Goal: Task Accomplishment & Management: Manage account settings

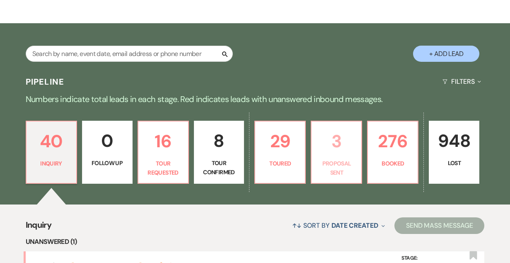
click at [337, 153] on p "3" at bounding box center [337, 141] width 40 height 28
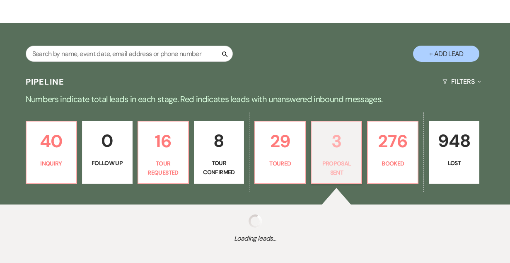
select select "6"
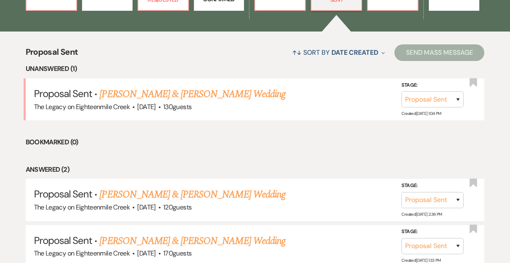
scroll to position [285, 0]
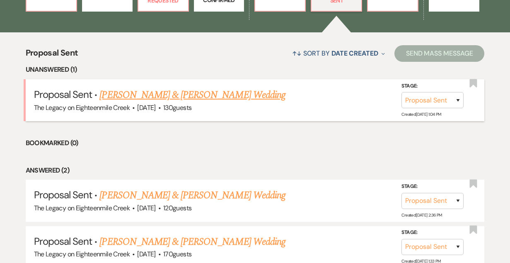
click at [175, 96] on link "[PERSON_NAME] & [PERSON_NAME] Wedding" at bounding box center [192, 94] width 186 height 15
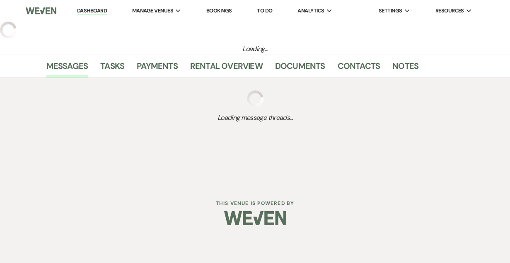
select select "6"
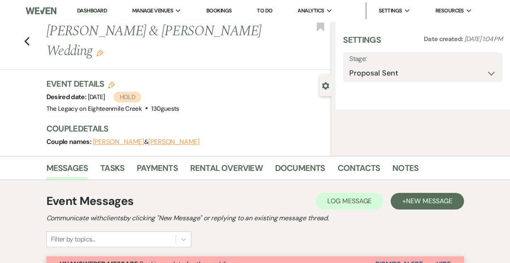
select select "5"
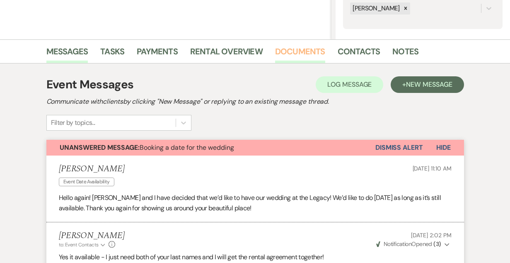
scroll to position [168, 0]
click at [296, 53] on link "Documents" at bounding box center [300, 54] width 50 height 18
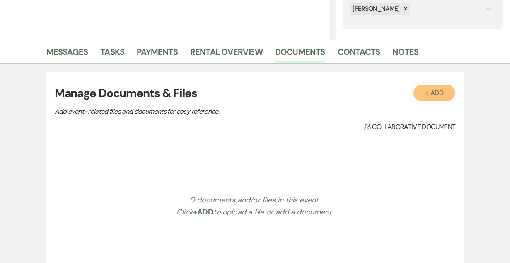
click at [426, 94] on button "+ Add" at bounding box center [435, 93] width 42 height 17
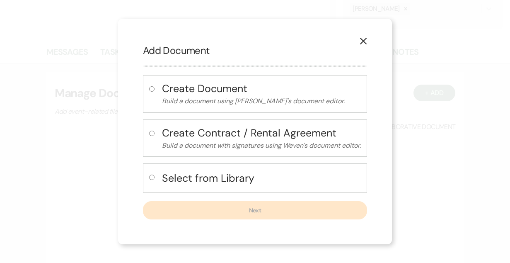
click at [229, 173] on h4 "Select from Library" at bounding box center [261, 178] width 199 height 15
radio input "true"
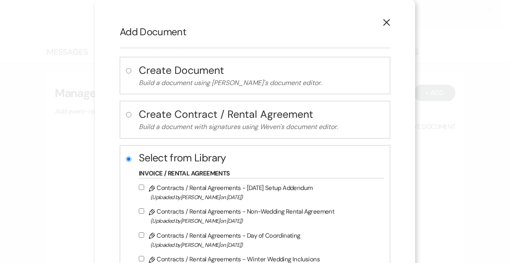
scroll to position [88, 0]
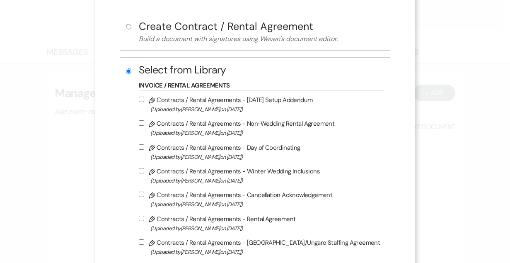
click at [242, 222] on label "Pencil Contracts / Rental Agreements - Rental Agreement (Uploaded by [PERSON_NA…" at bounding box center [259, 222] width 241 height 19
click at [144, 221] on input "Pencil Contracts / Rental Agreements - Rental Agreement (Uploaded by [PERSON_NA…" at bounding box center [141, 217] width 5 height 5
checkbox input "true"
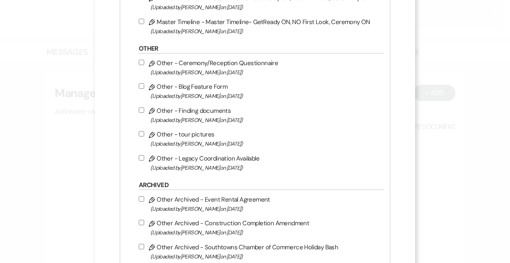
scroll to position [812, 0]
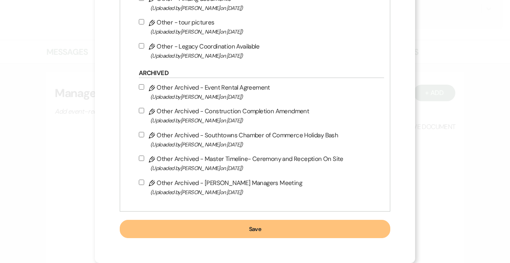
click at [246, 224] on button "Save" at bounding box center [255, 229] width 271 height 18
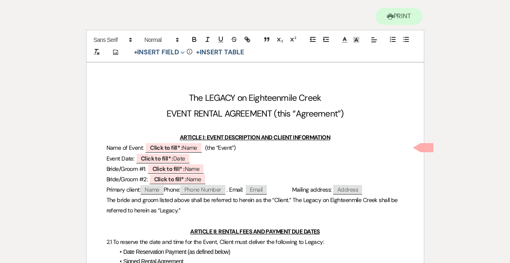
scroll to position [104, 0]
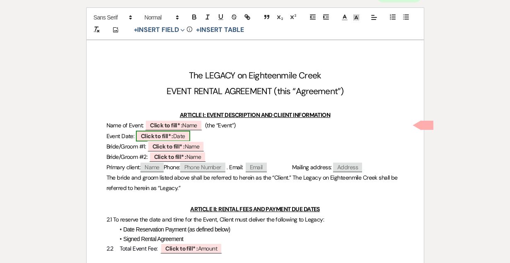
click at [167, 139] on span "Click to fill* : Date" at bounding box center [163, 136] width 54 height 11
select select "owner"
select select "Date"
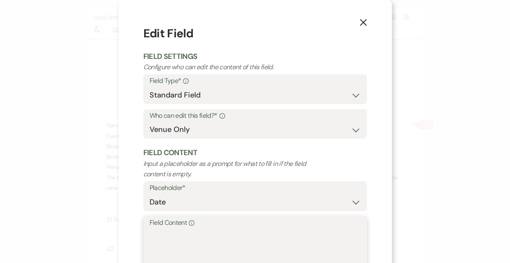
click at [172, 239] on textarea "Field Content Info" at bounding box center [255, 248] width 211 height 41
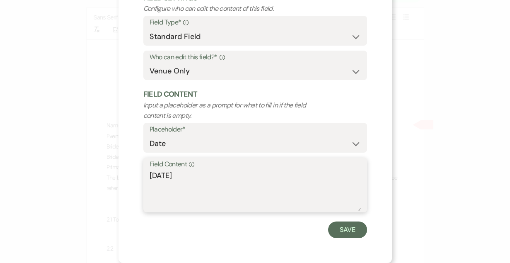
scroll to position [56, 0]
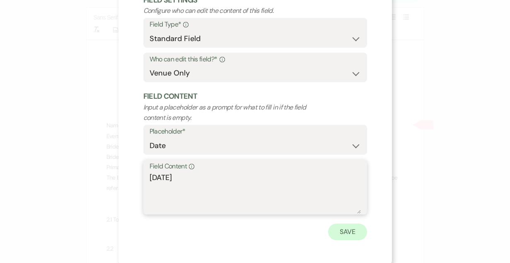
type textarea "[DATE]"
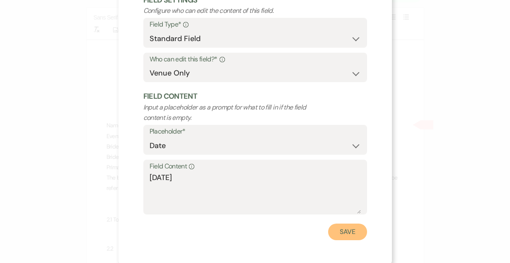
click at [349, 227] on button "Save" at bounding box center [347, 231] width 39 height 17
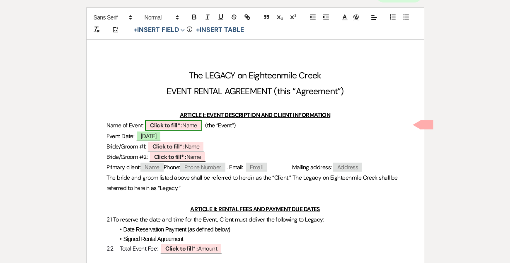
scroll to position [0, 0]
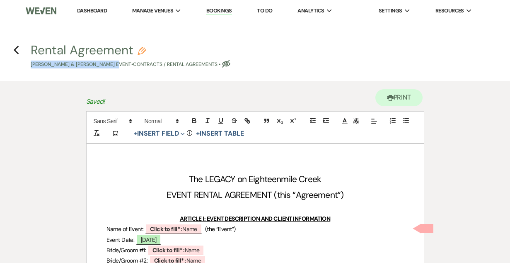
drag, startPoint x: 28, startPoint y: 64, endPoint x: 121, endPoint y: 66, distance: 92.4
click at [121, 66] on span "Rental Agreement Pencil [PERSON_NAME] & [PERSON_NAME] Event • Contracts / Renta…" at bounding box center [255, 56] width 459 height 24
copy p "[PERSON_NAME] & [PERSON_NAME]"
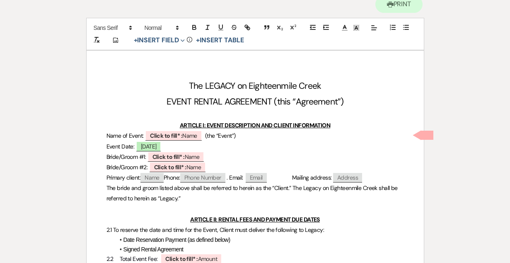
scroll to position [92, 0]
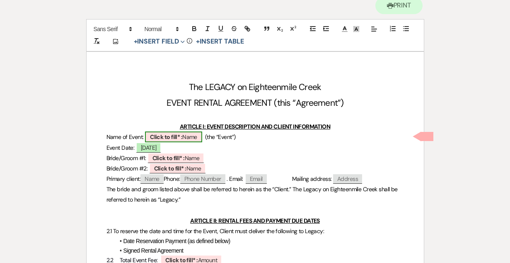
click at [182, 135] on b "Click to fill* :" at bounding box center [166, 136] width 32 height 7
select select "owner"
select select "Name"
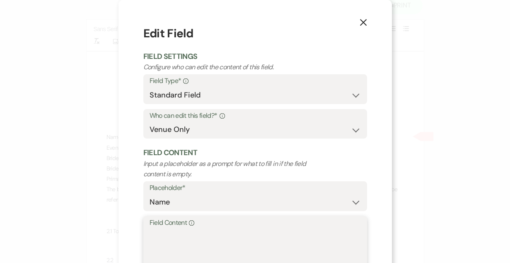
click at [183, 234] on textarea "Field Content Info" at bounding box center [255, 248] width 211 height 41
paste textarea "[DATE] (Fri) [PERSON_NAME] & [PERSON_NAME]"
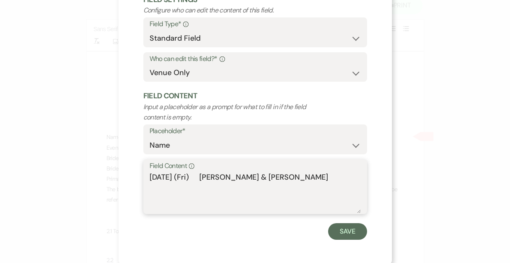
scroll to position [58, 0]
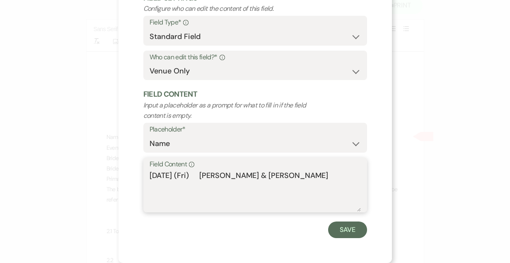
drag, startPoint x: 195, startPoint y: 178, endPoint x: 90, endPoint y: 177, distance: 105.7
click at [90, 177] on div "X Edit Field Field Settings Configure who can edit the content of this field. F…" at bounding box center [255, 131] width 510 height 263
drag, startPoint x: 177, startPoint y: 177, endPoint x: 109, endPoint y: 179, distance: 68.4
click at [118, 179] on div "X Edit Field Field Settings Configure who can edit the content of this field. F…" at bounding box center [255, 131] width 510 height 263
drag, startPoint x: 207, startPoint y: 175, endPoint x: 171, endPoint y: 179, distance: 35.8
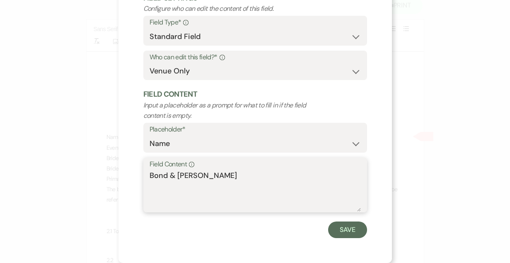
click at [171, 179] on textarea "Bond & [PERSON_NAME]" at bounding box center [255, 190] width 211 height 41
click at [213, 176] on textarea "Bond [PERSON_NAME]" at bounding box center [255, 190] width 211 height 41
type textarea "Bond [PERSON_NAME] Wedding"
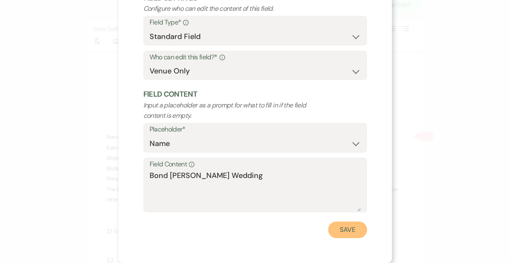
click at [339, 231] on button "Save" at bounding box center [347, 229] width 39 height 17
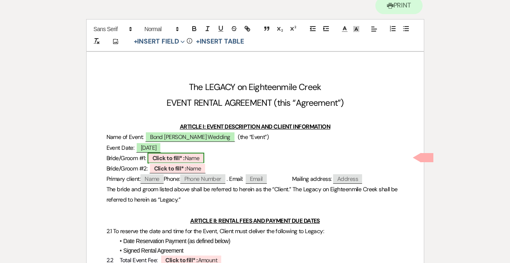
click at [167, 156] on b "Click to fill* :" at bounding box center [168, 157] width 32 height 7
select select "owner"
select select "Name"
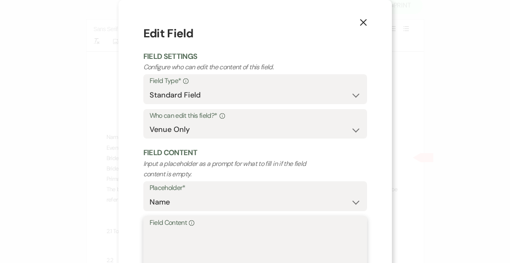
click at [201, 230] on textarea "Field Content Info" at bounding box center [255, 248] width 211 height 41
paste textarea "[DATE] (Fri) [PERSON_NAME] & [PERSON_NAME]"
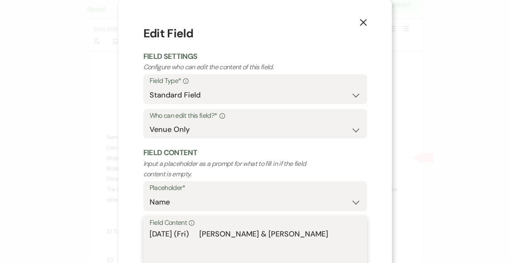
drag, startPoint x: 250, startPoint y: 235, endPoint x: 70, endPoint y: 235, distance: 179.4
click at [70, 235] on div "X Edit Field Field Settings Configure who can edit the content of this field. F…" at bounding box center [255, 131] width 510 height 263
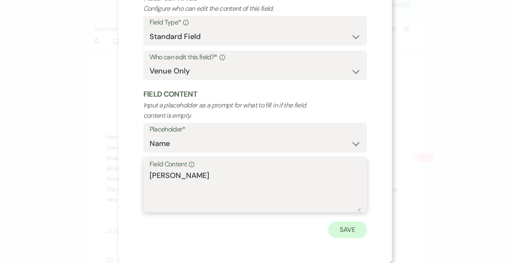
type textarea "[PERSON_NAME]"
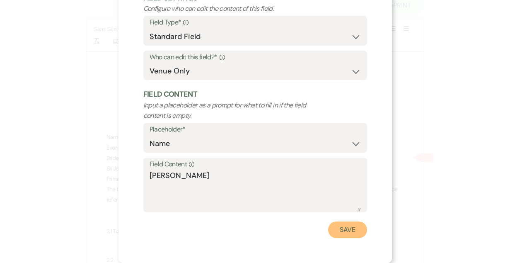
click at [335, 224] on button "Save" at bounding box center [347, 229] width 39 height 17
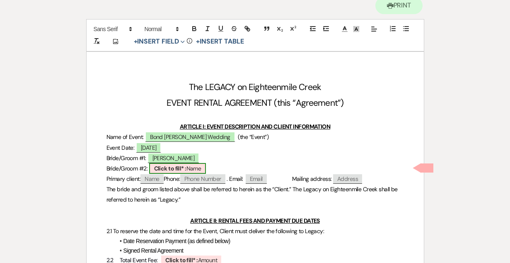
click at [174, 169] on b "Click to fill* :" at bounding box center [170, 168] width 32 height 7
select select "owner"
select select "Name"
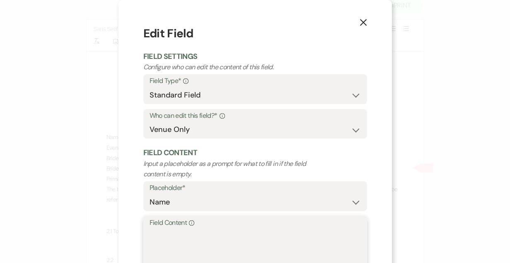
click at [198, 236] on textarea "Field Content Info" at bounding box center [255, 248] width 211 height 41
paste textarea "[DATE] (Fri) [PERSON_NAME] & [PERSON_NAME]"
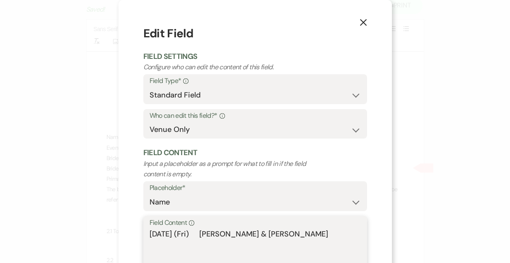
drag, startPoint x: 195, startPoint y: 235, endPoint x: 80, endPoint y: 237, distance: 115.6
click at [80, 237] on div "X Edit Field Field Settings Configure who can edit the content of this field. F…" at bounding box center [255, 131] width 510 height 263
drag, startPoint x: 194, startPoint y: 234, endPoint x: 335, endPoint y: 232, distance: 140.9
click at [335, 232] on textarea "[PERSON_NAME] & [PERSON_NAME]" at bounding box center [255, 248] width 211 height 41
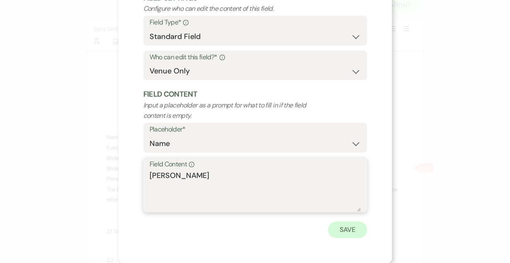
type textarea "[PERSON_NAME]"
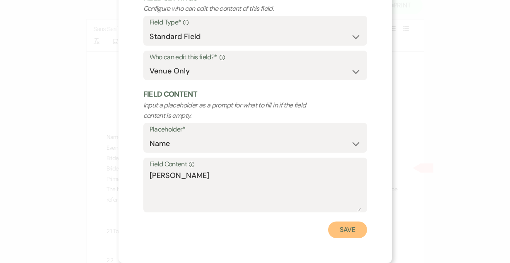
click at [339, 229] on button "Save" at bounding box center [347, 229] width 39 height 17
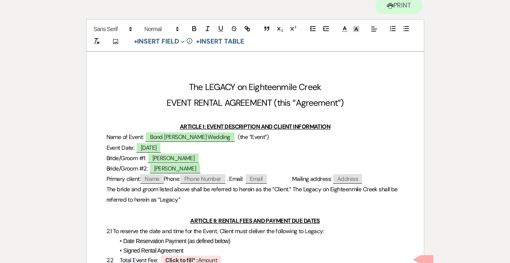
scroll to position [126, 0]
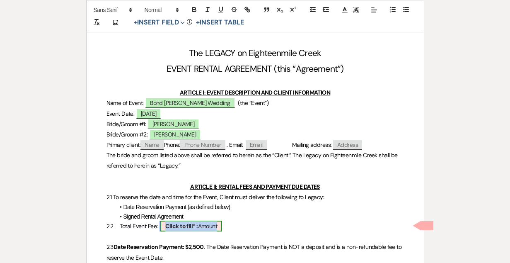
click at [200, 227] on span "Click to fill* : Amount" at bounding box center [191, 225] width 62 height 11
select select "owner"
select select "Amount"
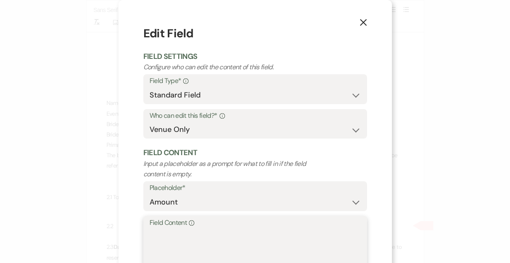
click at [204, 242] on textarea "Field Content Info" at bounding box center [255, 248] width 211 height 41
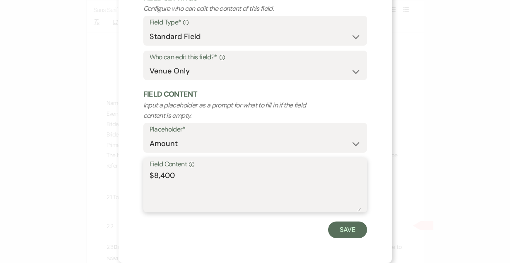
scroll to position [56, 0]
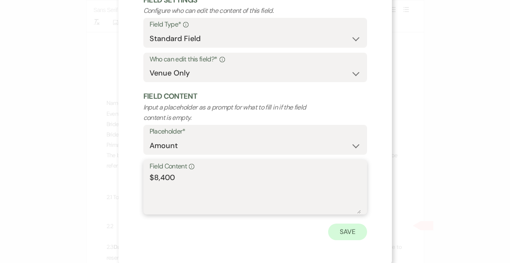
type textarea "$8,400"
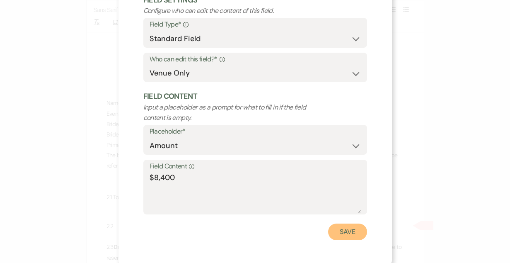
click at [348, 231] on button "Save" at bounding box center [347, 231] width 39 height 17
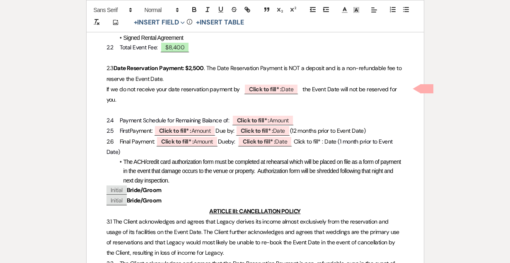
scroll to position [305, 0]
click at [263, 90] on b "Click to fill* :" at bounding box center [265, 88] width 32 height 7
select select "owner"
select select "Date"
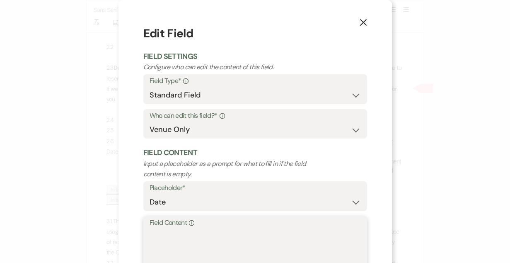
click at [194, 239] on textarea "Field Content Info" at bounding box center [255, 248] width 211 height 41
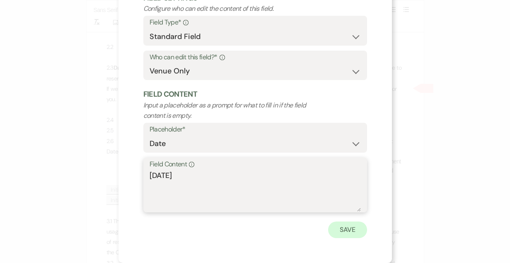
type textarea "[DATE]"
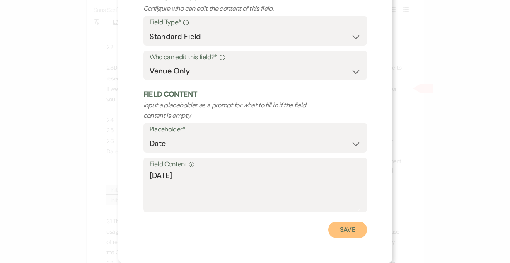
click at [348, 231] on button "Save" at bounding box center [347, 229] width 39 height 17
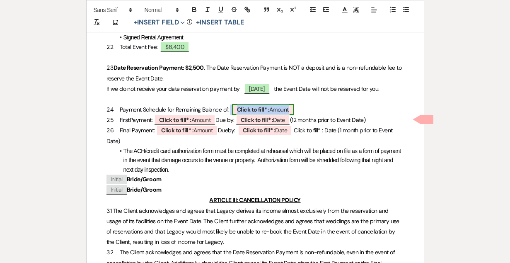
click at [249, 113] on b "Click to fill* :" at bounding box center [253, 109] width 32 height 7
select select "owner"
select select "Amount"
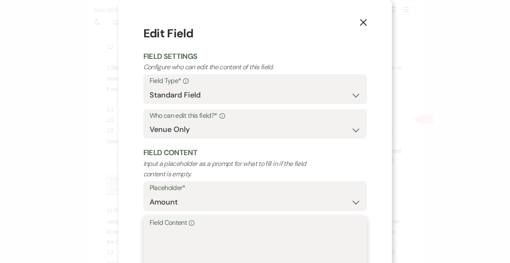
click at [218, 240] on textarea "Field Content Info" at bounding box center [255, 248] width 211 height 41
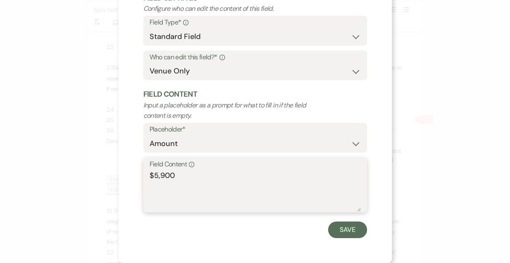
scroll to position [56, 0]
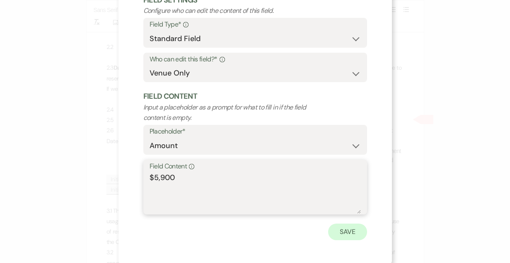
type textarea "$5,900"
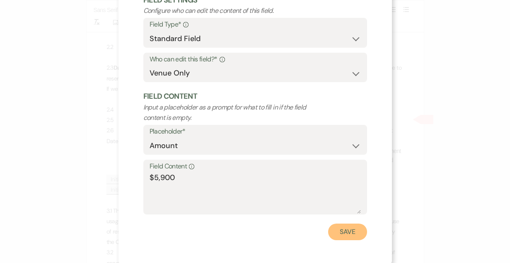
click at [340, 231] on button "Save" at bounding box center [347, 231] width 39 height 17
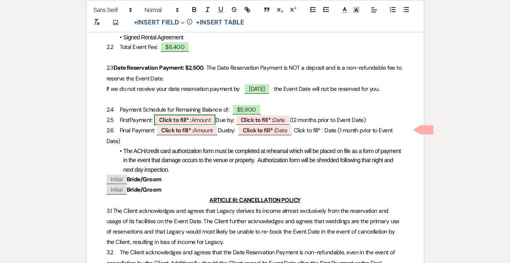
click at [174, 123] on b "Click to fill* :" at bounding box center [175, 119] width 32 height 7
select select "owner"
select select "Amount"
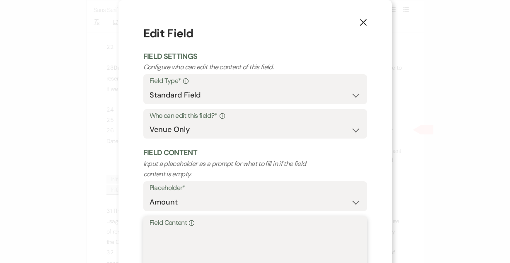
click at [204, 244] on textarea "Field Content Info" at bounding box center [255, 248] width 211 height 41
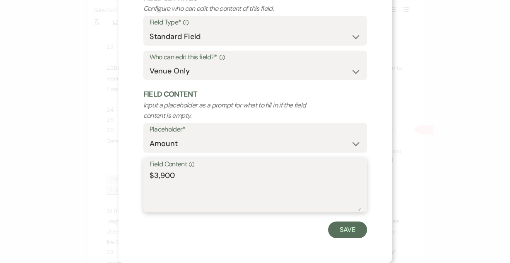
scroll to position [57, 0]
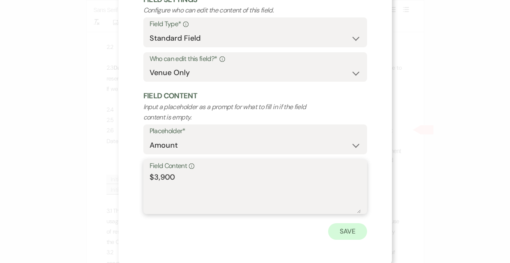
type textarea "$3,900"
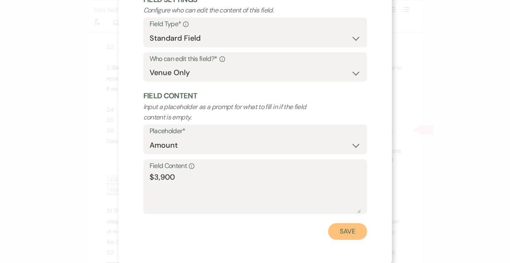
click at [354, 230] on button "Save" at bounding box center [347, 231] width 39 height 17
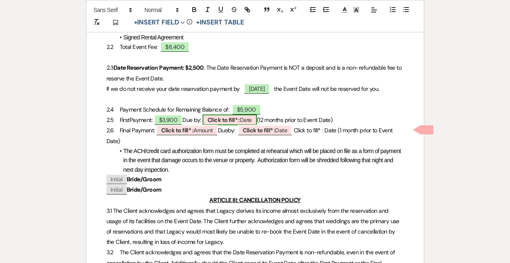
click at [232, 123] on b "Click to fill* :" at bounding box center [224, 119] width 32 height 7
select select "owner"
select select "Date"
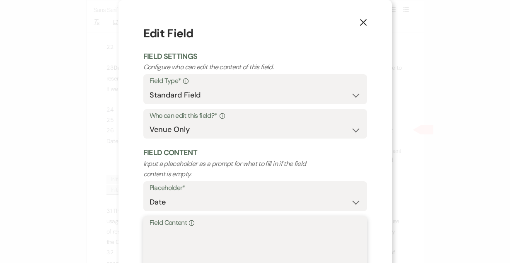
click at [213, 236] on textarea "Field Content Info" at bounding box center [255, 248] width 211 height 41
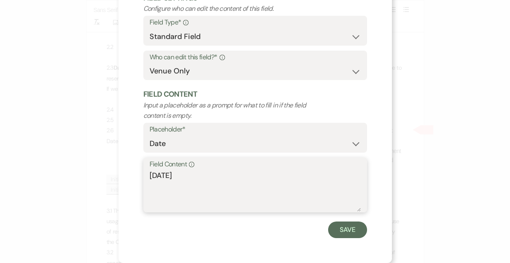
scroll to position [58, 0]
type textarea "[DATE]"
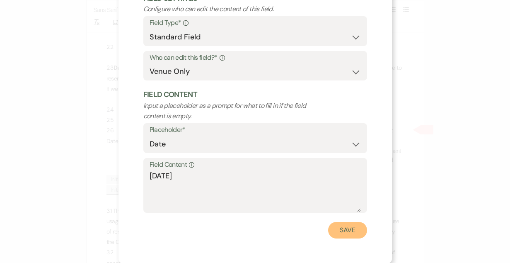
click at [346, 233] on button "Save" at bounding box center [347, 230] width 39 height 17
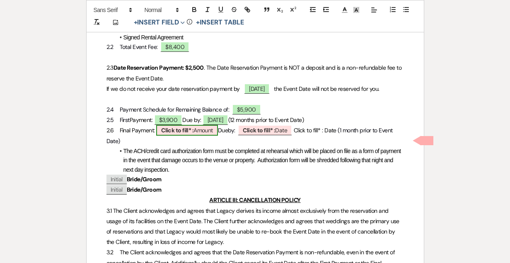
click at [183, 135] on span "Click to fill* : Amount" at bounding box center [187, 130] width 62 height 11
select select "owner"
select select "Amount"
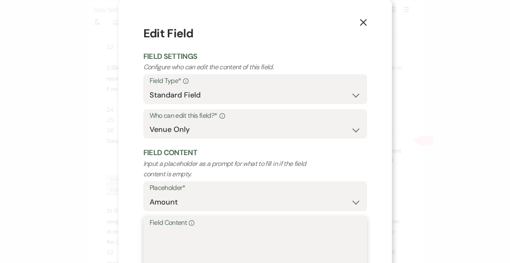
click at [174, 238] on textarea "Field Content Info" at bounding box center [255, 248] width 211 height 41
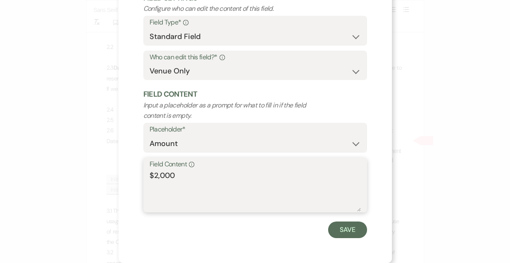
scroll to position [58, 0]
type textarea "$2,000"
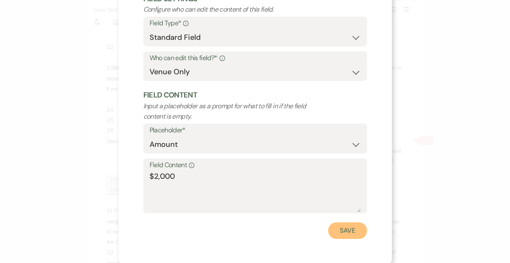
click at [336, 234] on button "Save" at bounding box center [347, 230] width 39 height 17
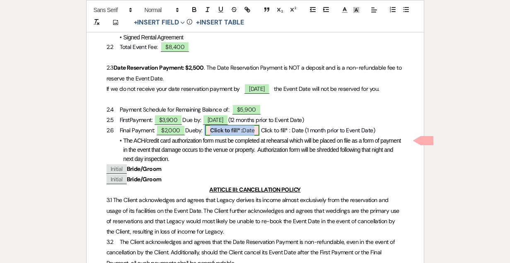
click at [242, 134] on b "Click to fill* :" at bounding box center [226, 129] width 32 height 7
select select "owner"
select select "Date"
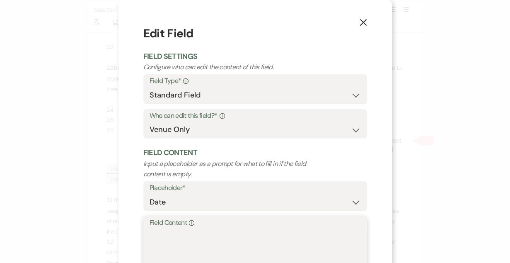
click at [186, 250] on textarea "Field Content Info" at bounding box center [255, 248] width 211 height 41
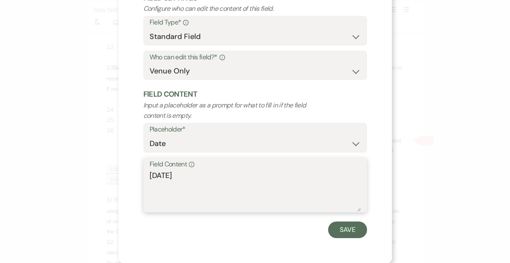
scroll to position [58, 0]
type textarea "[DATE]"
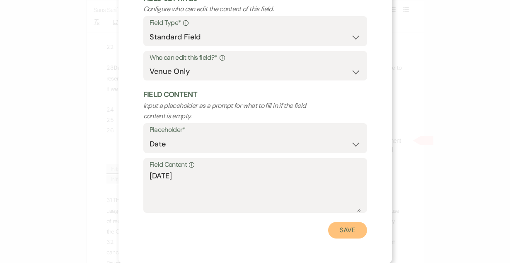
click at [344, 228] on button "Save" at bounding box center [347, 230] width 39 height 17
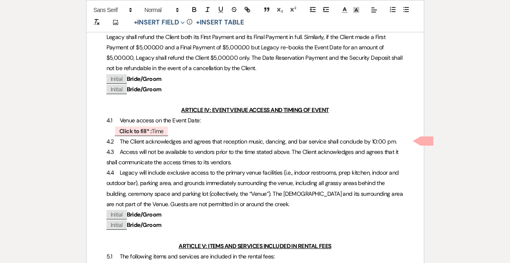
scroll to position [603, 0]
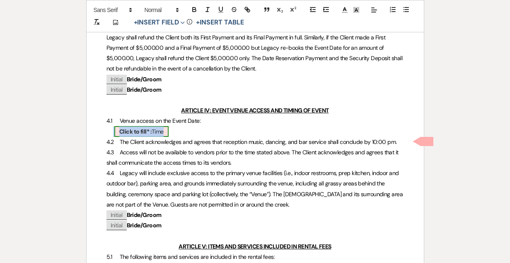
click at [153, 137] on span "Click to fill* : Time" at bounding box center [141, 131] width 54 height 11
select select "owner"
select select "Time"
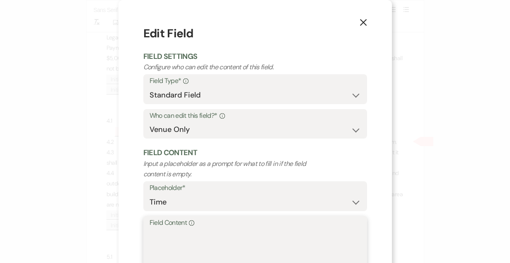
click at [171, 241] on textarea "Field Content Info" at bounding box center [255, 248] width 211 height 41
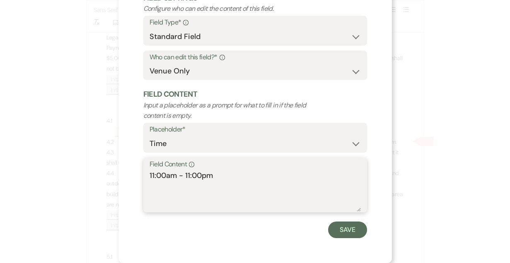
scroll to position [58, 0]
type textarea "11:00am - 11:00pm"
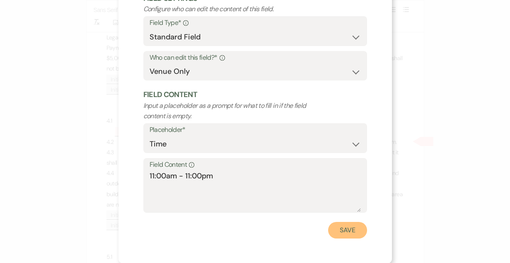
click at [341, 230] on button "Save" at bounding box center [347, 230] width 39 height 17
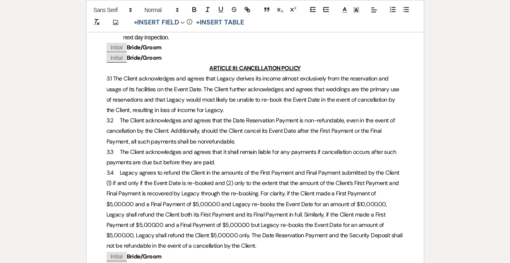
scroll to position [0, 0]
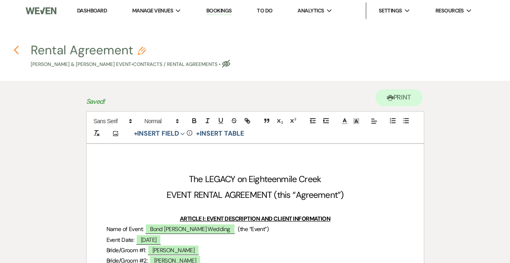
click at [16, 51] on icon "Previous" at bounding box center [16, 50] width 6 height 10
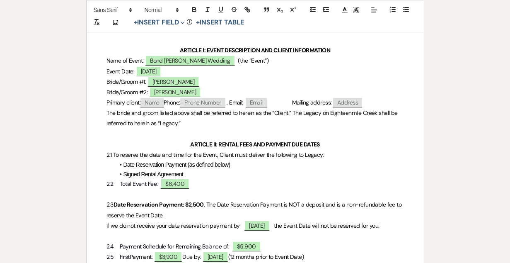
select select "6"
select select "5"
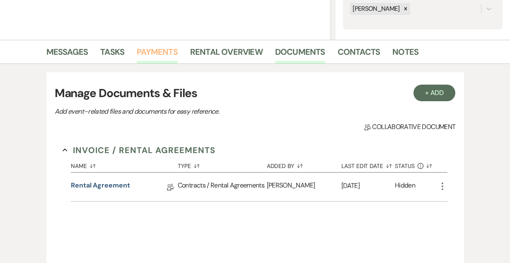
click at [152, 45] on link "Payments" at bounding box center [157, 54] width 41 height 18
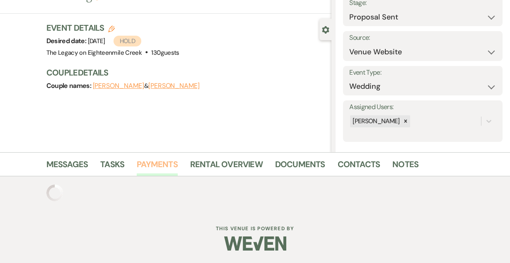
scroll to position [98, 0]
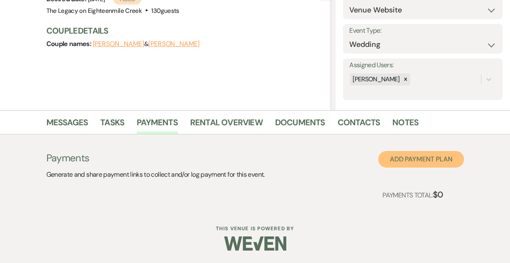
click at [425, 157] on button "Add Payment Plan" at bounding box center [421, 159] width 86 height 17
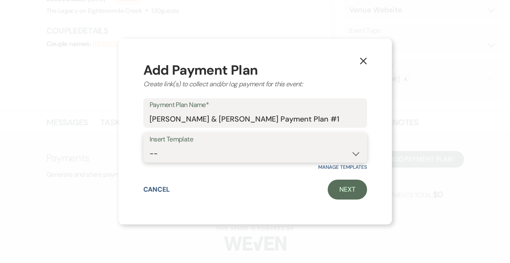
click at [294, 158] on select "-- [DATE] weddings [DATE] Wedding Day of Coordinating" at bounding box center [255, 153] width 211 height 16
select select "192"
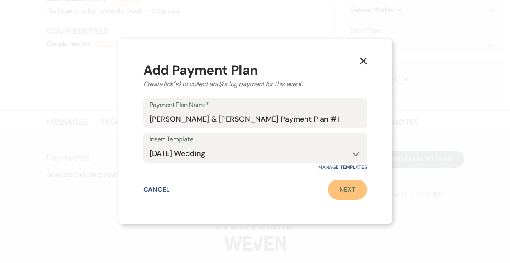
click at [340, 185] on link "Next" at bounding box center [347, 189] width 39 height 20
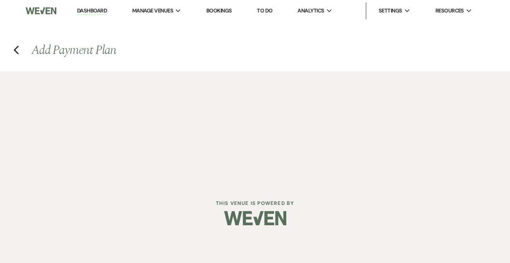
select select "2"
select select "flat"
select select "true"
select select "client"
select select "days"
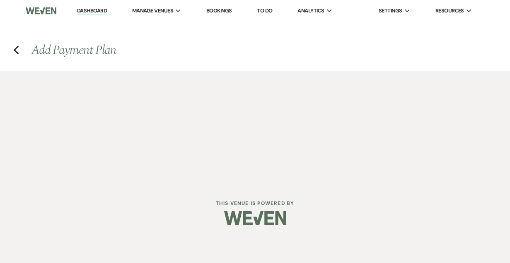
select select "2"
select select "flat"
select select "true"
select select "client"
select select "daily"
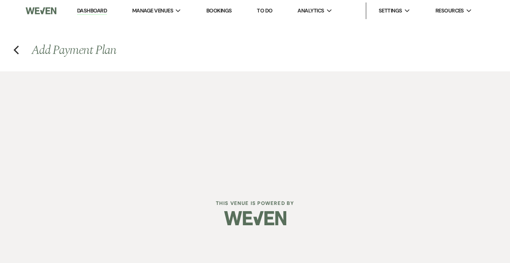
select select "weeks"
select select "complete"
select select "2"
select select "flat"
select select "true"
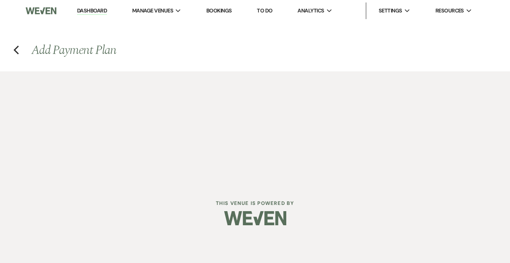
select select "client"
select select "daily"
select select "weeks"
select select "complete"
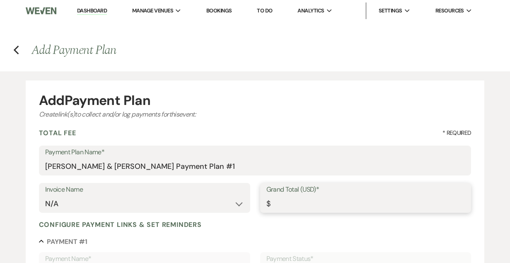
click at [281, 206] on input "Grand Total (USD)*" at bounding box center [365, 204] width 199 height 16
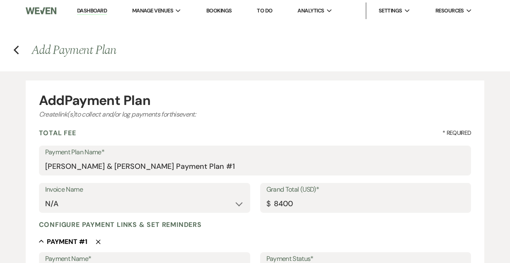
type input "8400.00"
click at [259, 223] on div "Configure payment links & set reminders" at bounding box center [255, 224] width 433 height 9
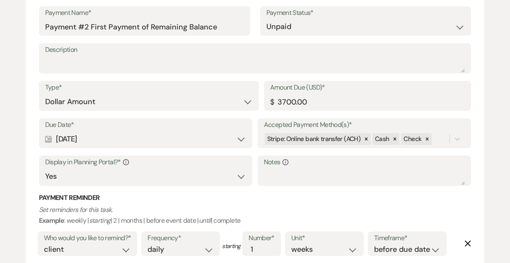
scroll to position [551, 0]
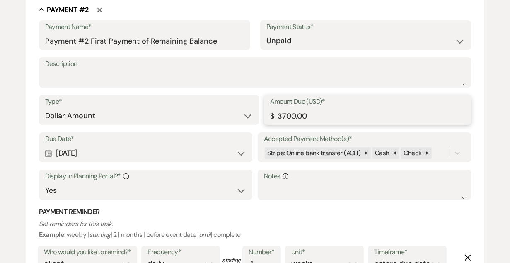
click at [285, 113] on input "3700.00" at bounding box center [367, 116] width 195 height 16
type input "3900.00"
click at [99, 152] on div "Calendar [DATE] Expand" at bounding box center [145, 153] width 201 height 16
select select "month"
select select "beforeEventDate"
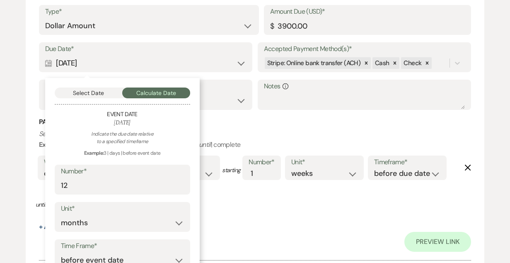
scroll to position [641, 0]
click at [89, 93] on button "Select Date" at bounding box center [89, 92] width 68 height 11
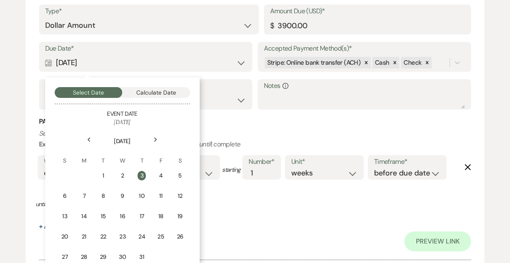
click at [157, 139] on icon "Next" at bounding box center [156, 139] width 4 height 5
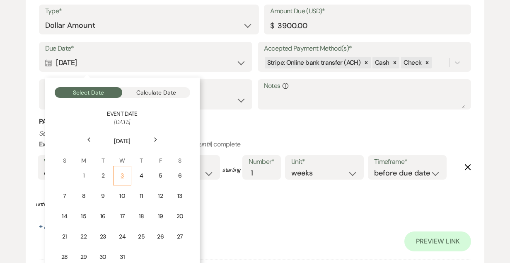
click at [123, 176] on div "3" at bounding box center [122, 175] width 7 height 9
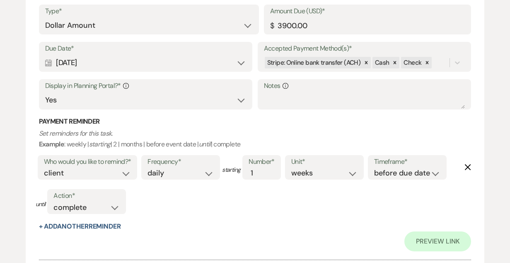
click at [258, 198] on div "Who would you like to remind?* client venue both Frequency* once daily weekly m…" at bounding box center [250, 187] width 429 height 69
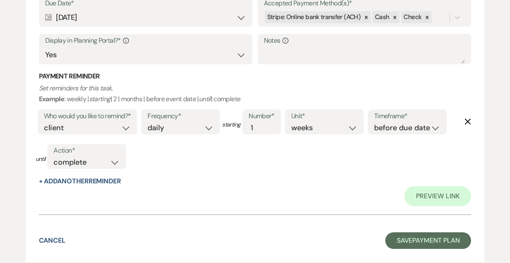
scroll to position [1040, 0]
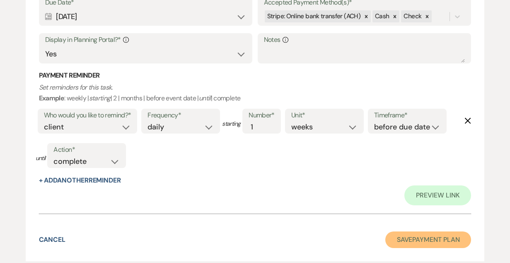
click at [429, 236] on button "Save Payment Plan" at bounding box center [428, 239] width 86 height 17
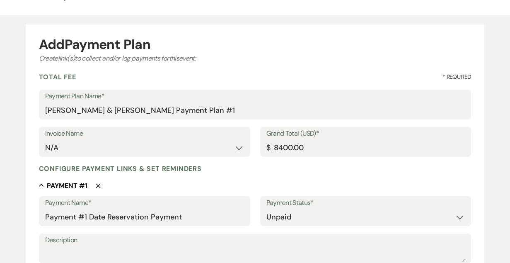
select select "6"
select select "5"
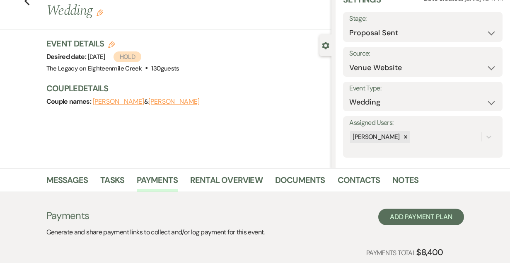
scroll to position [26, 0]
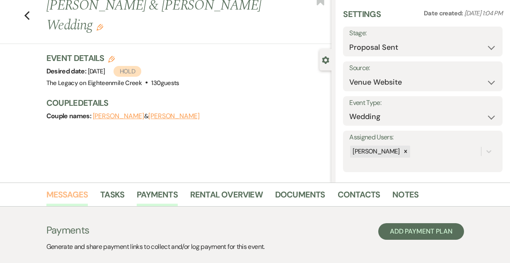
click at [72, 188] on link "Messages" at bounding box center [67, 197] width 42 height 18
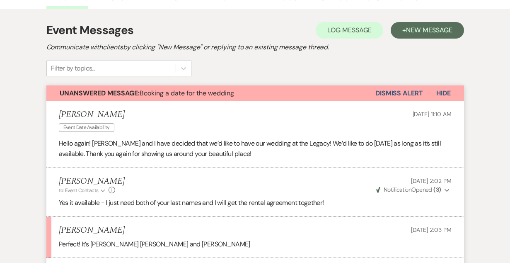
scroll to position [223, 0]
click at [390, 91] on button "Dismiss Alert" at bounding box center [399, 94] width 48 height 16
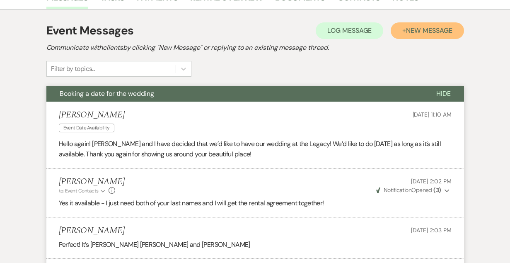
click at [417, 29] on span "New Message" at bounding box center [429, 30] width 46 height 9
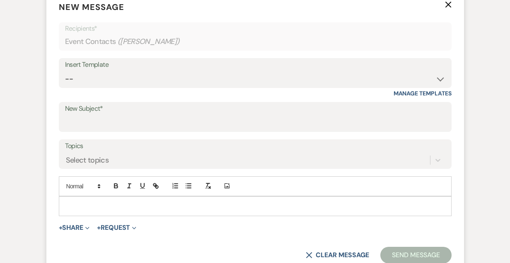
scroll to position [345, 0]
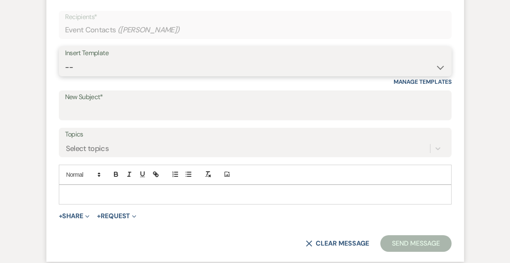
click at [203, 71] on select "-- Inquiry Follow Up- Just checking in :) Tour Date/Time Confirmation Proposal …" at bounding box center [255, 67] width 380 height 16
select select "736"
type input "Rental Agreement"
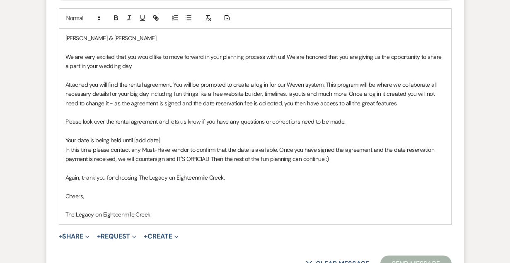
scroll to position [500, 0]
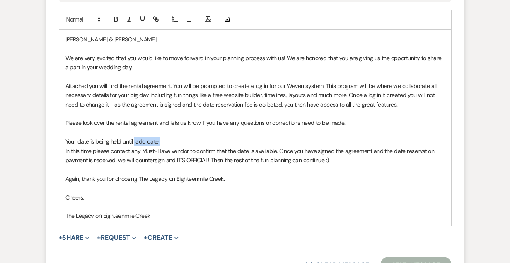
drag, startPoint x: 176, startPoint y: 141, endPoint x: 134, endPoint y: 144, distance: 41.9
click at [134, 144] on p "Your date is being held until [add date]" at bounding box center [255, 141] width 380 height 9
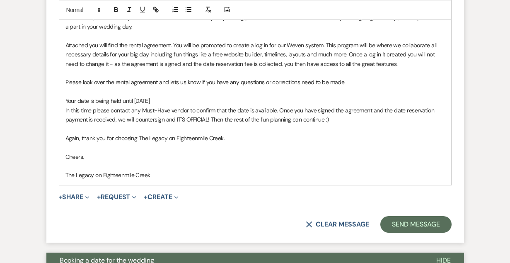
scroll to position [546, 0]
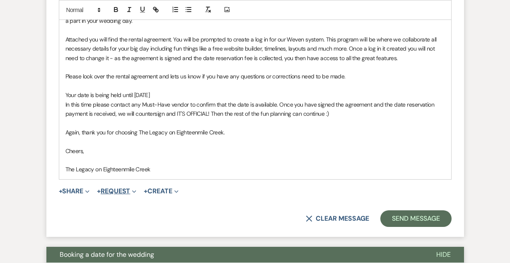
click at [119, 191] on button "+ Request Expand" at bounding box center [116, 191] width 39 height 7
click at [75, 192] on button "+ Share Expand" at bounding box center [74, 191] width 31 height 7
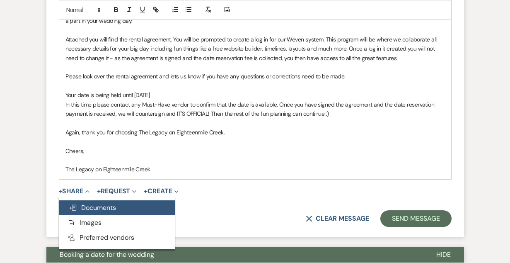
click at [84, 207] on span "Doc Upload Documents" at bounding box center [92, 207] width 47 height 9
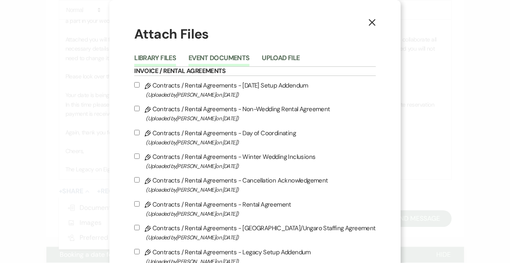
click at [227, 62] on button "Event Documents" at bounding box center [219, 61] width 61 height 12
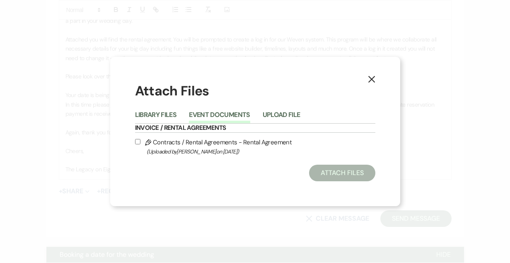
click at [222, 148] on span "(Uploaded by [PERSON_NAME] on [DATE] )" at bounding box center [261, 152] width 229 height 10
click at [140, 144] on input "Pencil Contracts / Rental Agreements - Rental Agreement (Uploaded by [PERSON_NA…" at bounding box center [137, 141] width 5 height 5
checkbox input "true"
click at [347, 174] on button "Attach Files" at bounding box center [342, 173] width 66 height 17
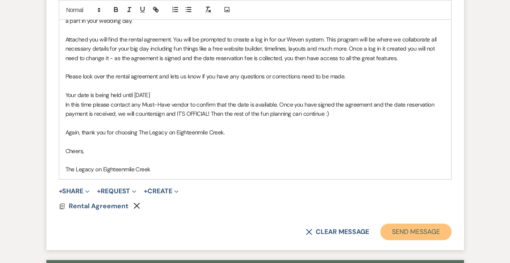
click at [394, 232] on button "Send Message" at bounding box center [415, 231] width 71 height 17
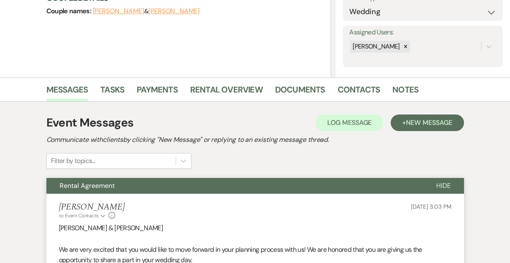
scroll to position [0, 0]
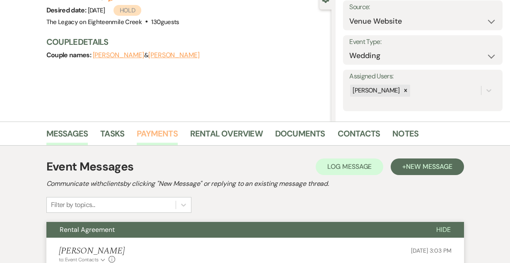
click at [152, 136] on link "Payments" at bounding box center [157, 136] width 41 height 18
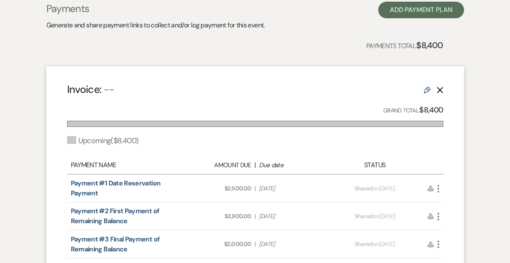
scroll to position [247, 0]
click at [439, 189] on icon "More" at bounding box center [438, 188] width 10 height 10
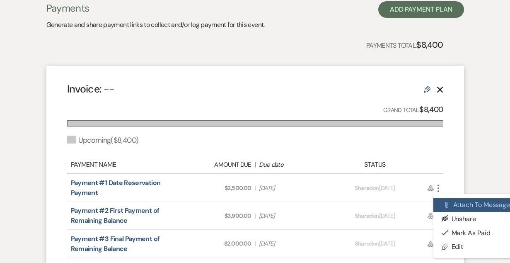
click at [450, 208] on button "Attach File Attach to Message" at bounding box center [475, 205] width 84 height 14
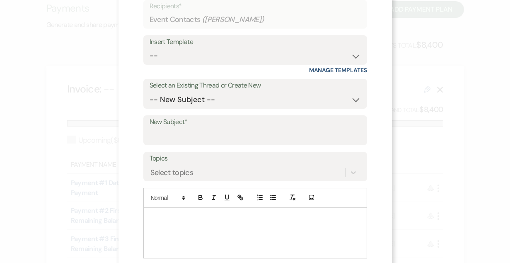
scroll to position [70, 0]
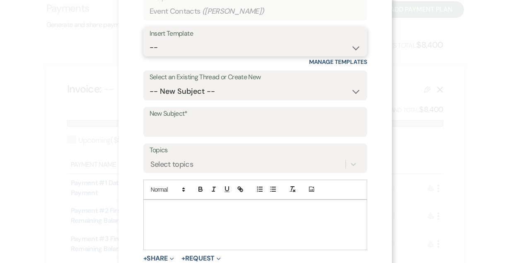
click at [203, 48] on select "-- Inquiry Follow Up- Just checking in :) Tour Date/Time Confirmation Proposal …" at bounding box center [255, 47] width 211 height 16
select select "783"
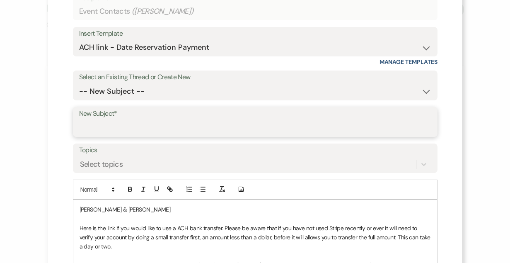
click at [195, 125] on input "New Subject*" at bounding box center [255, 128] width 352 height 16
type input "Date Reservation Payment"
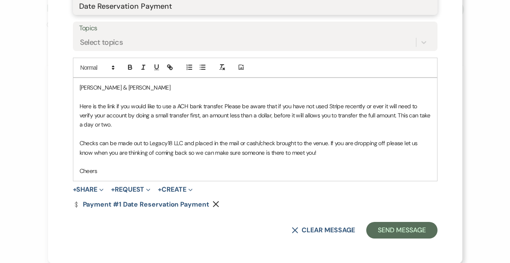
scroll to position [191, 0]
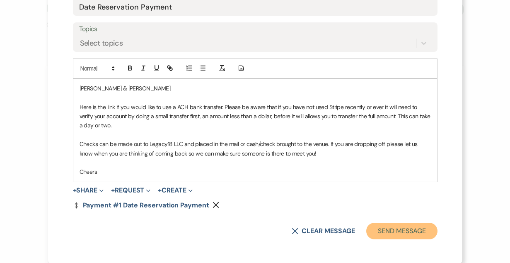
click at [384, 225] on button "Send Message" at bounding box center [401, 231] width 71 height 17
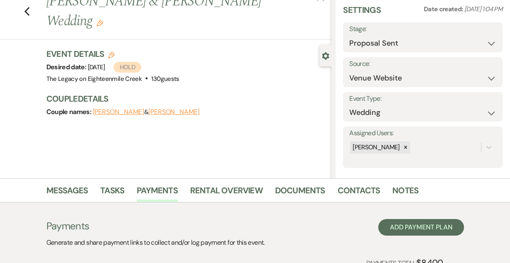
scroll to position [0, 0]
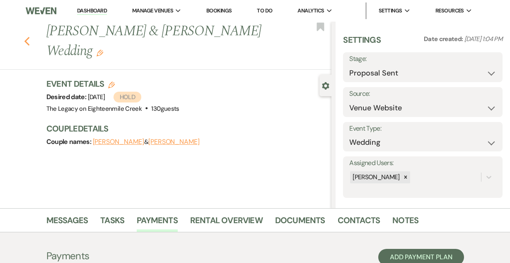
click at [29, 41] on icon "Previous" at bounding box center [27, 41] width 6 height 10
select select "6"
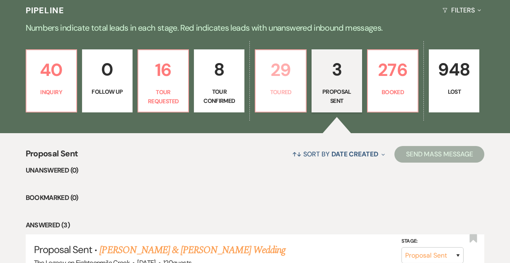
click at [285, 93] on p "Toured" at bounding box center [281, 91] width 40 height 9
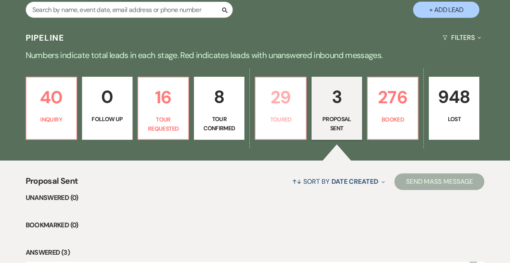
select select "5"
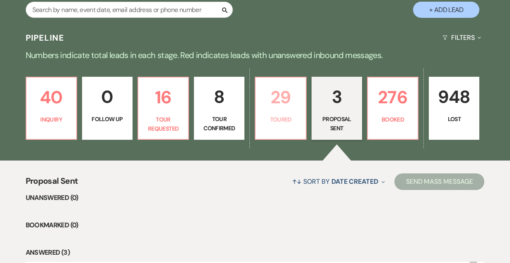
select select "5"
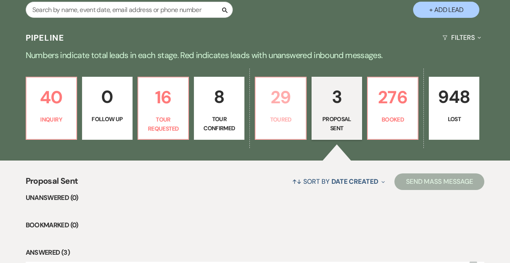
select select "5"
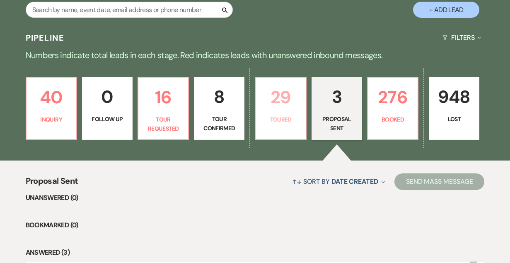
select select "5"
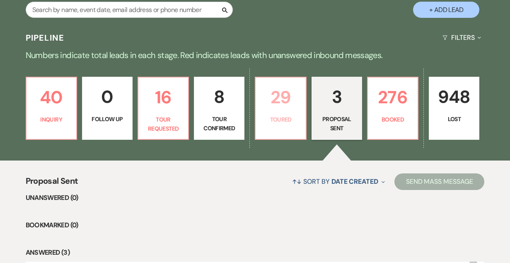
select select "5"
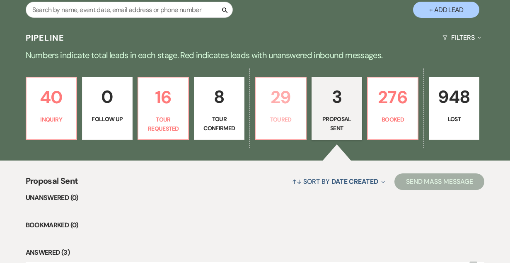
select select "5"
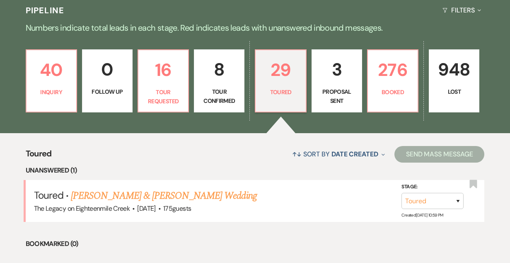
scroll to position [239, 0]
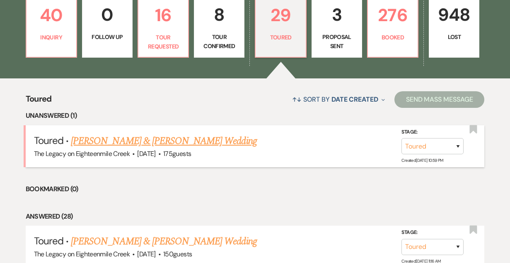
click at [182, 140] on link "[PERSON_NAME] & [PERSON_NAME] Wedding" at bounding box center [164, 140] width 186 height 15
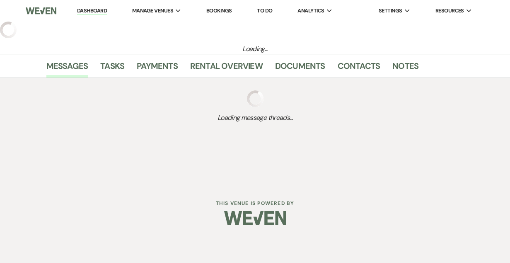
select select "5"
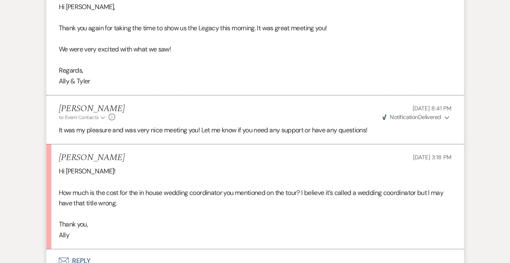
scroll to position [915, 0]
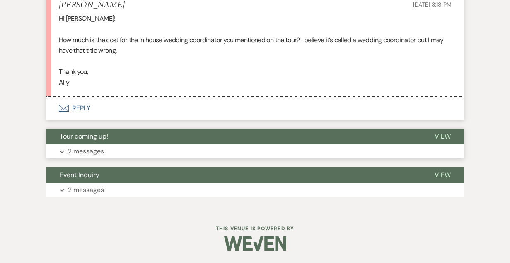
click at [169, 145] on button "Expand 2 messages" at bounding box center [255, 151] width 418 height 14
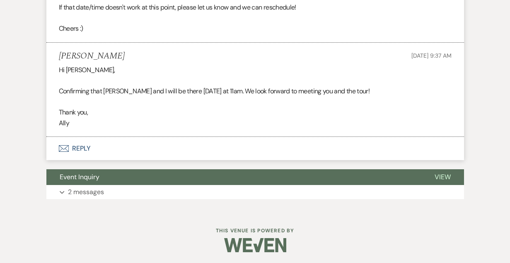
scroll to position [1235, 0]
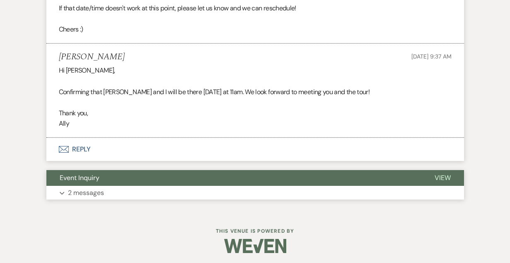
click at [184, 180] on button "Event Inquiry" at bounding box center [233, 178] width 375 height 16
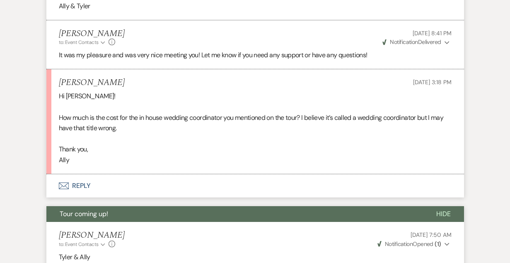
scroll to position [837, 0]
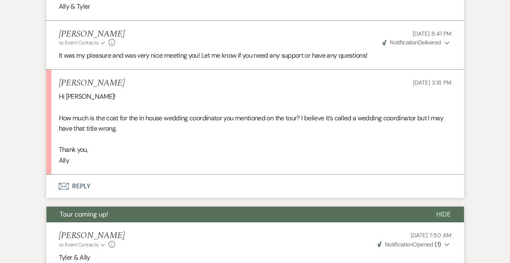
click at [74, 184] on button "Envelope Reply" at bounding box center [255, 185] width 418 height 23
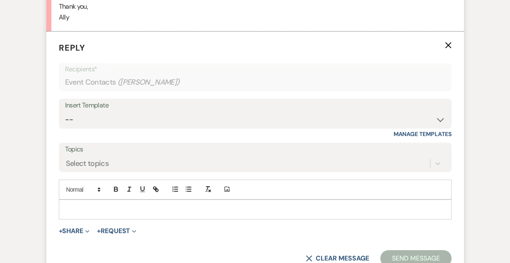
scroll to position [1003, 0]
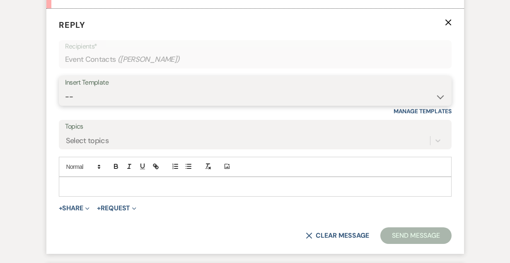
click at [185, 95] on select "-- Inquiry Follow Up- Just checking in :) Tour Date/Time Confirmation Proposal …" at bounding box center [255, 97] width 380 height 16
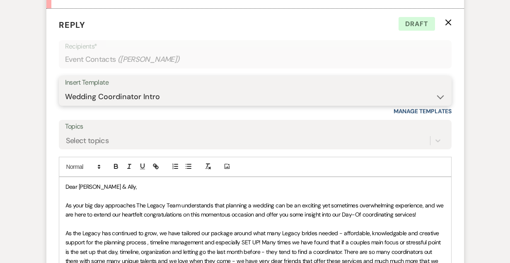
scroll to position [1001, 0]
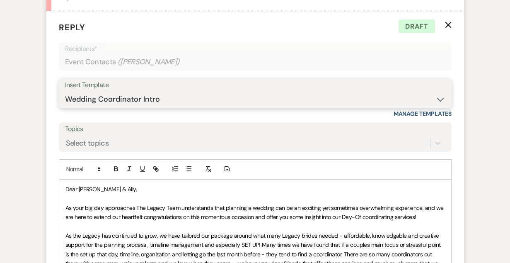
click at [176, 97] on select "-- Inquiry Follow Up- Just checking in :) Tour Date/Time Confirmation Proposal …" at bounding box center [255, 99] width 380 height 16
select select "5395"
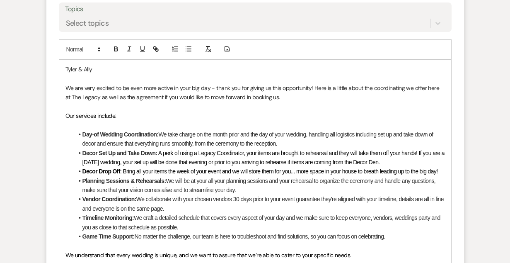
scroll to position [1119, 0]
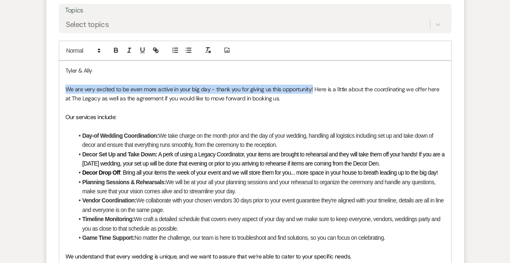
drag, startPoint x: 312, startPoint y: 90, endPoint x: 64, endPoint y: 88, distance: 247.8
click at [64, 88] on div "Tyler & [PERSON_NAME] We are very excited to be even more active in your big da…" at bounding box center [255, 214] width 392 height 307
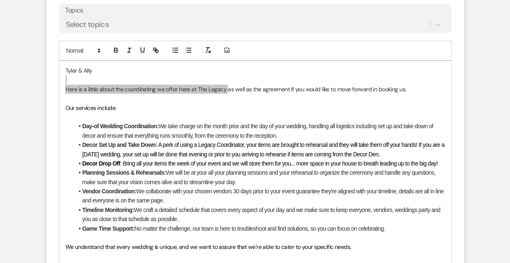
drag, startPoint x: 227, startPoint y: 90, endPoint x: 431, endPoint y: 84, distance: 204.4
click at [431, 85] on p "Here is a little about the coordinating we offer here at The Legacy as well as …" at bounding box center [255, 89] width 380 height 9
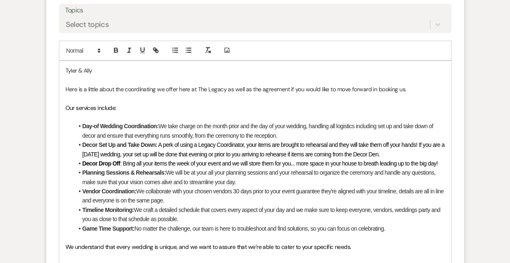
click at [400, 90] on p "Here is a little about the coordinating we offer here at The Legacy as well as …" at bounding box center [255, 89] width 380 height 9
drag, startPoint x: 229, startPoint y: 90, endPoint x: 427, endPoint y: 92, distance: 198.5
click at [427, 92] on p "Here is a little about the coordinating we offer here at The Legacy as well as …" at bounding box center [255, 89] width 380 height 9
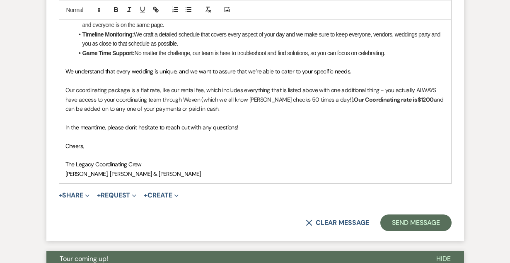
scroll to position [1294, 0]
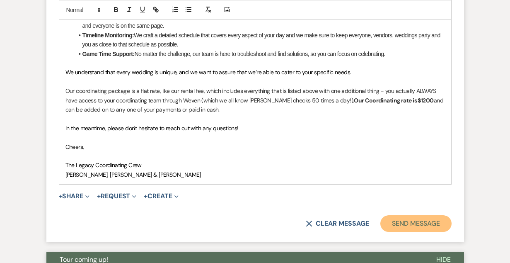
click at [420, 219] on button "Send Message" at bounding box center [415, 223] width 71 height 17
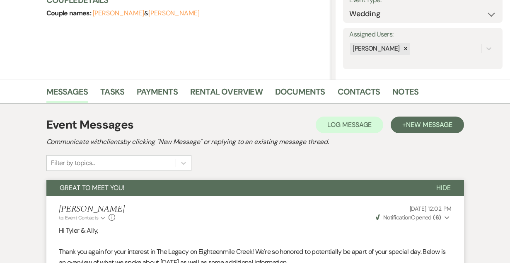
scroll to position [0, 0]
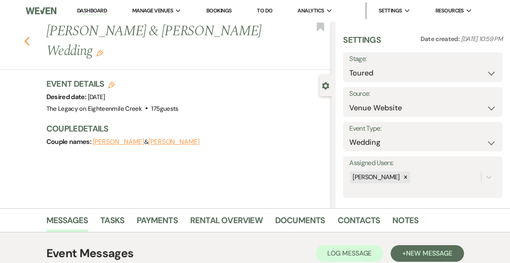
click at [28, 41] on icon "Previous" at bounding box center [27, 41] width 6 height 10
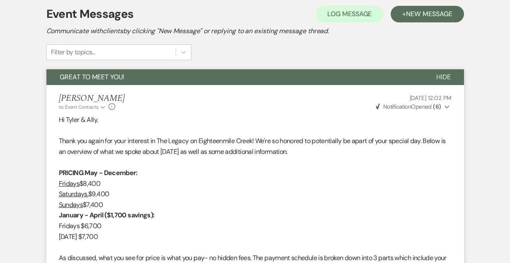
select select "5"
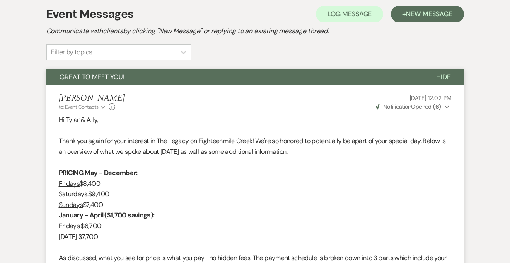
select select "5"
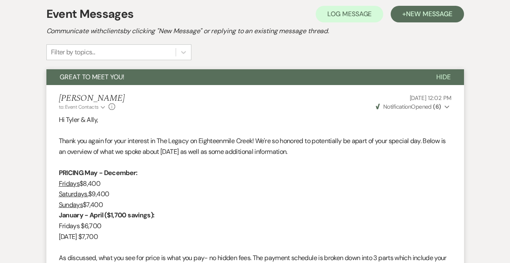
select select "5"
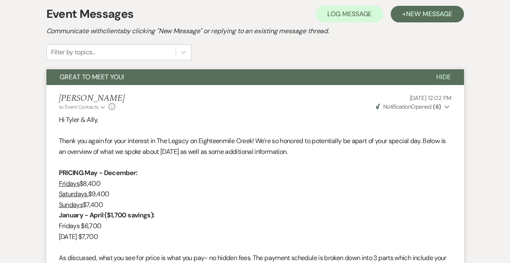
select select "5"
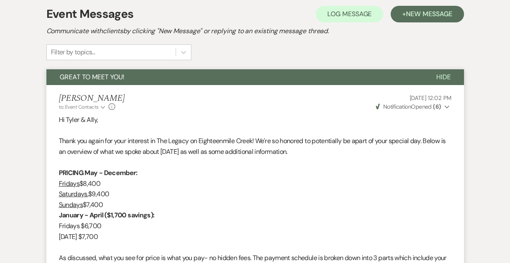
select select "5"
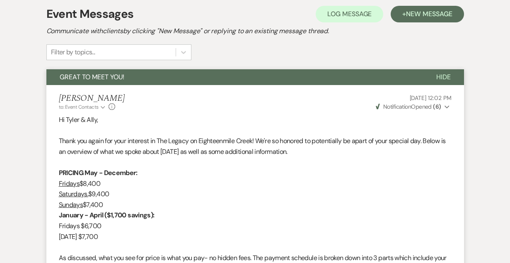
select select "5"
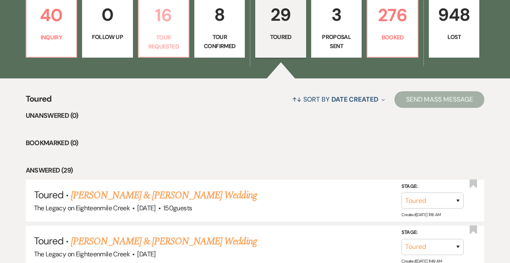
click at [174, 34] on p "Tour Requested" at bounding box center [164, 42] width 40 height 19
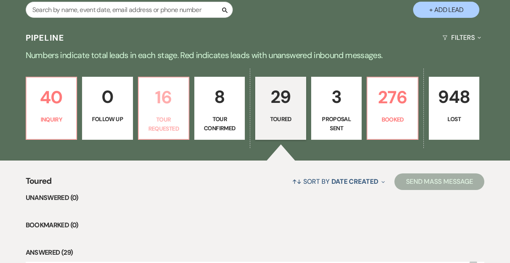
select select "2"
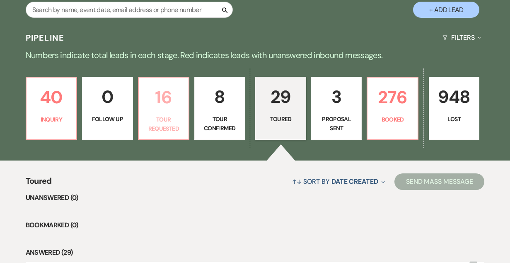
select select "2"
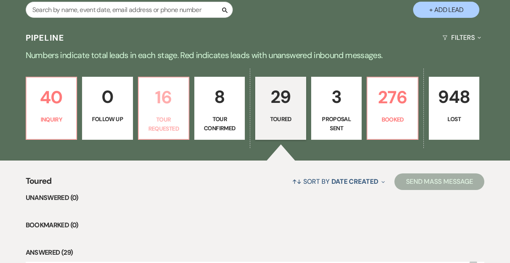
select select "2"
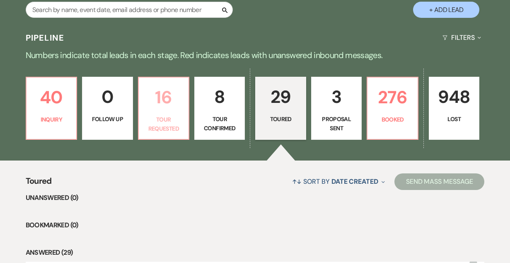
select select "2"
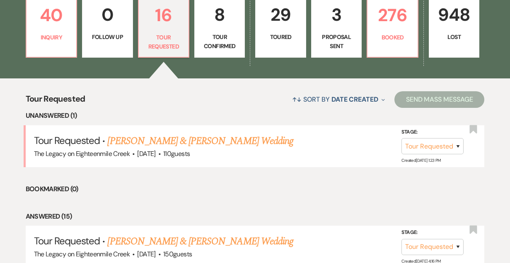
scroll to position [322, 0]
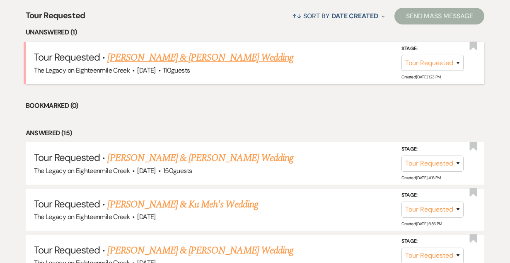
click at [199, 63] on link "[PERSON_NAME] & [PERSON_NAME] Wedding" at bounding box center [200, 57] width 186 height 15
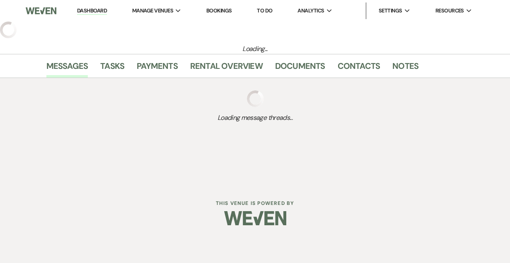
select select "2"
select select "5"
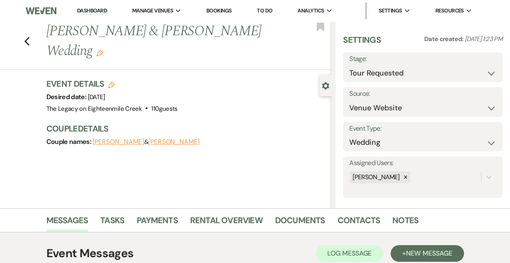
click at [23, 31] on div "Previous [PERSON_NAME] & [PERSON_NAME] Wedding Edit Bookmark" at bounding box center [164, 46] width 336 height 48
click at [25, 37] on use "button" at bounding box center [26, 41] width 5 height 9
select select "2"
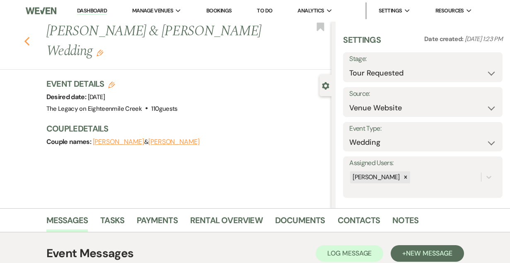
select select "2"
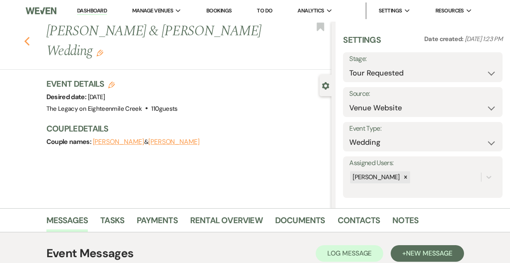
select select "2"
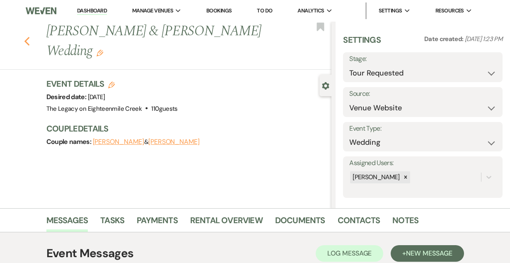
select select "2"
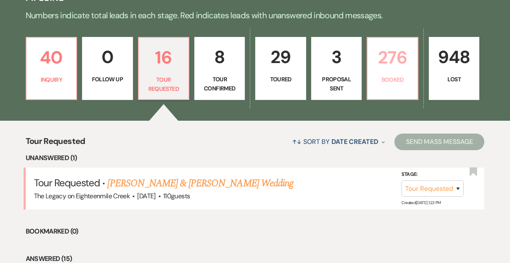
click at [396, 57] on p "276" at bounding box center [393, 58] width 40 height 28
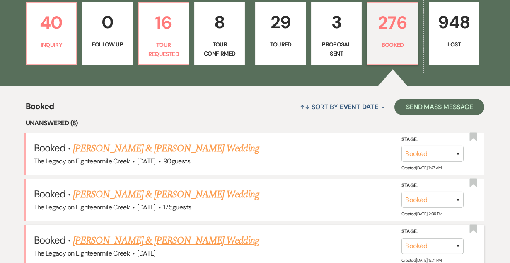
scroll to position [231, 0]
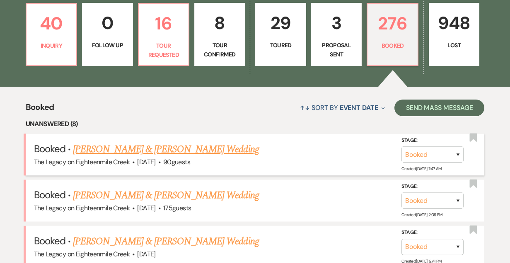
click at [172, 152] on link "[PERSON_NAME] & [PERSON_NAME] Wedding" at bounding box center [166, 149] width 186 height 15
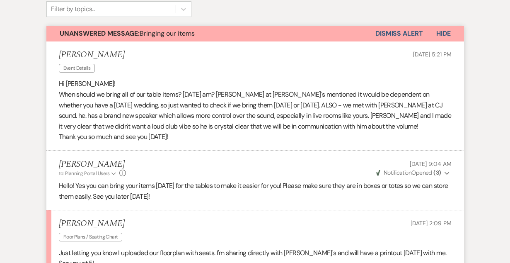
scroll to position [223, 0]
click at [390, 31] on button "Dismiss Alert" at bounding box center [399, 34] width 48 height 16
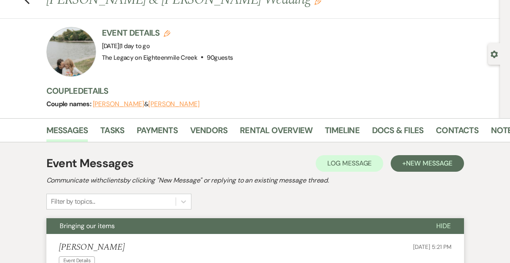
scroll to position [30, 0]
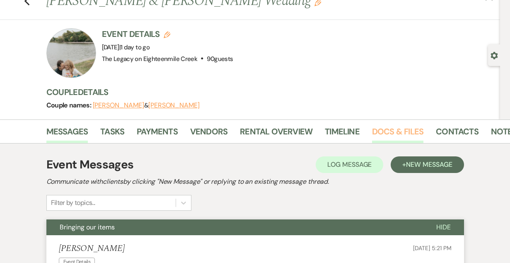
click at [396, 130] on link "Docs & Files" at bounding box center [397, 134] width 51 height 18
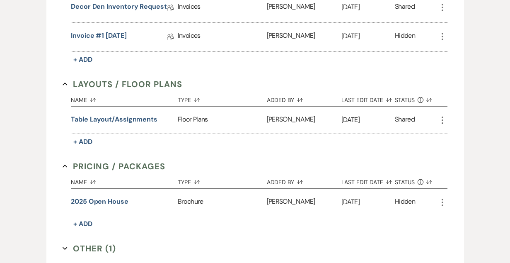
scroll to position [508, 0]
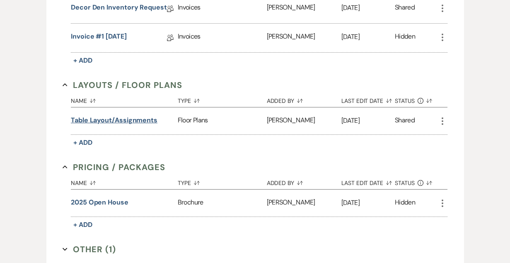
click at [111, 116] on button "Table Layout/Assignments" at bounding box center [114, 120] width 87 height 10
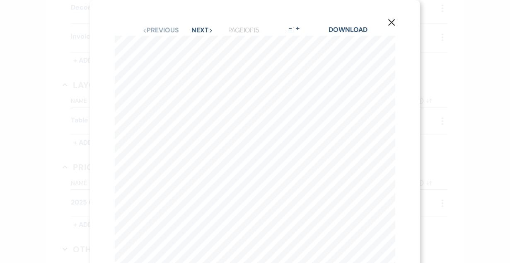
click at [293, 27] on button "-" at bounding box center [290, 28] width 7 height 7
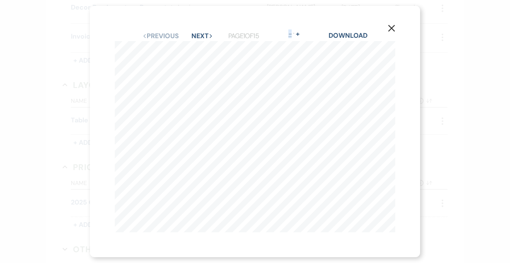
click at [293, 27] on div "X Previous Previous Next Next Page 1 of 15 - Zoom + Download [PERSON_NAME] + [P…" at bounding box center [255, 132] width 330 height 252
click at [198, 37] on button "Next Next" at bounding box center [202, 36] width 22 height 7
click at [205, 35] on button "Next Next" at bounding box center [202, 36] width 22 height 7
click at [205, 36] on button "Next Next" at bounding box center [202, 36] width 22 height 7
click at [155, 36] on button "Previous Previous" at bounding box center [160, 36] width 36 height 7
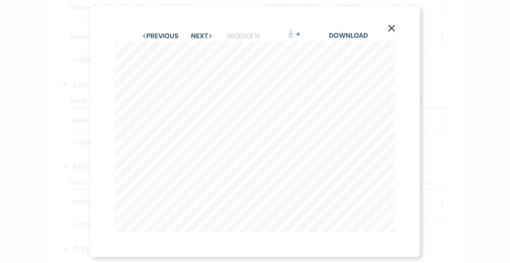
click at [293, 37] on button "-" at bounding box center [291, 34] width 7 height 7
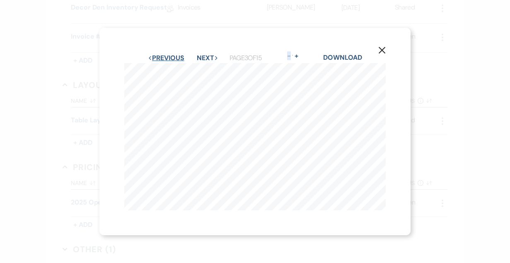
click at [164, 59] on button "Previous Previous" at bounding box center [166, 58] width 36 height 7
click at [380, 49] on use "button" at bounding box center [382, 50] width 7 height 7
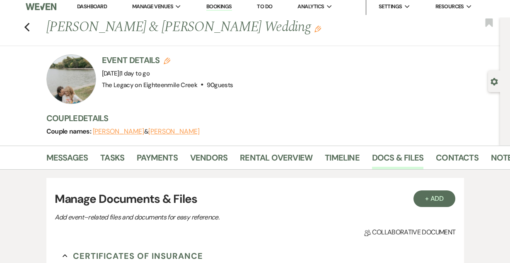
scroll to position [0, 0]
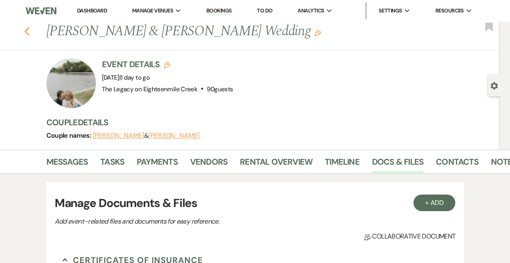
click at [27, 29] on use "button" at bounding box center [26, 31] width 5 height 9
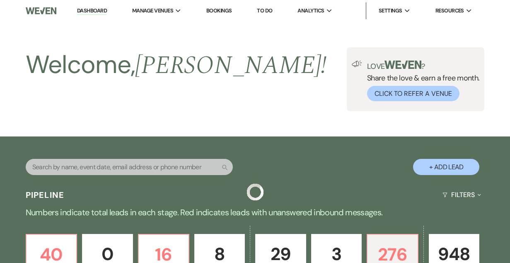
scroll to position [231, 0]
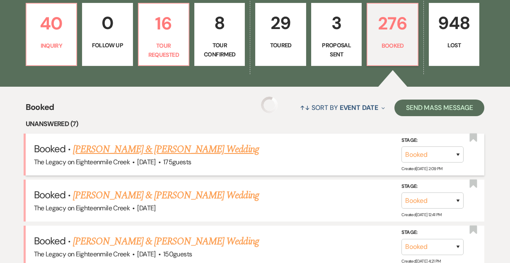
click at [181, 149] on link "[PERSON_NAME] & [PERSON_NAME] Wedding" at bounding box center [166, 149] width 186 height 15
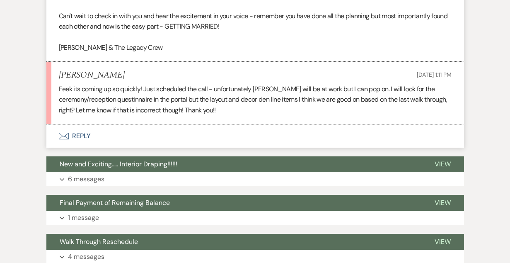
scroll to position [462, 0]
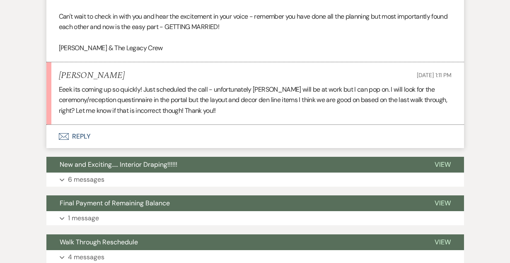
click at [82, 140] on button "Envelope Reply" at bounding box center [255, 136] width 418 height 23
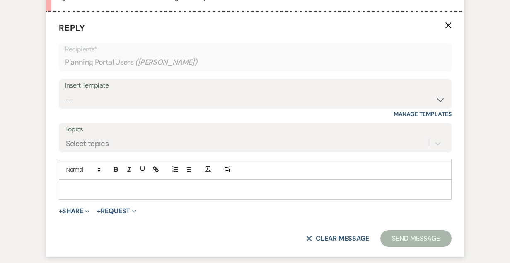
scroll to position [578, 0]
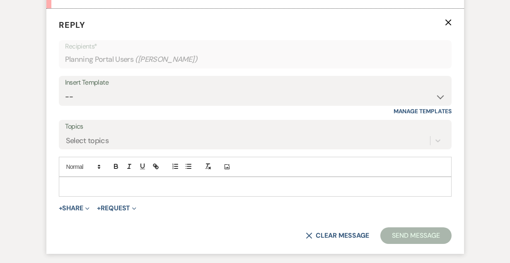
click at [140, 178] on div at bounding box center [255, 186] width 392 height 19
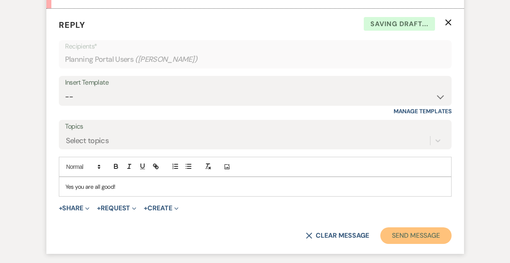
click at [401, 236] on button "Send Message" at bounding box center [415, 235] width 71 height 17
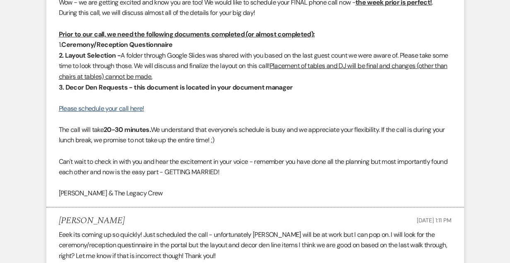
scroll to position [0, 0]
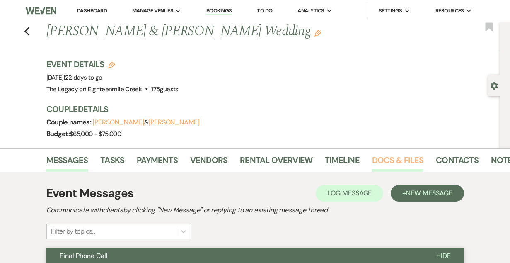
click at [407, 162] on link "Docs & Files" at bounding box center [397, 162] width 51 height 18
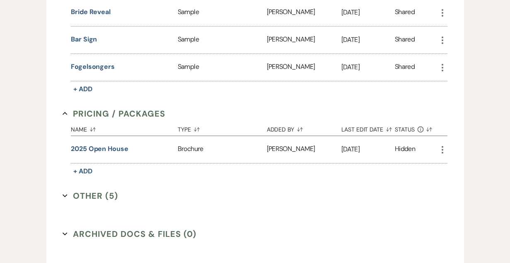
scroll to position [487, 0]
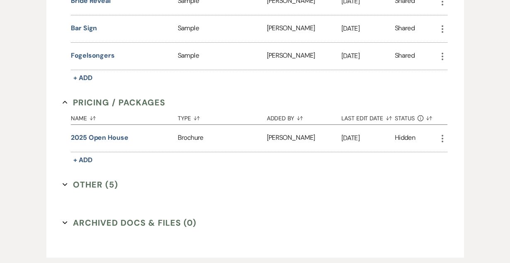
click at [90, 188] on button "Other (5) Expand" at bounding box center [91, 184] width 56 height 12
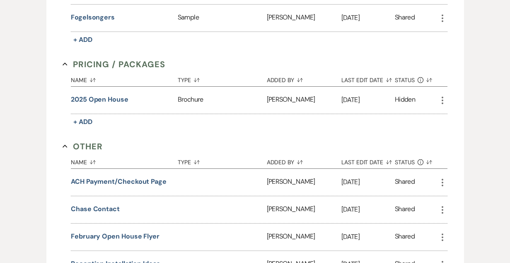
scroll to position [641, 0]
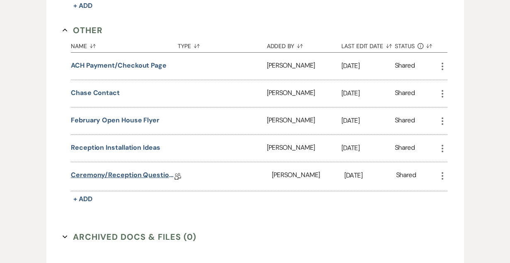
click at [129, 173] on link "Ceremony/Reception Questionnaire" at bounding box center [123, 176] width 104 height 13
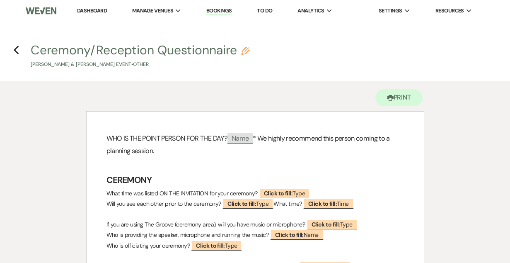
click at [13, 48] on h4 "Previous Ceremony/Reception Questionnaire Pencil [PERSON_NAME] & [PERSON_NAME] …" at bounding box center [255, 54] width 510 height 27
click at [15, 50] on icon "Previous" at bounding box center [16, 50] width 6 height 10
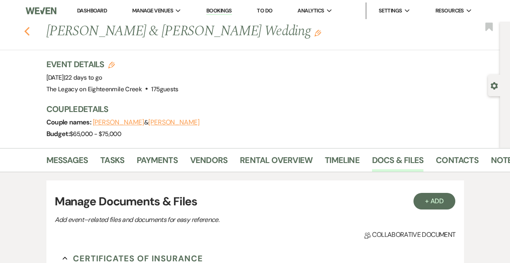
click at [26, 31] on use "button" at bounding box center [26, 31] width 5 height 9
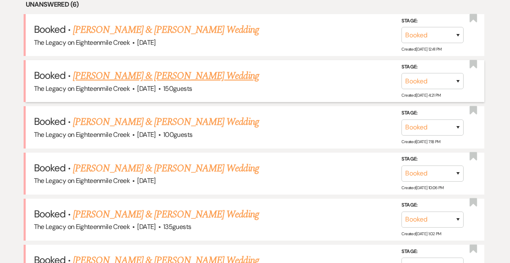
scroll to position [252, 0]
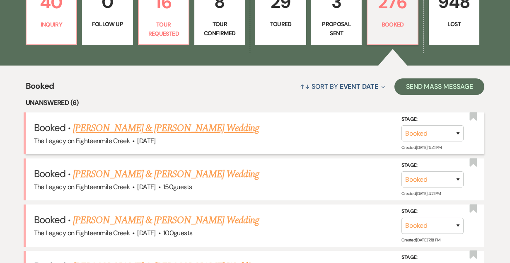
click at [186, 127] on link "[PERSON_NAME] & [PERSON_NAME] Wedding" at bounding box center [166, 128] width 186 height 15
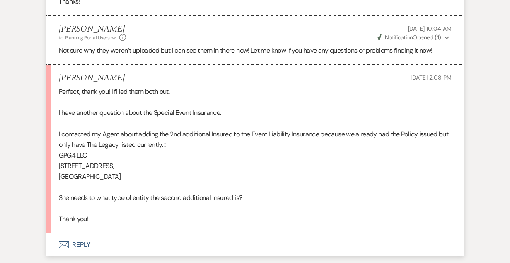
scroll to position [625, 0]
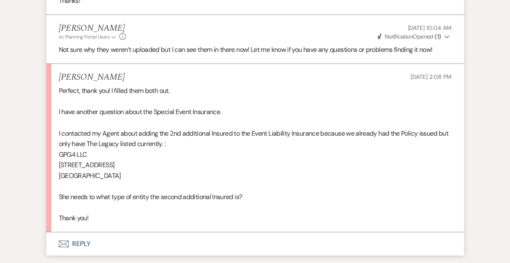
click at [80, 241] on button "Envelope Reply" at bounding box center [255, 243] width 418 height 23
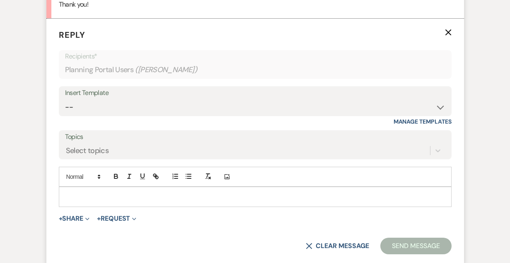
scroll to position [849, 0]
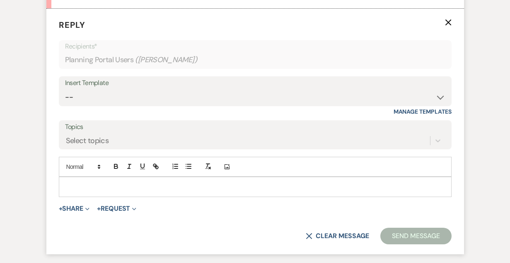
click at [113, 193] on div at bounding box center [255, 186] width 392 height 19
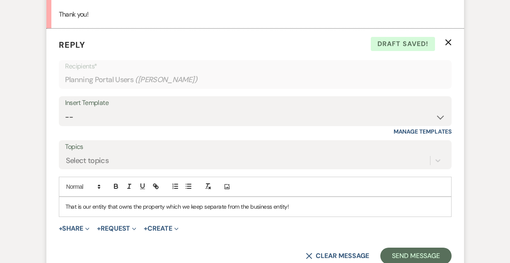
scroll to position [836, 0]
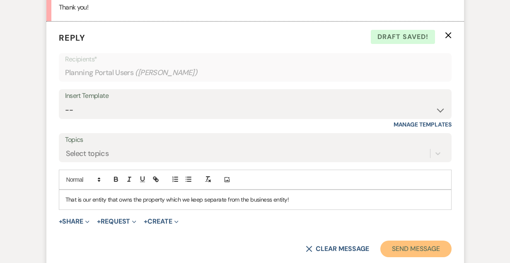
click at [406, 247] on button "Send Message" at bounding box center [415, 248] width 71 height 17
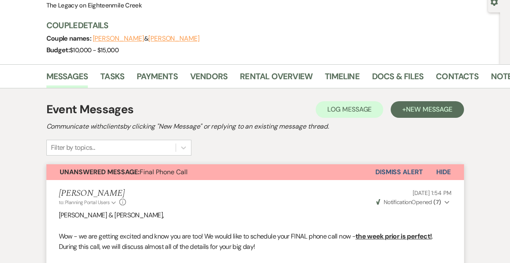
scroll to position [0, 0]
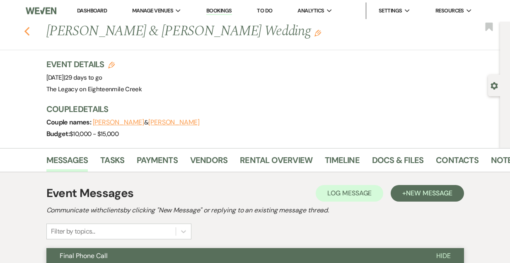
click at [28, 30] on icon "Previous" at bounding box center [27, 32] width 6 height 10
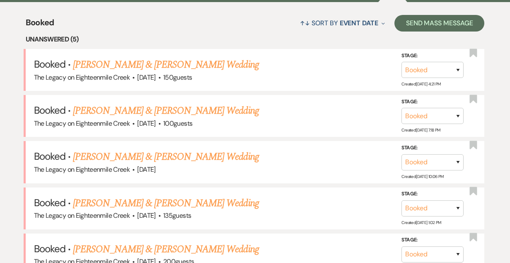
scroll to position [312, 0]
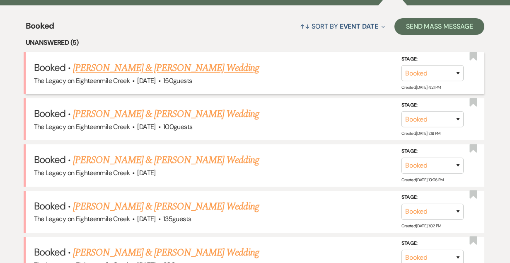
click at [144, 70] on link "[PERSON_NAME] & [PERSON_NAME] Wedding" at bounding box center [166, 67] width 186 height 15
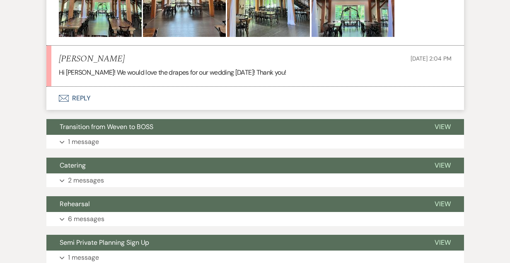
scroll to position [452, 0]
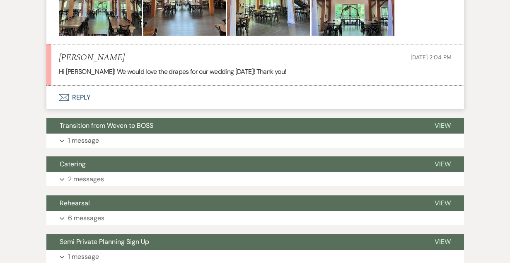
click at [79, 97] on button "Envelope Reply" at bounding box center [255, 97] width 418 height 23
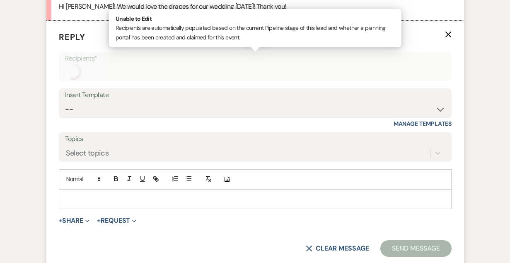
scroll to position [530, 0]
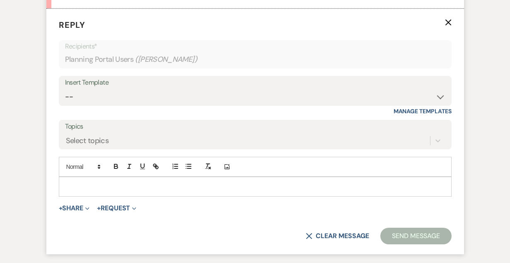
click at [119, 188] on p at bounding box center [255, 186] width 380 height 9
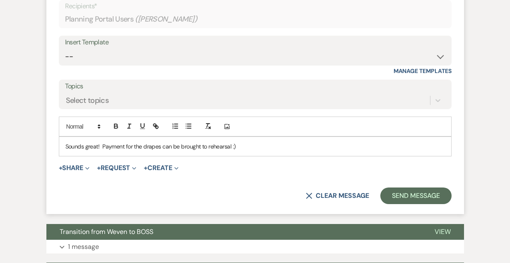
scroll to position [569, 0]
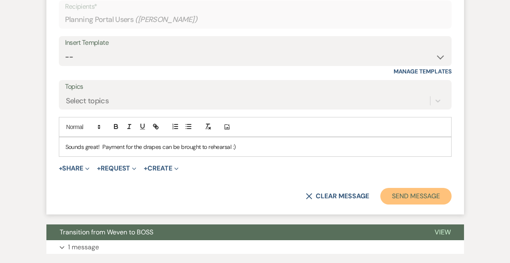
click at [398, 200] on button "Send Message" at bounding box center [415, 196] width 71 height 17
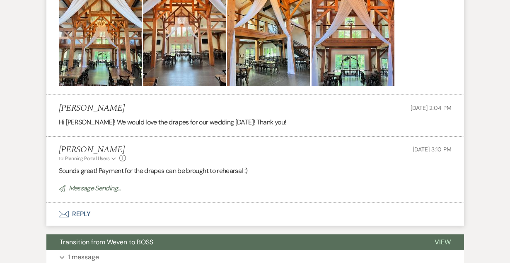
scroll to position [0, 0]
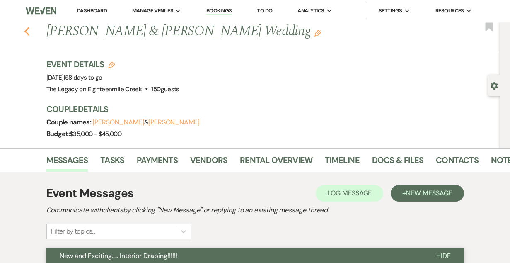
click at [26, 33] on use "button" at bounding box center [26, 31] width 5 height 9
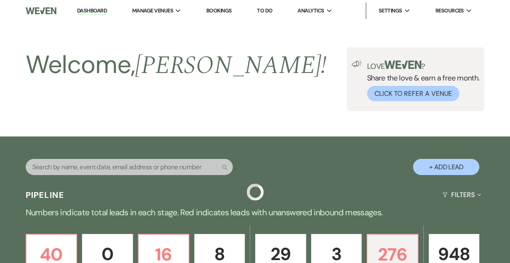
scroll to position [312, 0]
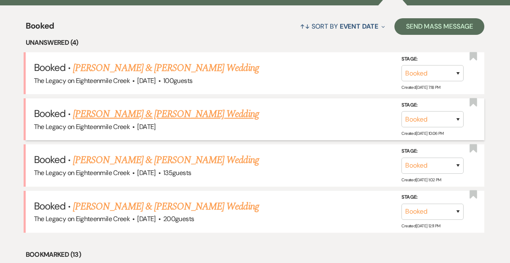
click at [176, 114] on link "[PERSON_NAME] & [PERSON_NAME] Wedding" at bounding box center [166, 113] width 186 height 15
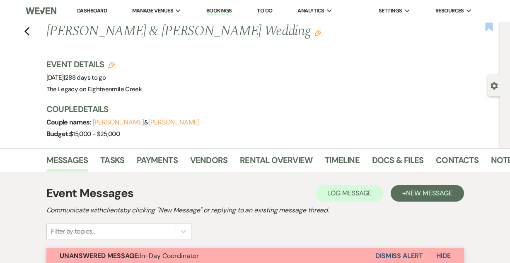
click at [487, 28] on use "button" at bounding box center [488, 26] width 7 height 8
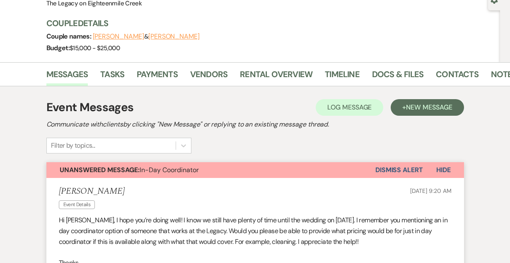
scroll to position [86, 0]
click at [390, 68] on link "Docs & Files" at bounding box center [397, 76] width 51 height 18
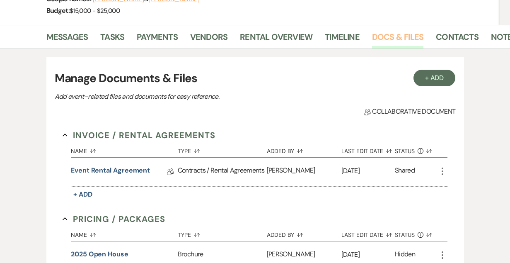
scroll to position [122, 0]
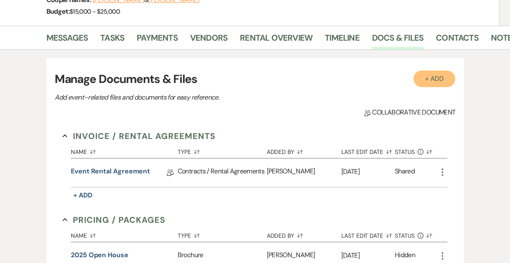
click at [423, 81] on button "+ Add" at bounding box center [435, 78] width 42 height 17
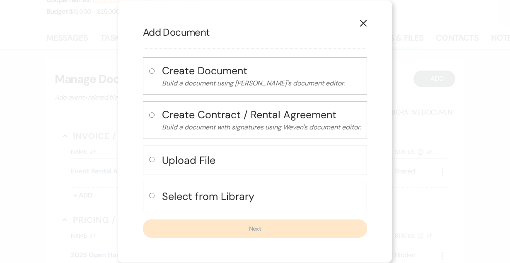
click at [208, 199] on h4 "Select from Library" at bounding box center [261, 196] width 199 height 15
radio input "true"
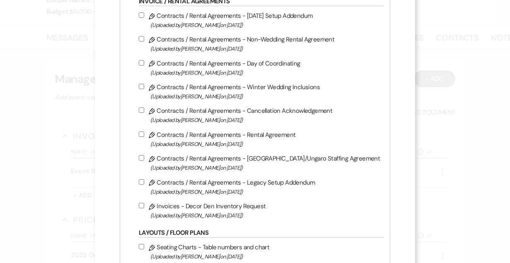
scroll to position [206, 0]
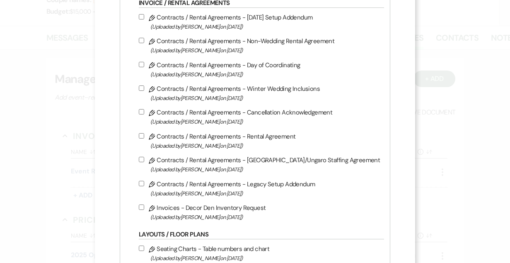
click at [191, 68] on label "Pencil Contracts / Rental Agreements - Day of Coordinating (Uploaded by [PERSON…" at bounding box center [259, 69] width 241 height 19
click at [144, 67] on input "Pencil Contracts / Rental Agreements - Day of Coordinating (Uploaded by [PERSON…" at bounding box center [141, 64] width 5 height 5
checkbox input "true"
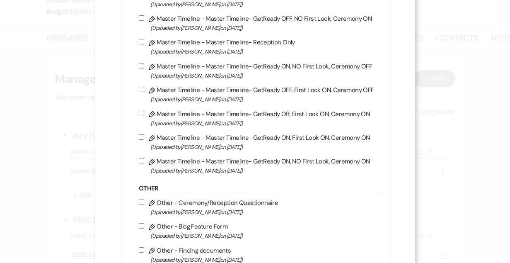
scroll to position [987, 0]
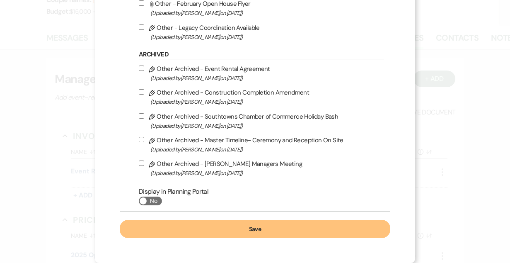
click at [266, 229] on button "Save" at bounding box center [255, 229] width 271 height 18
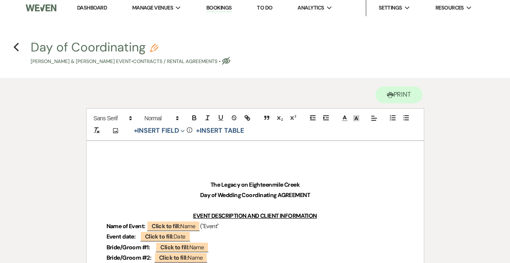
scroll to position [2, 0]
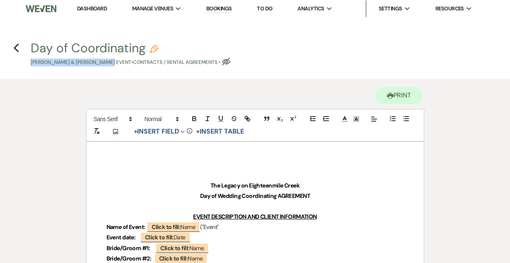
drag, startPoint x: 27, startPoint y: 62, endPoint x: 113, endPoint y: 64, distance: 86.2
click at [113, 64] on span "Day of Coordinating Pencil [PERSON_NAME] & [PERSON_NAME] Event • Contracts / Re…" at bounding box center [255, 54] width 459 height 24
copy p "[PERSON_NAME] & [PERSON_NAME]"
click at [180, 225] on b "Click to fill:" at bounding box center [166, 226] width 29 height 7
select select "Name"
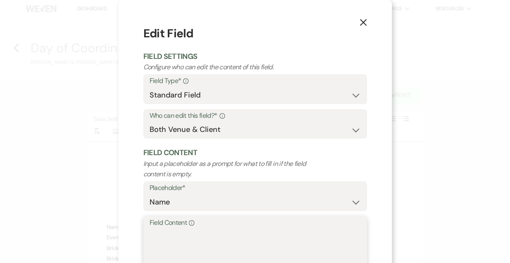
click at [178, 239] on textarea "Field Content Info" at bounding box center [255, 248] width 211 height 41
paste textarea "[PERSON_NAME] & [PERSON_NAME]"
drag, startPoint x: 182, startPoint y: 235, endPoint x: 98, endPoint y: 230, distance: 84.3
click at [105, 230] on div "X Edit Field Field Settings Configure who can edit the content of this field. F…" at bounding box center [255, 131] width 510 height 263
drag, startPoint x: 199, startPoint y: 234, endPoint x: 173, endPoint y: 236, distance: 26.2
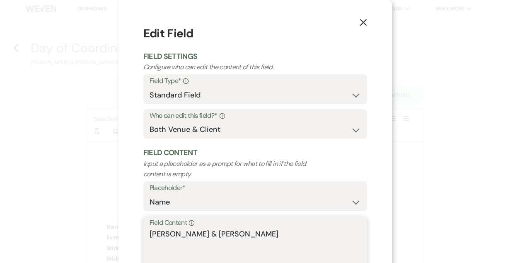
click at [173, 236] on textarea "[PERSON_NAME] & [PERSON_NAME]" at bounding box center [255, 248] width 211 height 41
click at [212, 234] on textarea "[PERSON_NAME] [PERSON_NAME]" at bounding box center [255, 248] width 211 height 41
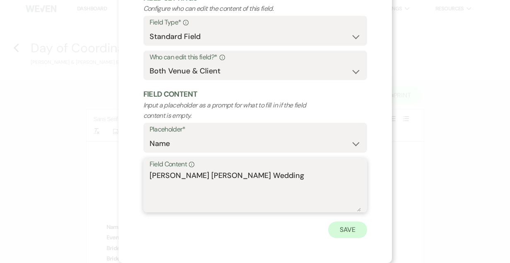
type textarea "[PERSON_NAME] [PERSON_NAME] Wedding"
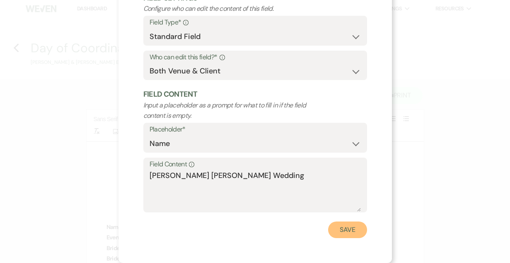
click at [347, 230] on button "Save" at bounding box center [347, 229] width 39 height 17
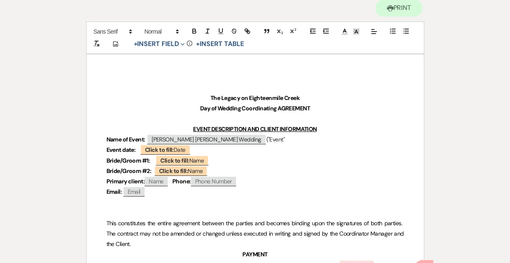
scroll to position [90, 0]
click at [170, 159] on b "Click to fill:" at bounding box center [174, 159] width 29 height 7
select select "Name"
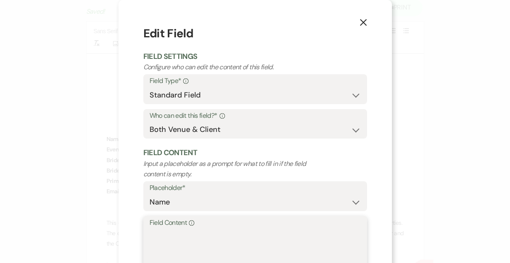
click at [170, 235] on textarea "Field Content Info" at bounding box center [255, 248] width 211 height 41
paste textarea "[PERSON_NAME] & [PERSON_NAME]"
drag, startPoint x: 214, startPoint y: 236, endPoint x: 103, endPoint y: 235, distance: 110.6
click at [103, 235] on div "X Edit Field Field Settings Configure who can edit the content of this field. F…" at bounding box center [255, 131] width 510 height 263
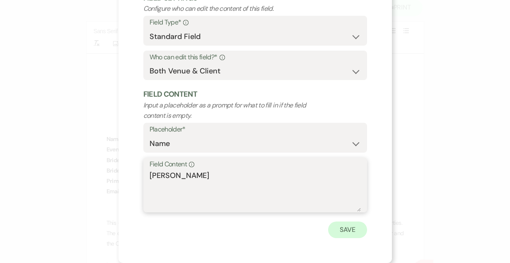
type textarea "[PERSON_NAME]"
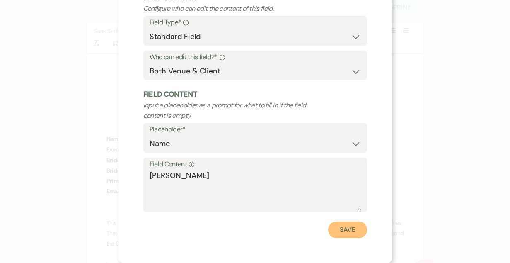
click at [340, 227] on button "Save" at bounding box center [347, 229] width 39 height 17
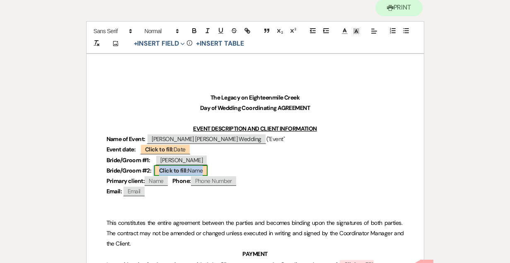
click at [178, 172] on b "Click to fill:" at bounding box center [173, 170] width 29 height 7
select select "Name"
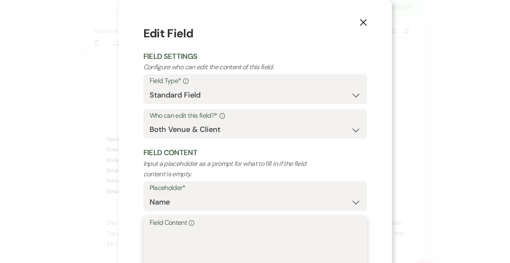
click at [194, 244] on textarea "Field Content Info" at bounding box center [255, 248] width 211 height 41
paste textarea "[PERSON_NAME] & [PERSON_NAME]"
drag, startPoint x: 204, startPoint y: 235, endPoint x: 319, endPoint y: 234, distance: 115.6
click at [319, 234] on textarea "[PERSON_NAME] & [PERSON_NAME]" at bounding box center [255, 248] width 211 height 41
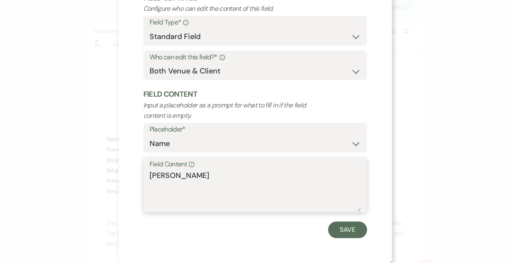
scroll to position [58, 0]
type textarea "[PERSON_NAME]"
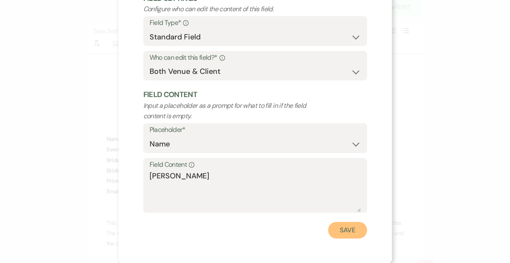
click at [347, 226] on button "Save" at bounding box center [347, 230] width 39 height 17
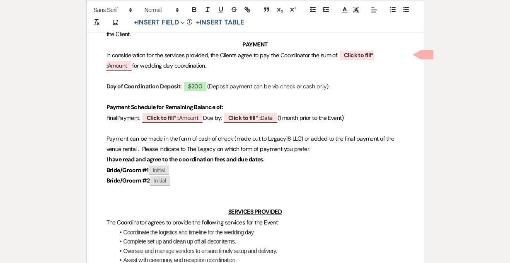
scroll to position [300, 0]
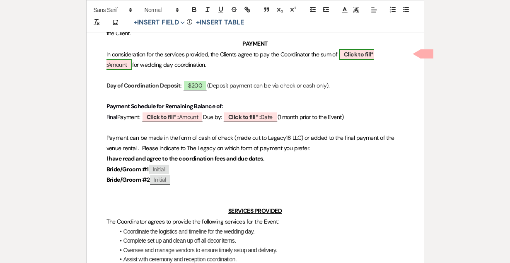
click at [365, 53] on b "Click to fill* :" at bounding box center [239, 60] width 267 height 18
select select "owner"
select select "Amount"
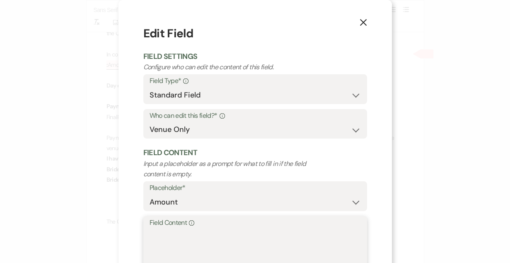
click at [215, 229] on textarea "Field Content Info" at bounding box center [255, 248] width 211 height 41
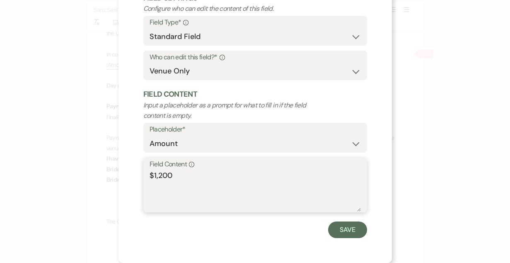
scroll to position [56, 0]
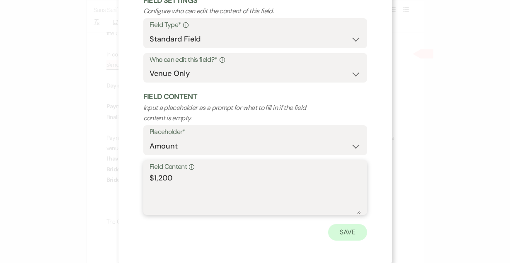
type textarea "$1,200"
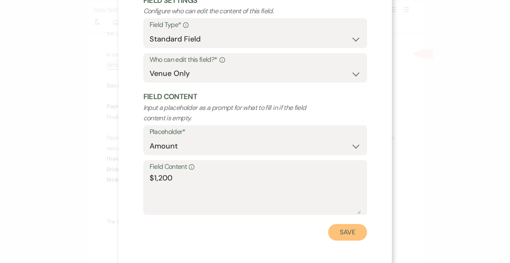
click at [347, 234] on button "Save" at bounding box center [347, 232] width 39 height 17
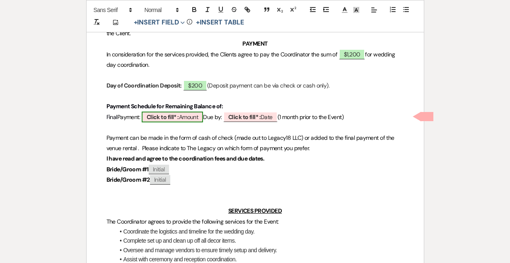
click at [176, 116] on b "Click to fill* :" at bounding box center [163, 116] width 32 height 7
select select "owner"
select select "Amount"
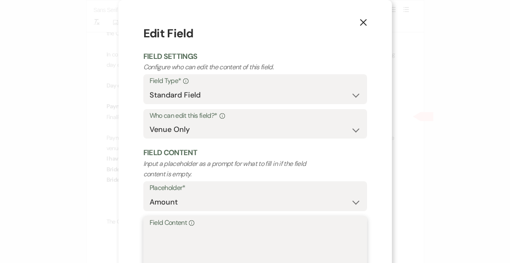
click at [186, 246] on textarea "Field Content Info" at bounding box center [255, 248] width 211 height 41
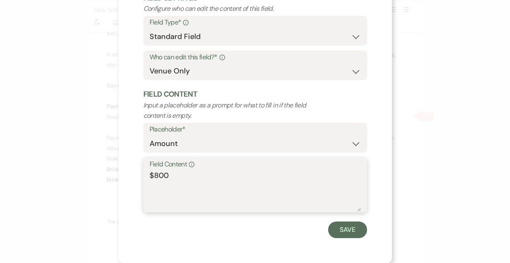
scroll to position [58, 0]
type textarea "$800"
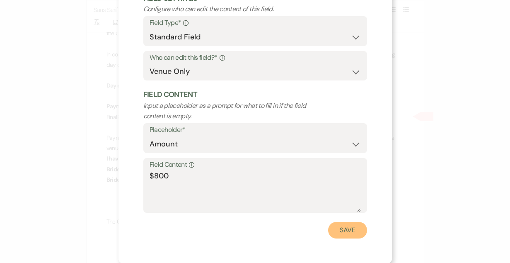
click at [344, 229] on button "Save" at bounding box center [347, 230] width 39 height 17
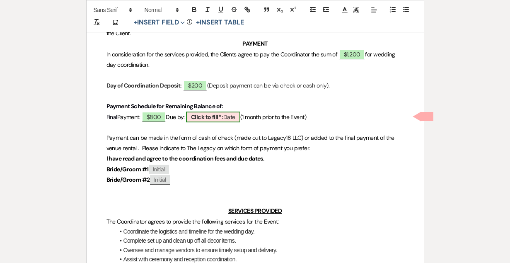
click at [223, 118] on b "Click to fill* :" at bounding box center [207, 116] width 32 height 7
select select "owner"
select select "Date"
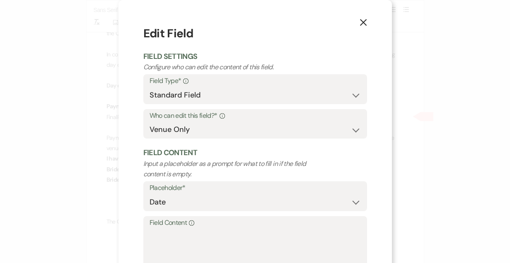
click at [365, 22] on icon "X" at bounding box center [363, 22] width 7 height 7
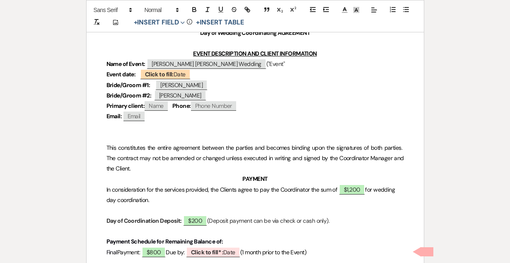
scroll to position [0, 0]
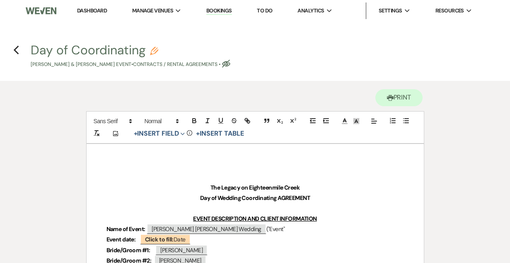
click at [12, 45] on h4 "Previous Day of Coordinating Pencil [PERSON_NAME] & [PERSON_NAME] Event • Contr…" at bounding box center [255, 54] width 510 height 27
click at [16, 50] on icon "Previous" at bounding box center [16, 50] width 6 height 10
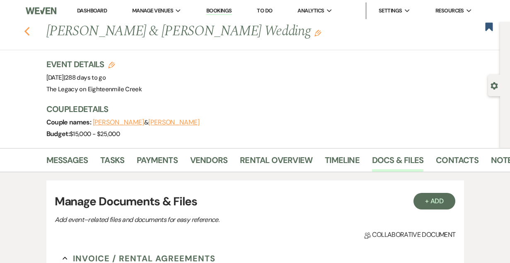
click at [26, 30] on use "button" at bounding box center [26, 31] width 5 height 9
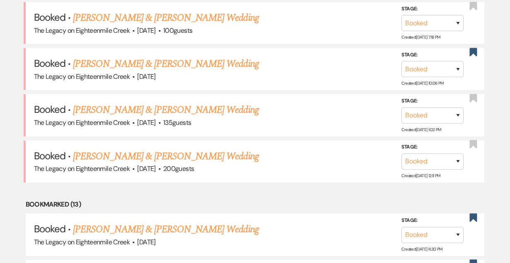
scroll to position [362, 0]
click at [189, 63] on link "[PERSON_NAME] & [PERSON_NAME] Wedding" at bounding box center [166, 64] width 186 height 15
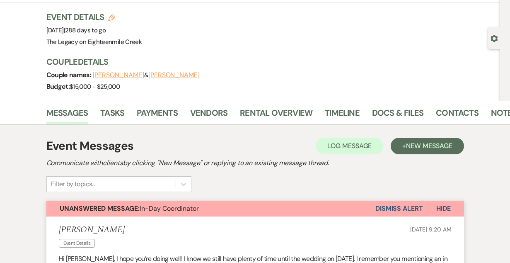
scroll to position [40, 0]
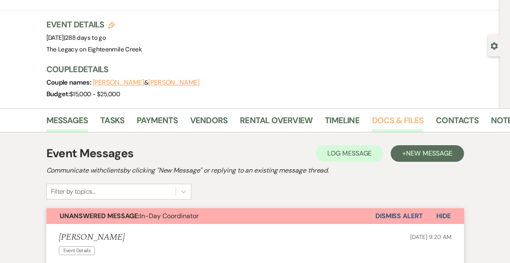
click at [393, 117] on link "Docs & Files" at bounding box center [397, 123] width 51 height 18
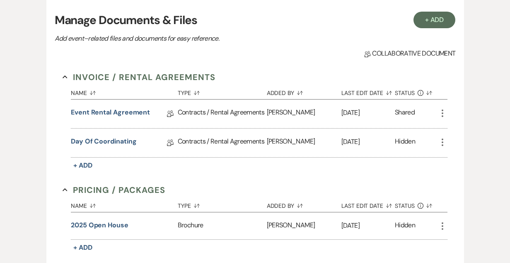
scroll to position [180, 0]
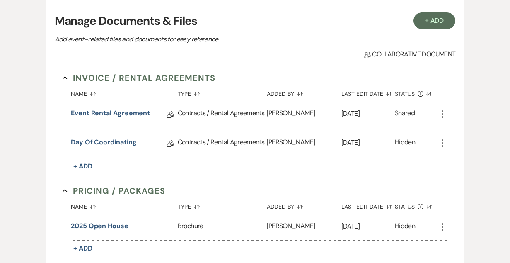
click at [104, 143] on link "Day of Coordinating" at bounding box center [103, 143] width 65 height 13
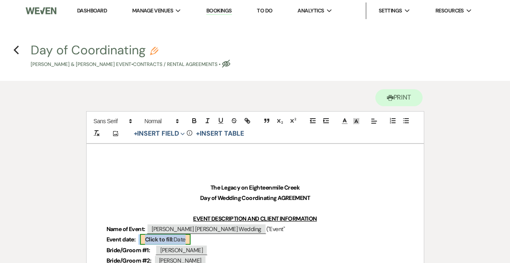
click at [160, 240] on b "Click to fill:" at bounding box center [159, 238] width 29 height 7
select select "Date"
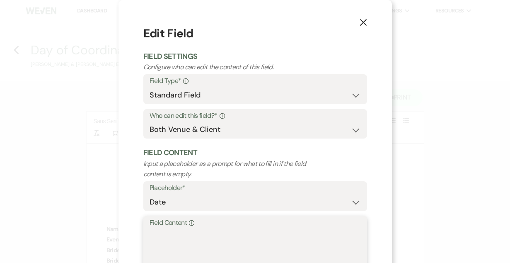
click at [159, 239] on textarea "Field Content Info" at bounding box center [255, 248] width 211 height 41
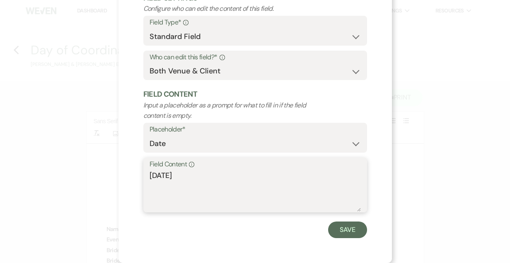
scroll to position [58, 0]
type textarea "[DATE]"
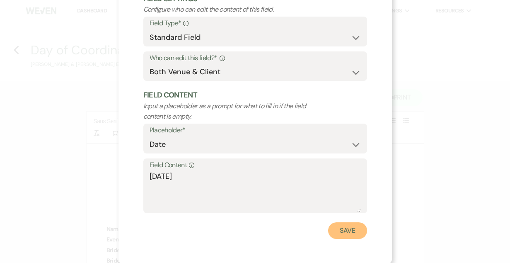
click at [341, 225] on button "Save" at bounding box center [347, 230] width 39 height 17
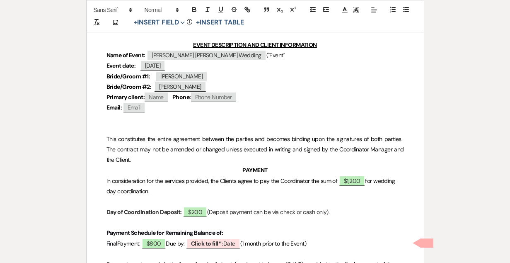
scroll to position [269, 0]
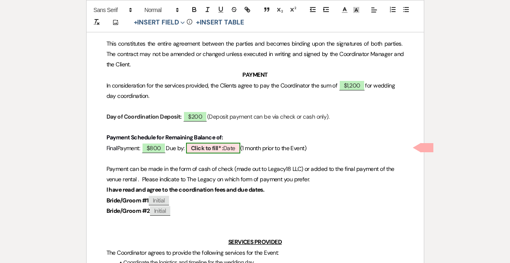
click at [223, 147] on b "Click to fill* :" at bounding box center [207, 147] width 32 height 7
select select "owner"
select select "Date"
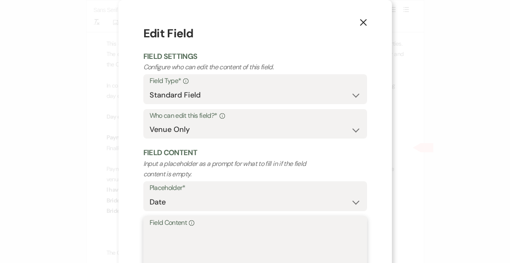
click at [198, 232] on textarea "Field Content Info" at bounding box center [255, 248] width 211 height 41
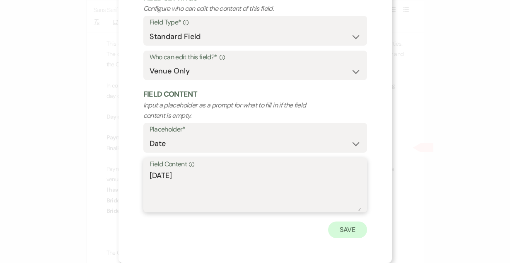
type textarea "[DATE]"
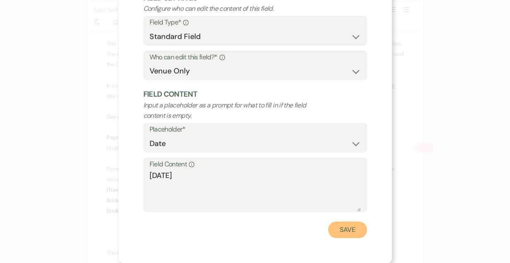
click at [355, 230] on button "Save" at bounding box center [347, 229] width 39 height 17
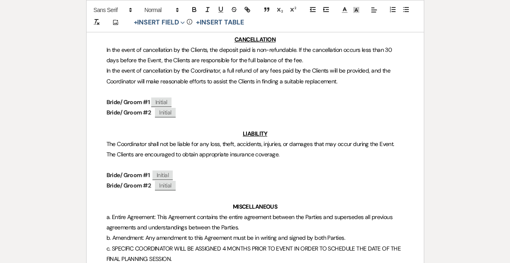
scroll to position [0, 0]
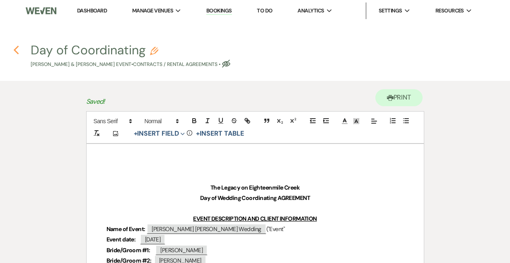
click at [16, 50] on icon "Previous" at bounding box center [16, 50] width 6 height 10
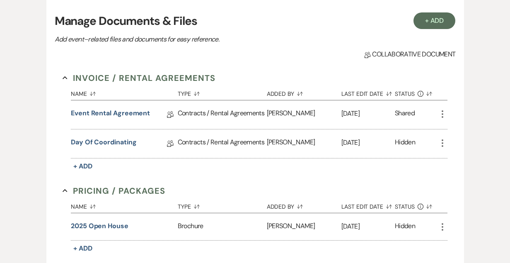
scroll to position [124, 0]
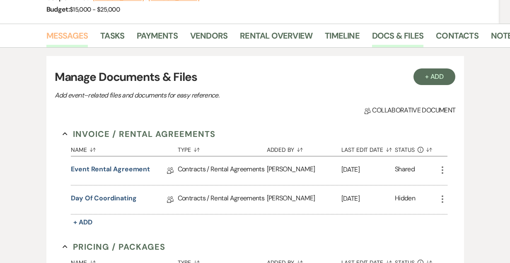
click at [67, 34] on link "Messages" at bounding box center [67, 38] width 42 height 18
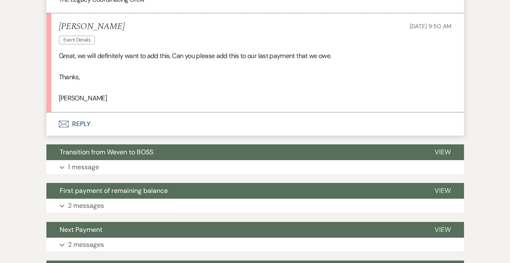
scroll to position [756, 0]
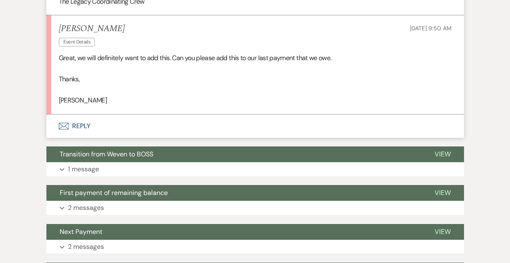
click at [79, 127] on button "Envelope Reply" at bounding box center [255, 125] width 418 height 23
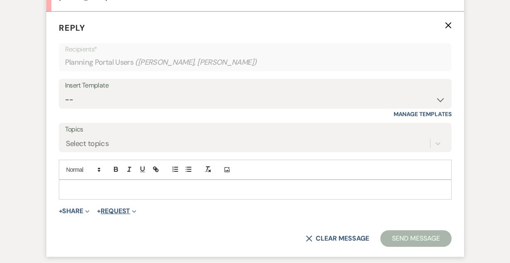
scroll to position [862, 0]
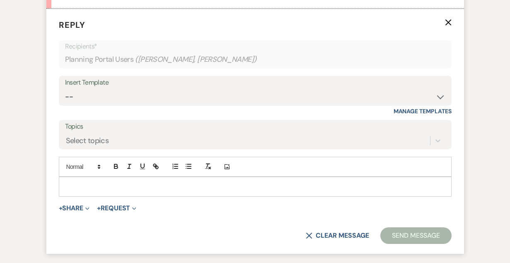
click at [121, 189] on p at bounding box center [255, 186] width 380 height 9
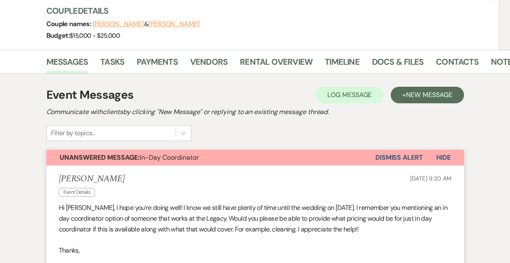
scroll to position [97, 0]
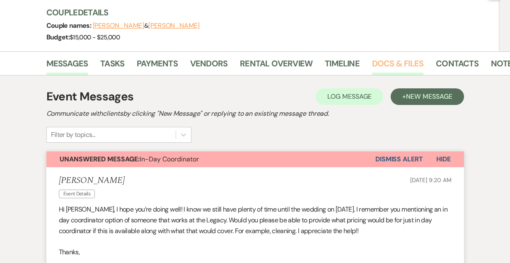
click at [382, 63] on link "Docs & Files" at bounding box center [397, 66] width 51 height 18
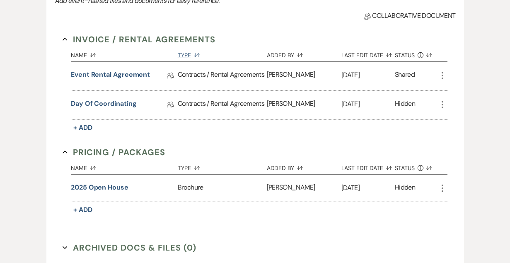
scroll to position [242, 0]
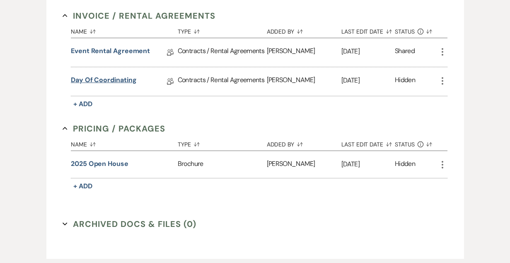
click at [102, 83] on link "Day of Coordinating" at bounding box center [103, 81] width 65 height 13
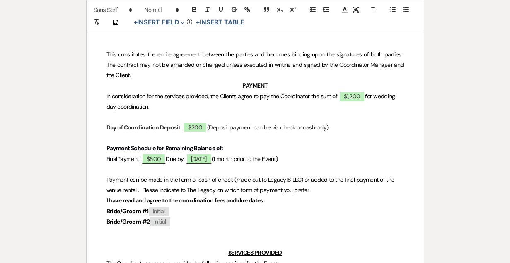
scroll to position [257, 0]
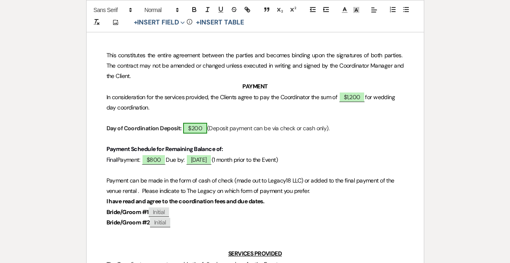
click at [201, 126] on span "$200" at bounding box center [195, 128] width 24 height 11
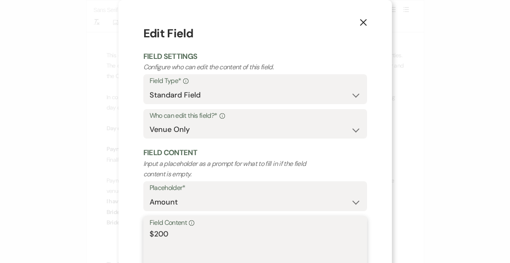
drag, startPoint x: 172, startPoint y: 232, endPoint x: 112, endPoint y: 237, distance: 59.9
click at [112, 237] on div "X Edit Field Field Settings Configure who can edit the content of this field. F…" at bounding box center [255, 131] width 510 height 263
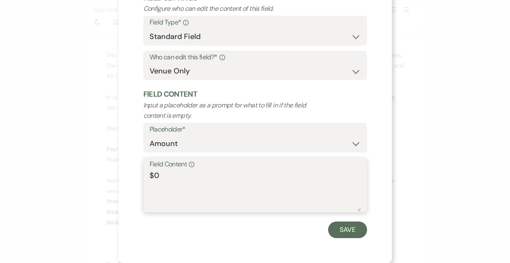
scroll to position [58, 0]
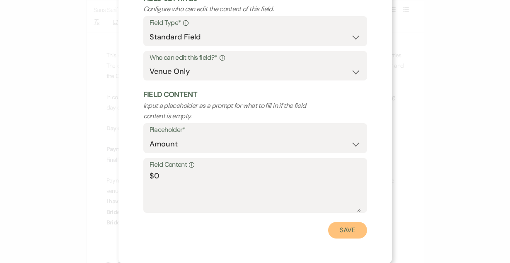
click at [362, 227] on button "Save" at bounding box center [347, 230] width 39 height 17
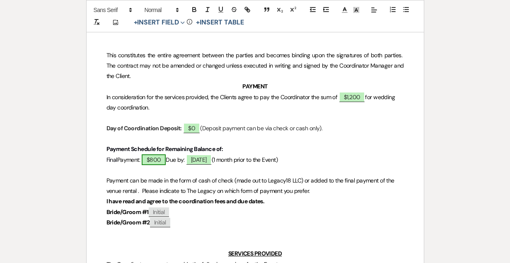
click at [165, 159] on span "$800" at bounding box center [154, 159] width 24 height 11
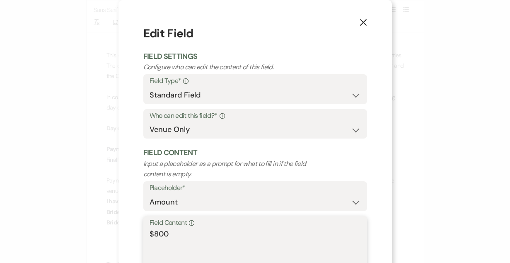
click at [157, 234] on textarea "$800" at bounding box center [255, 248] width 211 height 41
click at [377, 152] on div "X Edit Field Field Settings Configure who can edit the content of this field. F…" at bounding box center [255, 160] width 273 height 321
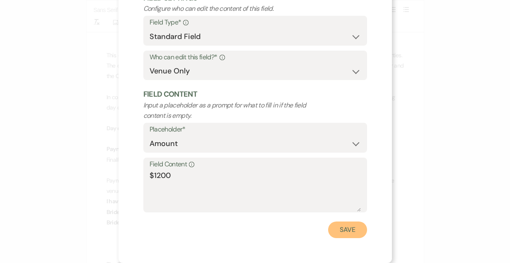
click at [340, 232] on button "Save" at bounding box center [347, 229] width 39 height 17
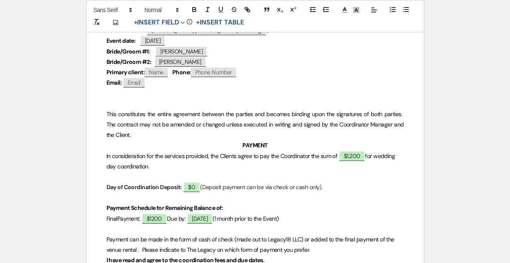
scroll to position [0, 0]
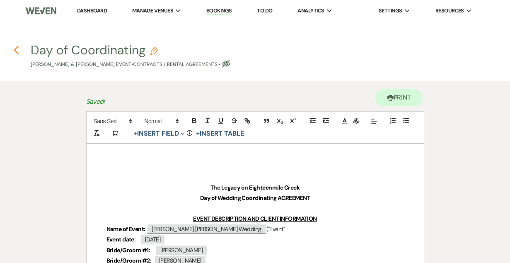
click at [15, 50] on icon "Previous" at bounding box center [16, 50] width 6 height 10
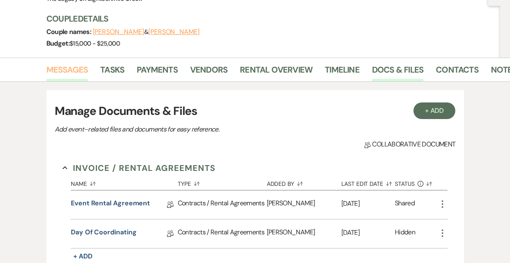
click at [68, 69] on link "Messages" at bounding box center [67, 72] width 42 height 18
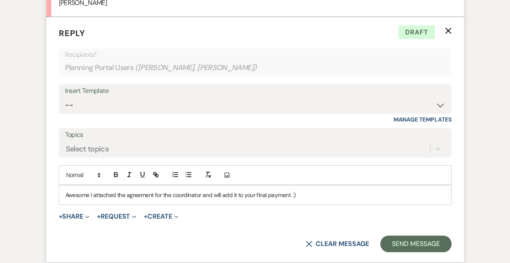
scroll to position [861, 0]
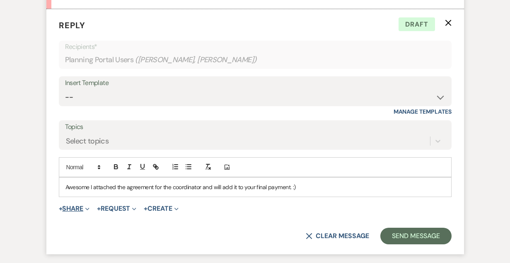
click at [78, 211] on button "+ Share Expand" at bounding box center [74, 208] width 31 height 7
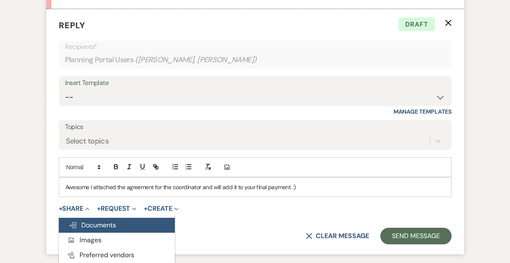
click at [85, 225] on span "Doc Upload Documents" at bounding box center [92, 224] width 47 height 9
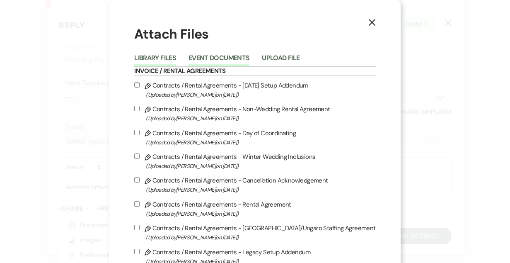
click at [216, 57] on button "Event Documents" at bounding box center [219, 61] width 61 height 12
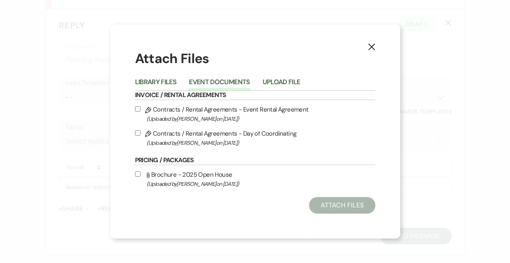
click at [215, 108] on label "Pencil Contracts / Rental Agreements - Event Rental Agreement (Uploaded by [PER…" at bounding box center [255, 113] width 240 height 19
click at [140, 108] on input "Pencil Contracts / Rental Agreements - Event Rental Agreement (Uploaded by [PER…" at bounding box center [137, 108] width 5 height 5
click at [139, 110] on input "Pencil Contracts / Rental Agreements - Event Rental Agreement (Uploaded by [PER…" at bounding box center [137, 108] width 5 height 5
click at [137, 133] on input "Pencil Contracts / Rental Agreements - Day of Coordinating (Uploaded by [PERSON…" at bounding box center [137, 132] width 5 height 5
click at [347, 208] on button "Attach Files" at bounding box center [342, 205] width 66 height 17
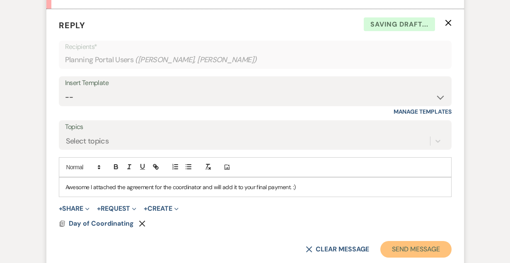
click at [407, 246] on button "Send Message" at bounding box center [415, 249] width 71 height 17
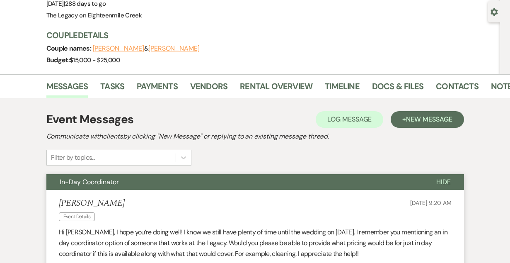
scroll to position [0, 0]
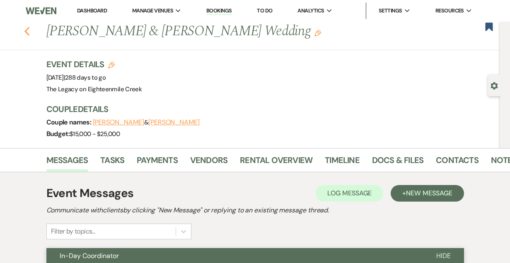
click at [26, 32] on use "button" at bounding box center [26, 31] width 5 height 9
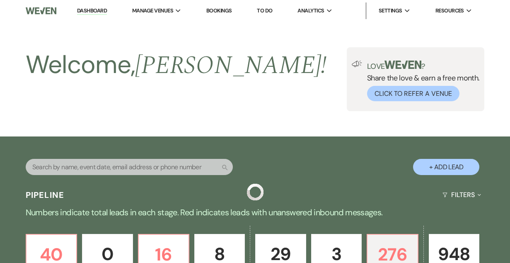
scroll to position [362, 0]
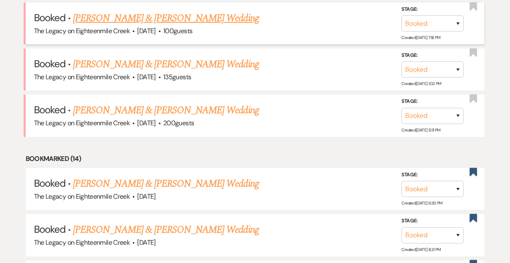
click at [162, 17] on link "[PERSON_NAME] & [PERSON_NAME] Wedding" at bounding box center [166, 18] width 186 height 15
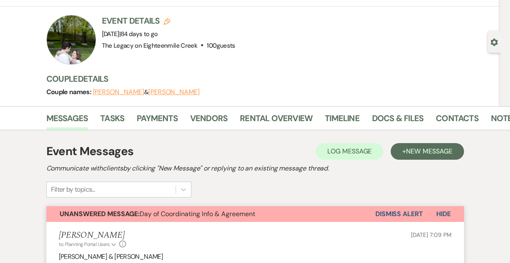
scroll to position [40, 0]
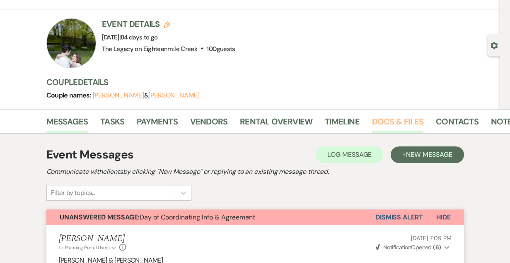
click at [394, 120] on link "Docs & Files" at bounding box center [397, 124] width 51 height 18
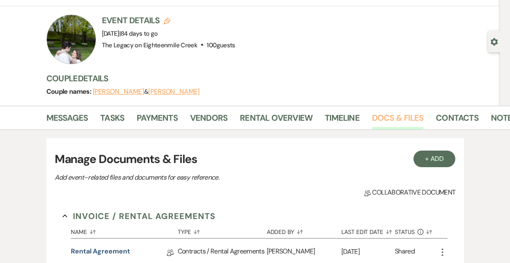
scroll to position [16, 0]
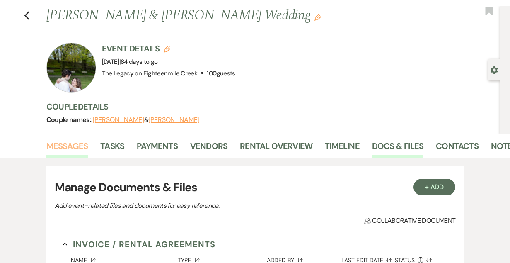
click at [70, 144] on link "Messages" at bounding box center [67, 148] width 42 height 18
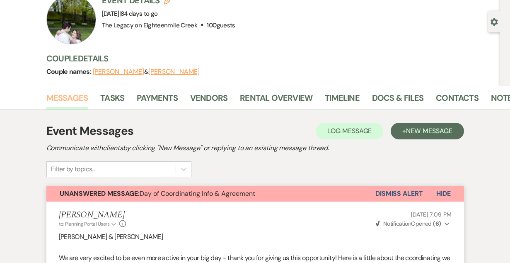
scroll to position [62, 0]
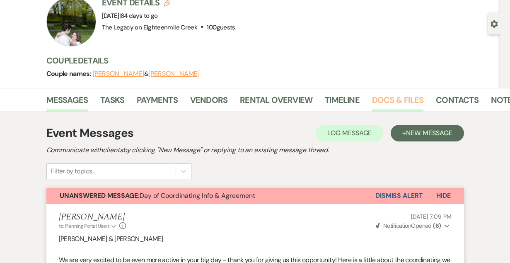
click at [383, 102] on link "Docs & Files" at bounding box center [397, 102] width 51 height 18
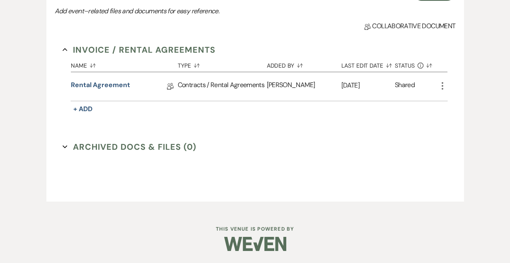
scroll to position [210, 0]
click at [75, 106] on span "+ Add" at bounding box center [82, 108] width 19 height 9
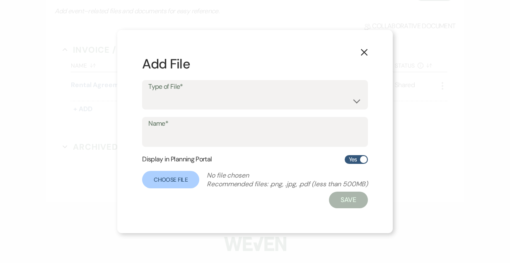
click at [365, 50] on icon "X" at bounding box center [363, 51] width 7 height 7
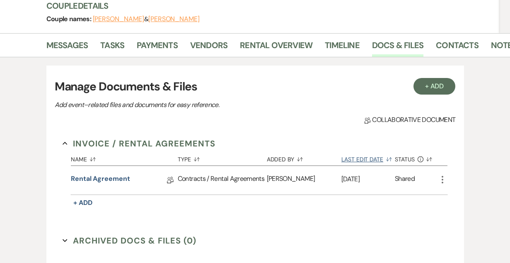
scroll to position [106, 0]
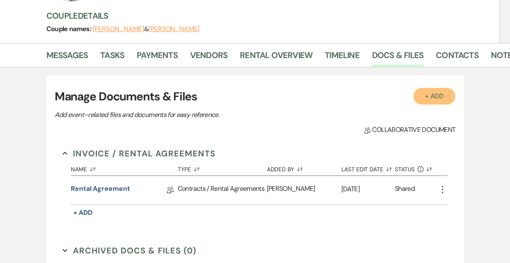
click at [430, 96] on button "+ Add" at bounding box center [435, 96] width 42 height 17
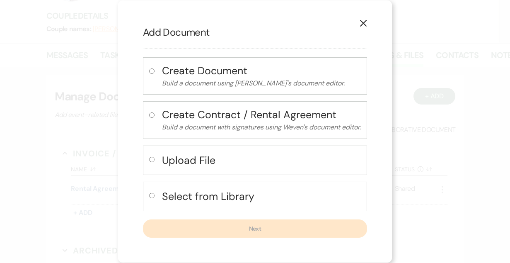
click at [218, 193] on h4 "Select from Library" at bounding box center [261, 196] width 199 height 15
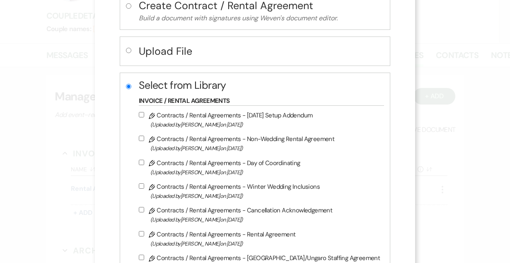
scroll to position [108, 0]
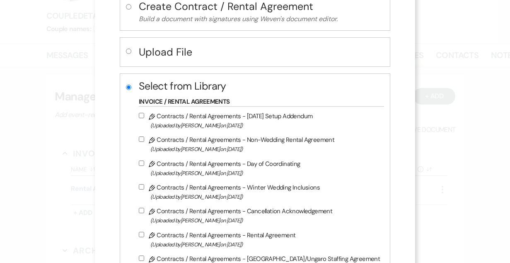
click at [228, 166] on label "Pencil Contracts / Rental Agreements - Day of Coordinating (Uploaded by [PERSON…" at bounding box center [259, 167] width 241 height 19
click at [144, 166] on input "Pencil Contracts / Rental Agreements - Day of Coordinating (Uploaded by [PERSON…" at bounding box center [141, 162] width 5 height 5
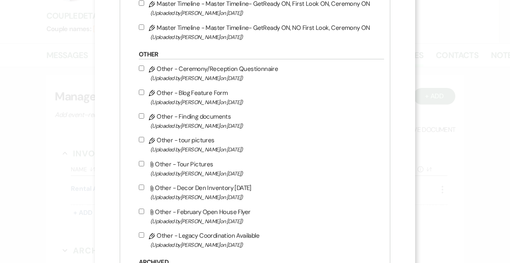
scroll to position [1011, 0]
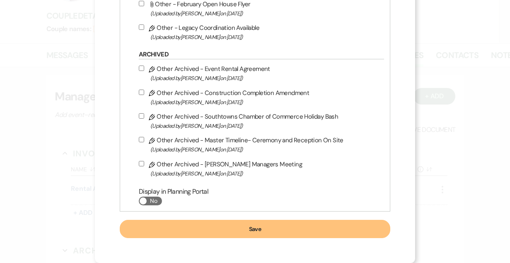
click at [248, 230] on button "Save" at bounding box center [255, 229] width 271 height 18
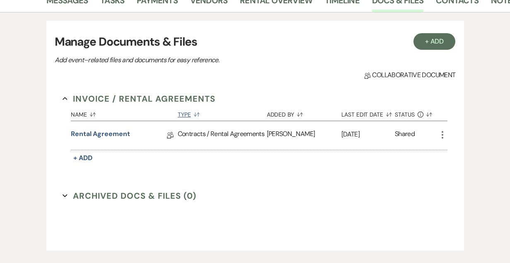
scroll to position [210, 0]
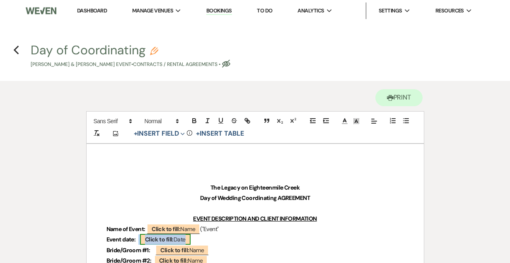
click at [158, 241] on b "Click to fill:" at bounding box center [159, 238] width 29 height 7
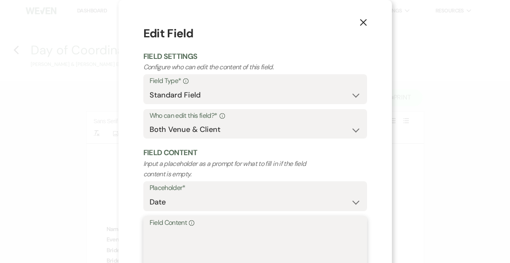
click at [181, 247] on textarea "Field Content Info" at bounding box center [255, 248] width 211 height 41
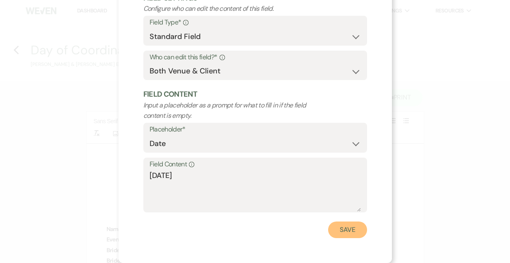
click at [342, 228] on button "Save" at bounding box center [347, 229] width 39 height 17
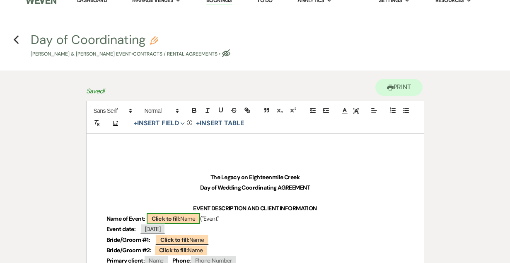
scroll to position [7, 0]
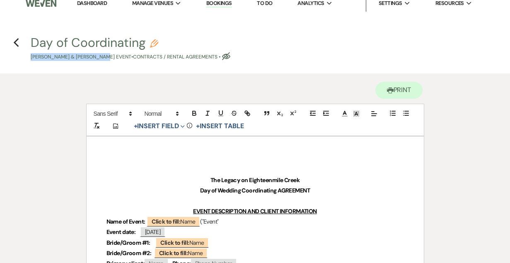
drag, startPoint x: 27, startPoint y: 56, endPoint x: 106, endPoint y: 58, distance: 79.6
click at [106, 58] on span "Day of Coordinating Pencil [PERSON_NAME] & [PERSON_NAME] Event • Contracts / Re…" at bounding box center [255, 48] width 459 height 24
copy p "[PERSON_NAME] & [PERSON_NAME]"
click at [174, 218] on b "Click to fill:" at bounding box center [166, 221] width 29 height 7
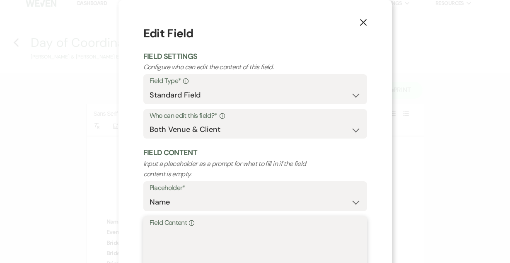
click at [179, 238] on textarea "Field Content Info" at bounding box center [255, 248] width 211 height 41
paste textarea "[PERSON_NAME] & [PERSON_NAME]"
drag, startPoint x: 180, startPoint y: 235, endPoint x: 86, endPoint y: 235, distance: 93.6
click at [86, 235] on div "X Edit Field Field Settings Configure who can edit the content of this field. F…" at bounding box center [255, 131] width 510 height 263
drag, startPoint x: 168, startPoint y: 235, endPoint x: 192, endPoint y: 236, distance: 24.0
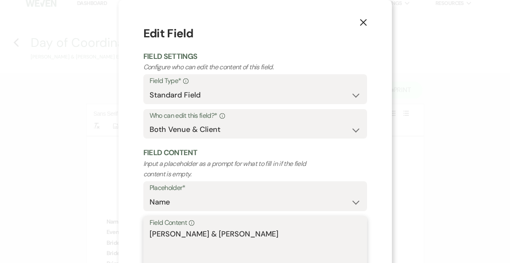
click at [192, 236] on textarea "[PERSON_NAME] & [PERSON_NAME]" at bounding box center [255, 248] width 211 height 41
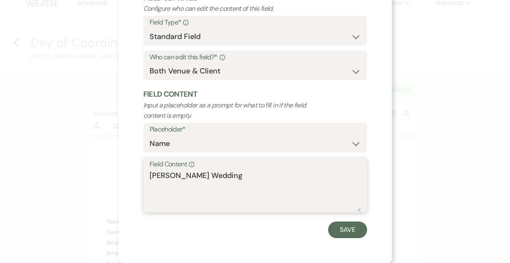
scroll to position [58, 0]
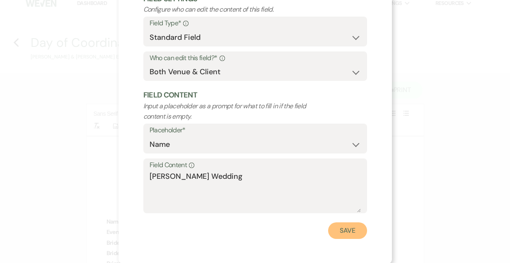
click at [348, 227] on button "Save" at bounding box center [347, 230] width 39 height 17
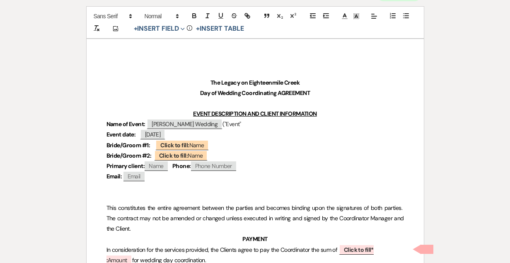
scroll to position [122, 0]
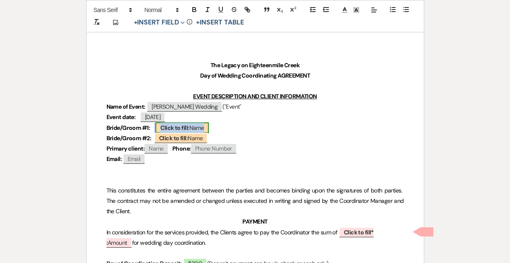
click at [186, 128] on b "Click to fill:" at bounding box center [174, 127] width 29 height 7
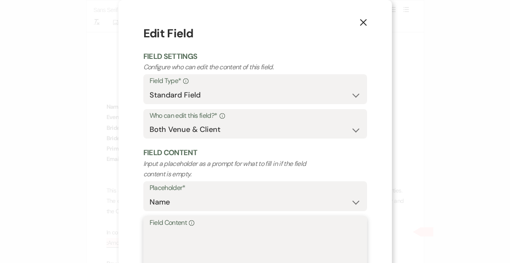
click at [179, 249] on textarea "Field Content Info" at bounding box center [255, 248] width 211 height 41
paste textarea "[PERSON_NAME] & [PERSON_NAME]"
drag, startPoint x: 196, startPoint y: 236, endPoint x: 304, endPoint y: 239, distance: 107.4
click at [304, 239] on textarea "[PERSON_NAME] & [PERSON_NAME]" at bounding box center [255, 248] width 211 height 41
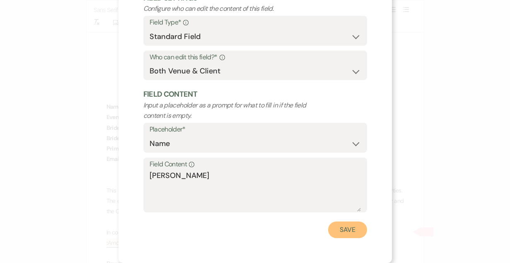
click at [339, 223] on button "Save" at bounding box center [347, 229] width 39 height 17
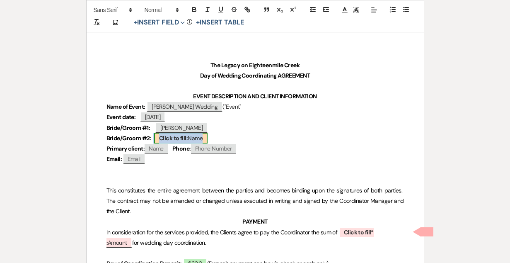
click at [186, 138] on b "Click to fill:" at bounding box center [173, 137] width 29 height 7
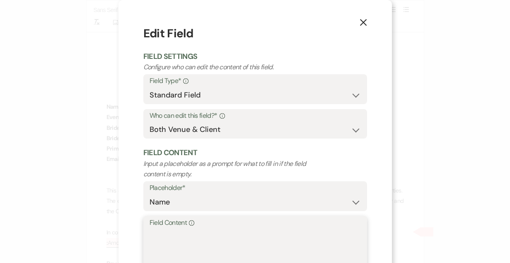
click at [194, 237] on textarea "Field Content Info" at bounding box center [255, 248] width 211 height 41
paste textarea "[PERSON_NAME] & [PERSON_NAME]"
drag, startPoint x: 204, startPoint y: 234, endPoint x: 49, endPoint y: 254, distance: 156.3
click at [49, 254] on div "X Edit Field Field Settings Configure who can edit the content of this field. F…" at bounding box center [255, 131] width 510 height 263
click at [199, 229] on textarea "[PERSON_NAME] & [PERSON_NAME]" at bounding box center [255, 248] width 211 height 41
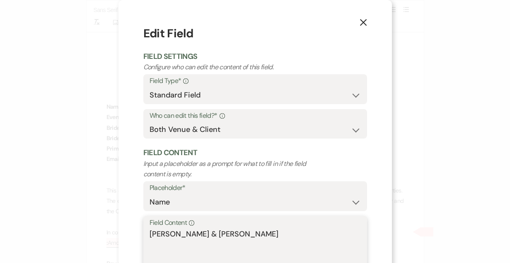
drag, startPoint x: 204, startPoint y: 232, endPoint x: 129, endPoint y: 229, distance: 75.1
click at [129, 229] on div "X Edit Field Field Settings Configure who can edit the content of this field. F…" at bounding box center [255, 160] width 273 height 321
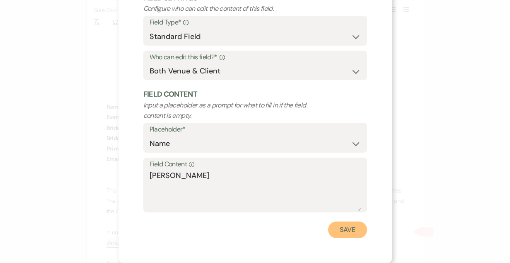
click at [359, 227] on button "Save" at bounding box center [347, 229] width 39 height 17
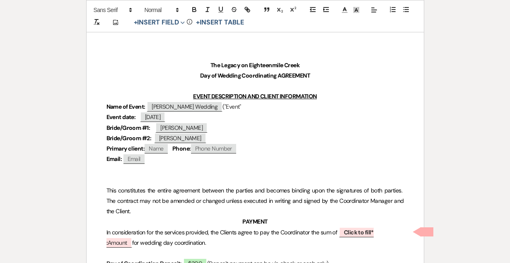
scroll to position [229, 0]
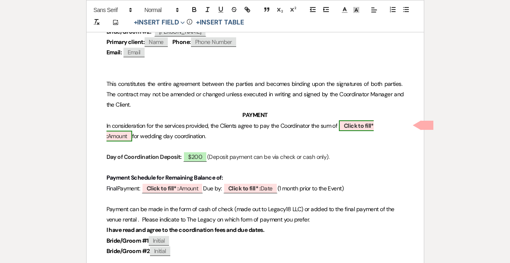
click at [365, 126] on b "Click to fill* :" at bounding box center [239, 131] width 267 height 18
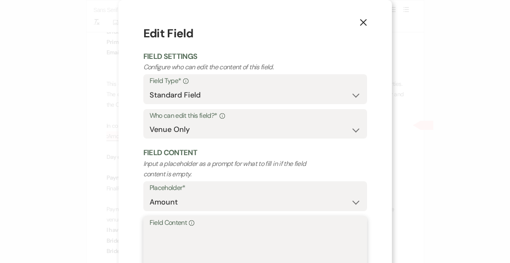
click at [191, 244] on textarea "Field Content Info" at bounding box center [255, 248] width 211 height 41
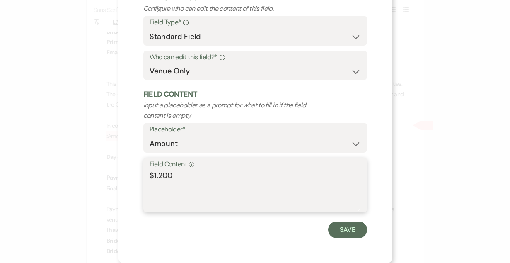
scroll to position [58, 0]
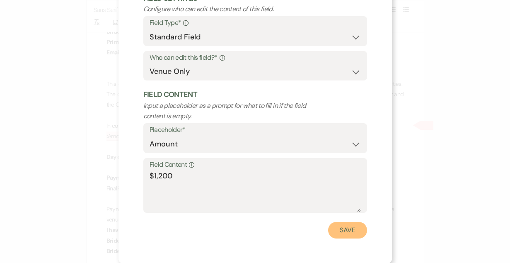
click at [355, 229] on button "Save" at bounding box center [347, 230] width 39 height 17
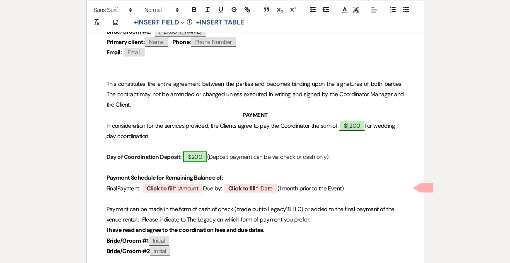
click at [198, 157] on span "$200" at bounding box center [195, 156] width 24 height 11
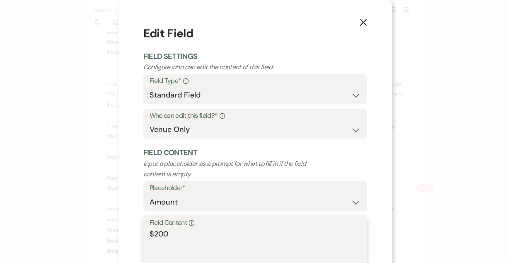
drag, startPoint x: 175, startPoint y: 237, endPoint x: 101, endPoint y: 230, distance: 74.4
click at [104, 230] on div "X Edit Field Field Settings Configure who can edit the content of this field. F…" at bounding box center [255, 131] width 510 height 263
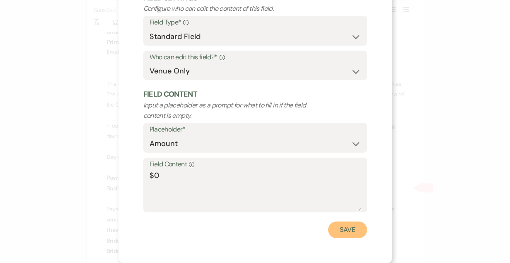
click at [348, 227] on button "Save" at bounding box center [347, 229] width 39 height 17
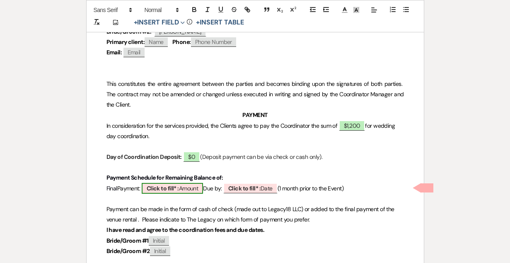
click at [186, 187] on span "Click to fill* : Amount" at bounding box center [173, 188] width 62 height 11
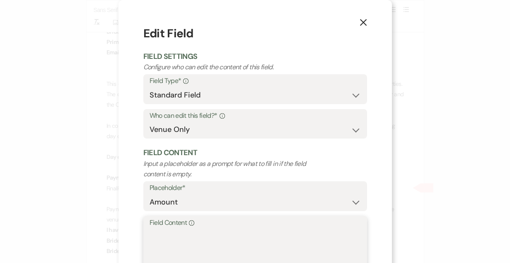
click at [197, 238] on textarea "Field Content Info" at bounding box center [255, 248] width 211 height 41
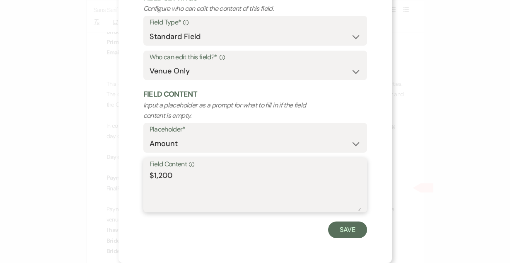
scroll to position [58, 0]
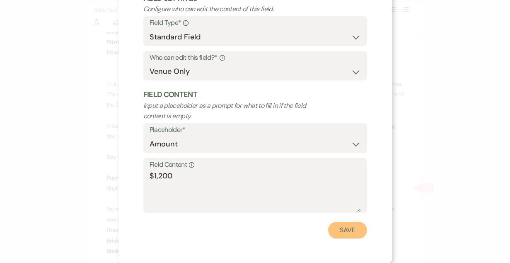
click at [341, 227] on button "Save" at bounding box center [347, 230] width 39 height 17
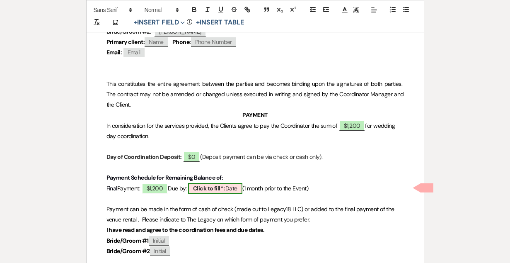
click at [224, 187] on b "Click to fill* :" at bounding box center [209, 187] width 32 height 7
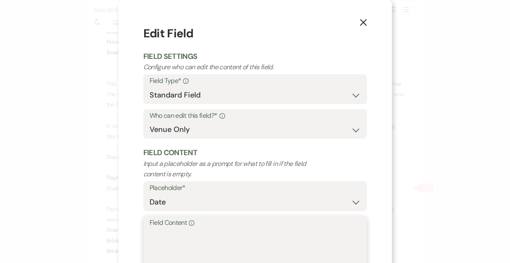
click at [210, 233] on textarea "Field Content Info" at bounding box center [255, 248] width 211 height 41
click at [382, 184] on div "X Edit Field Field Settings Configure who can edit the content of this field. F…" at bounding box center [255, 160] width 273 height 321
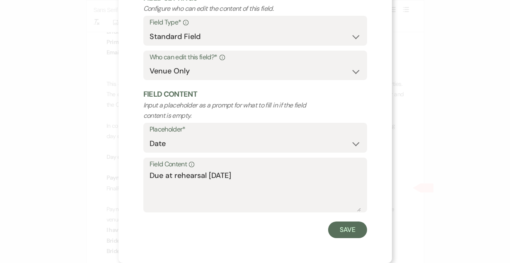
scroll to position [58, 0]
click at [351, 231] on button "Save" at bounding box center [347, 230] width 39 height 17
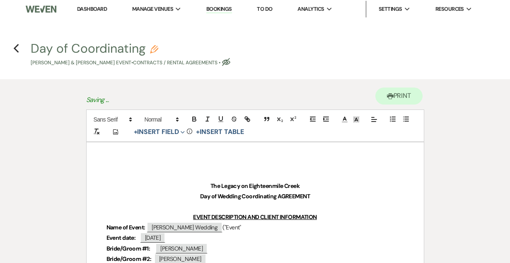
scroll to position [0, 0]
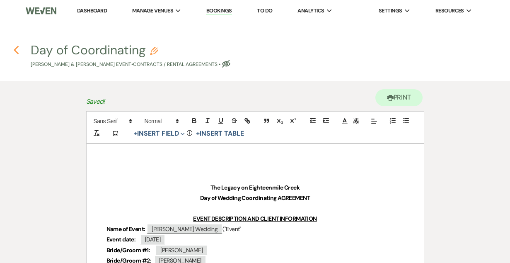
click at [14, 47] on icon "Previous" at bounding box center [16, 50] width 6 height 10
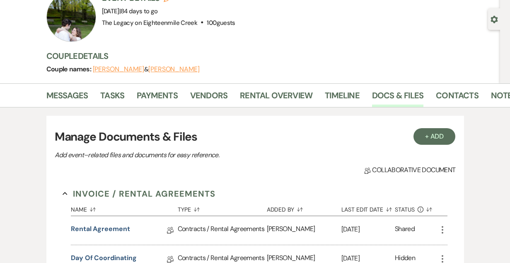
scroll to position [65, 0]
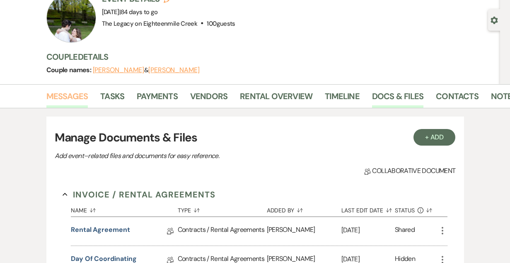
click at [70, 97] on link "Messages" at bounding box center [67, 99] width 42 height 18
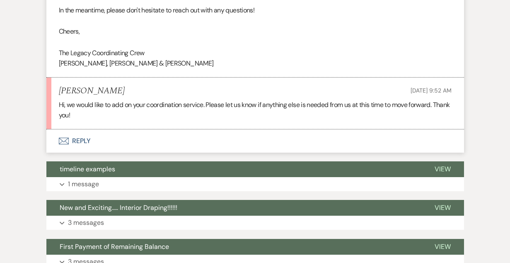
scroll to position [586, 0]
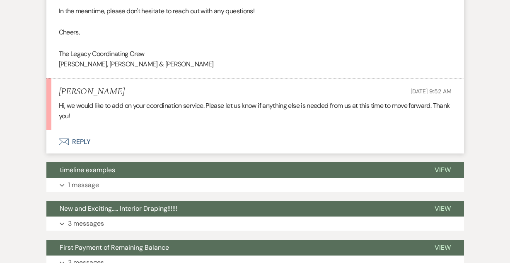
click at [77, 140] on button "Envelope Reply" at bounding box center [255, 141] width 418 height 23
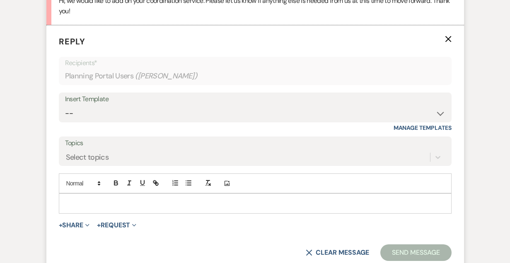
scroll to position [707, 0]
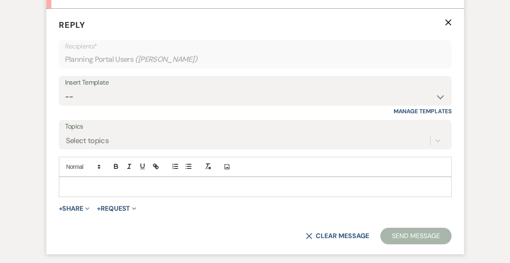
click at [125, 194] on div at bounding box center [255, 186] width 392 height 19
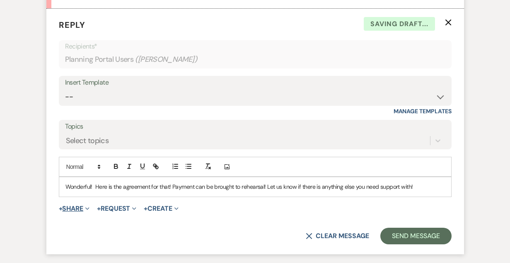
click at [85, 208] on span "Expand" at bounding box center [86, 208] width 6 height 9
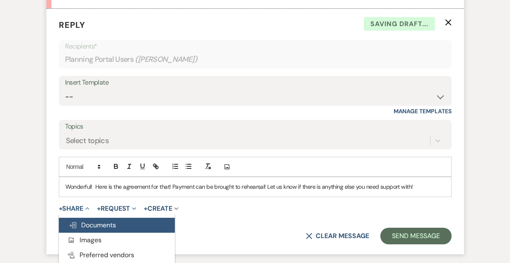
click at [85, 229] on button "Doc Upload Documents" at bounding box center [117, 225] width 116 height 15
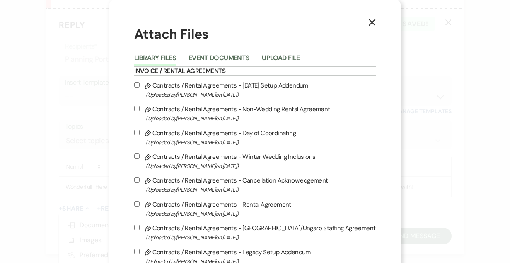
click at [230, 53] on li "Event Documents" at bounding box center [225, 60] width 73 height 14
click at [228, 63] on button "Event Documents" at bounding box center [219, 61] width 61 height 12
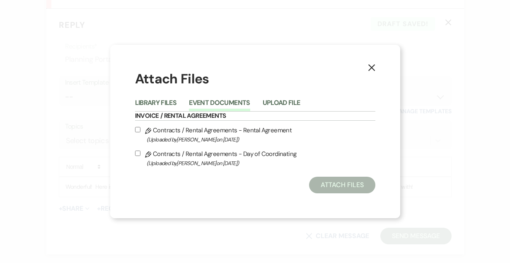
click at [207, 155] on label "Pencil Contracts / Rental Agreements - Day of Coordinating (Uploaded by [PERSON…" at bounding box center [255, 157] width 240 height 19
click at [140, 155] on input "Pencil Contracts / Rental Agreements - Day of Coordinating (Uploaded by [PERSON…" at bounding box center [137, 152] width 5 height 5
click at [328, 183] on button "Attach Files" at bounding box center [342, 185] width 66 height 17
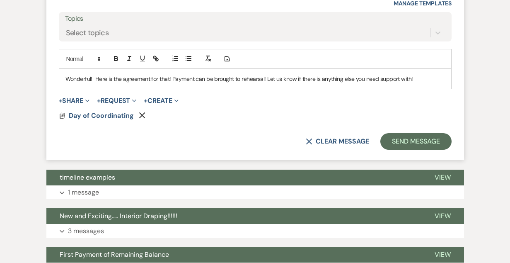
scroll to position [815, 0]
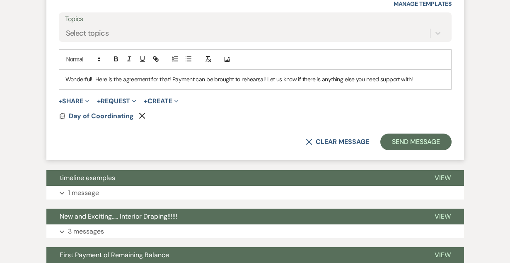
click at [420, 80] on p "Wonderful! Here is the agreement for that! Payment can be brought to rehearsal!…" at bounding box center [255, 79] width 380 height 9
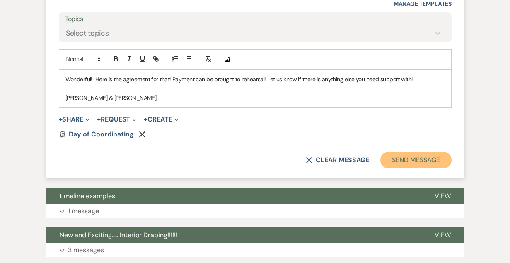
click at [405, 165] on button "Send Message" at bounding box center [415, 160] width 71 height 17
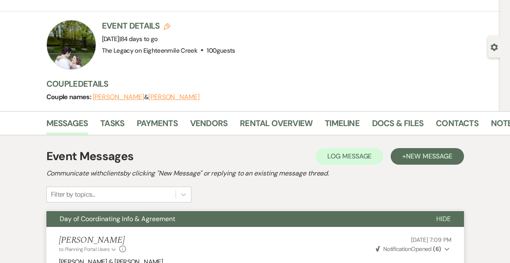
scroll to position [0, 0]
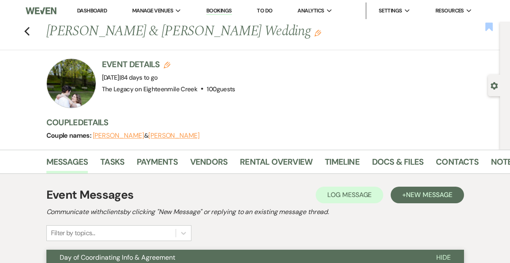
click at [487, 23] on use "button" at bounding box center [488, 26] width 7 height 8
click at [28, 31] on icon "Previous" at bounding box center [27, 32] width 6 height 10
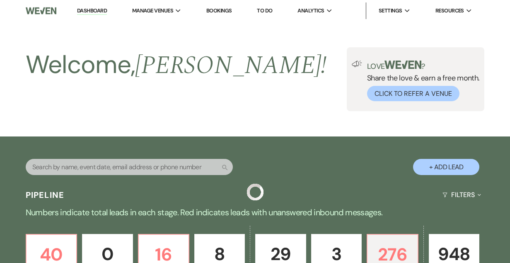
scroll to position [362, 0]
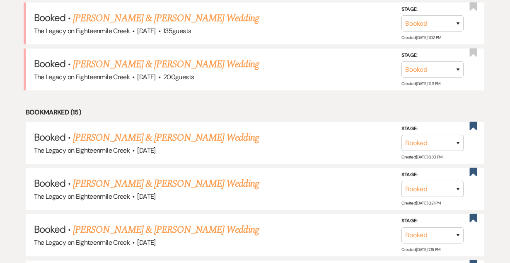
click at [172, 24] on link "[PERSON_NAME] & [PERSON_NAME] Wedding" at bounding box center [166, 18] width 186 height 15
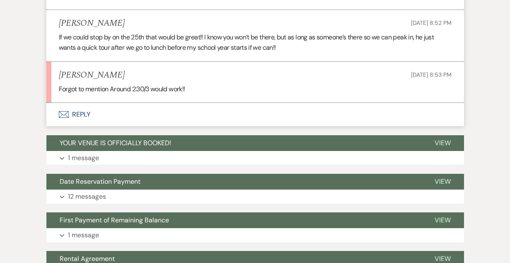
scroll to position [1413, 0]
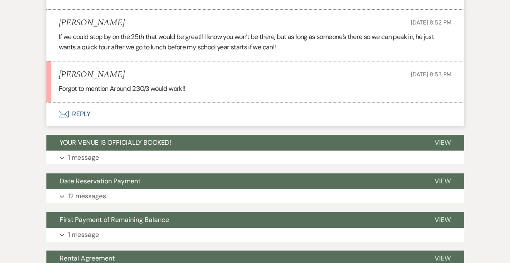
click at [80, 126] on button "Envelope Reply" at bounding box center [255, 113] width 418 height 23
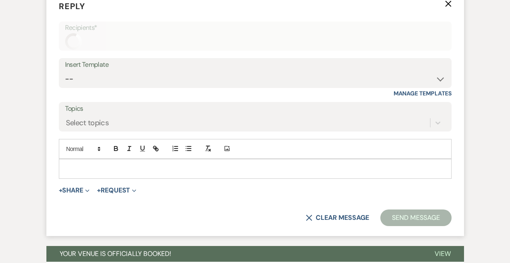
scroll to position [1528, 0]
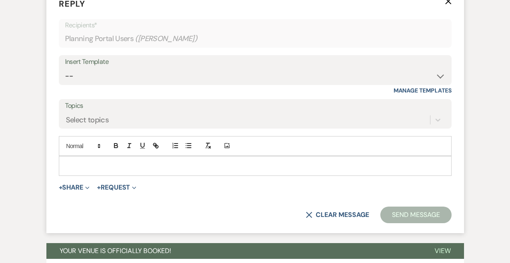
click at [123, 175] on div at bounding box center [255, 165] width 392 height 19
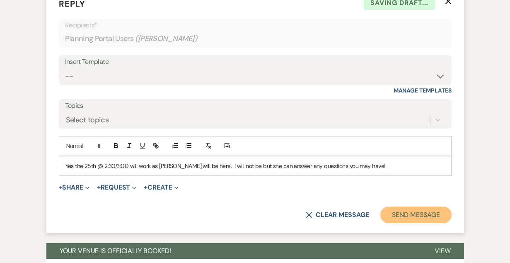
click at [401, 223] on button "Send Message" at bounding box center [415, 214] width 71 height 17
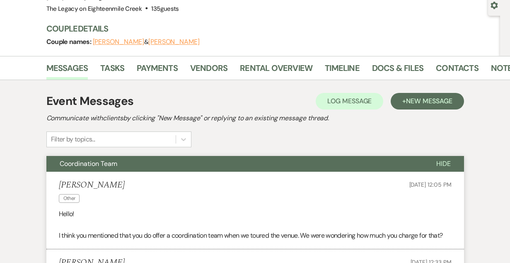
scroll to position [0, 0]
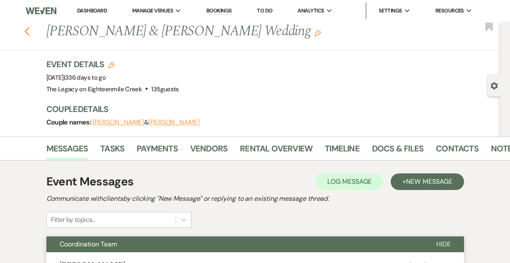
click at [28, 29] on use "button" at bounding box center [26, 31] width 5 height 9
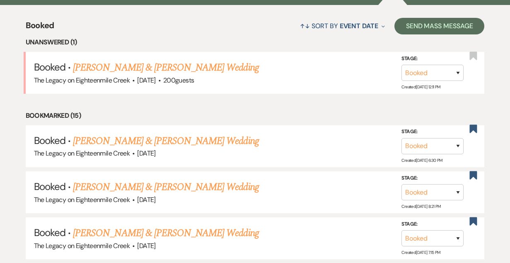
scroll to position [312, 0]
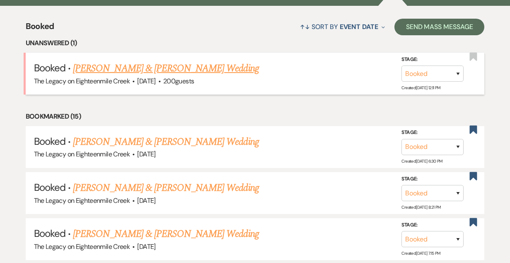
click at [200, 73] on link "[PERSON_NAME] & [PERSON_NAME] Wedding" at bounding box center [166, 68] width 186 height 15
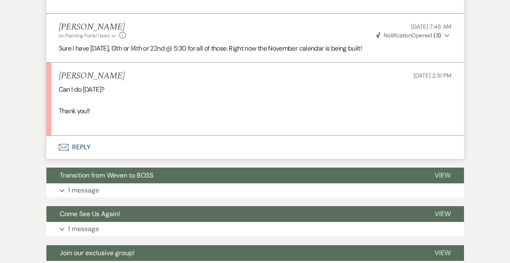
scroll to position [874, 0]
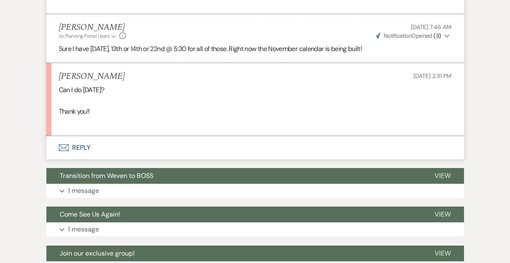
click at [84, 148] on button "Envelope Reply" at bounding box center [255, 147] width 418 height 23
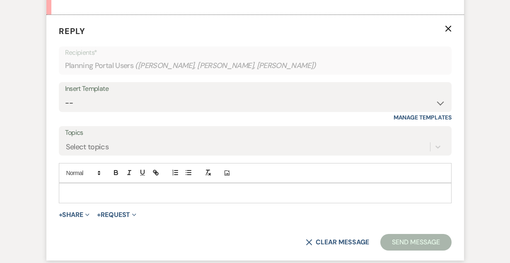
scroll to position [1001, 0]
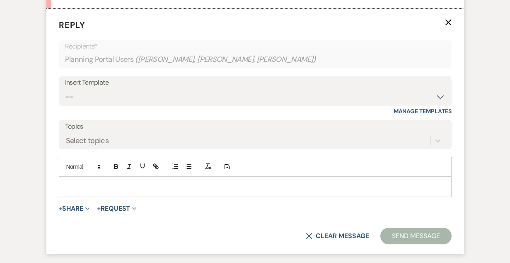
click at [119, 182] on p at bounding box center [255, 186] width 380 height 9
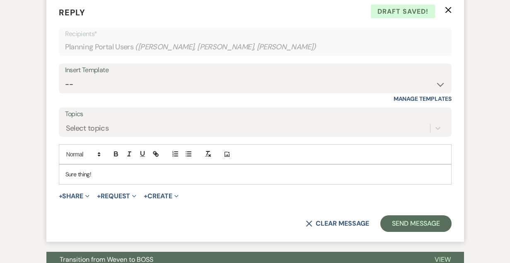
scroll to position [1014, 0]
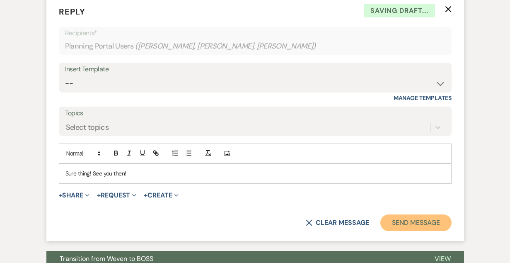
click at [399, 222] on button "Send Message" at bounding box center [415, 222] width 71 height 17
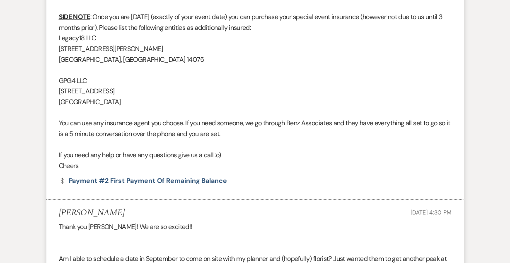
scroll to position [0, 0]
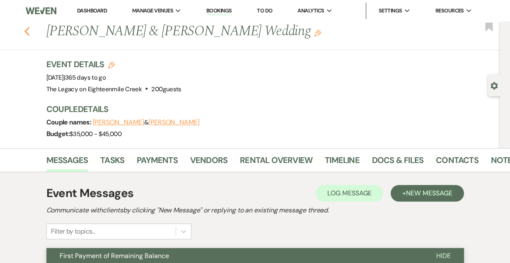
click at [28, 30] on icon "Previous" at bounding box center [27, 32] width 6 height 10
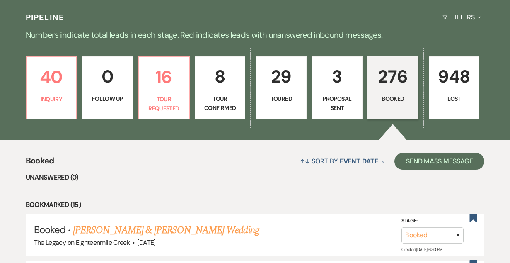
scroll to position [177, 0]
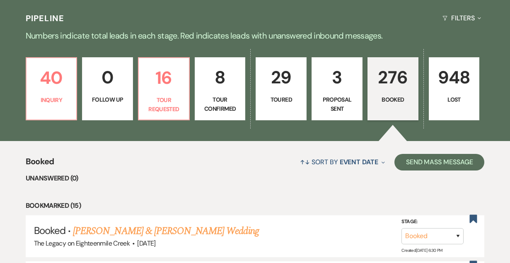
click at [177, 123] on div "40 Inquiry 0 Follow Up 16 Tour Requested 8 Tour Confirmed 29 Toured 3 Proposal …" at bounding box center [255, 94] width 510 height 94
click at [70, 88] on p "40" at bounding box center [51, 78] width 40 height 28
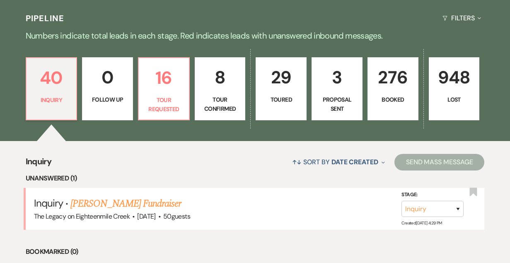
scroll to position [254, 0]
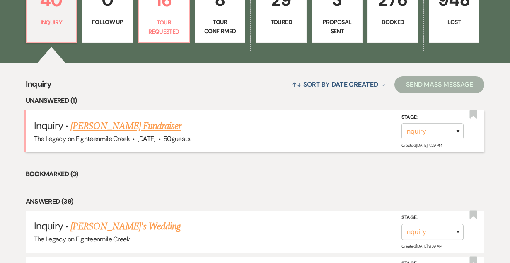
click at [128, 126] on link "[PERSON_NAME] Fundraiser" at bounding box center [125, 126] width 111 height 15
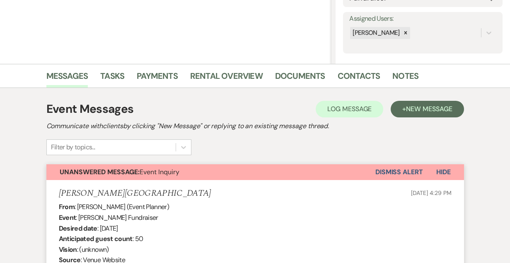
scroll to position [143, 0]
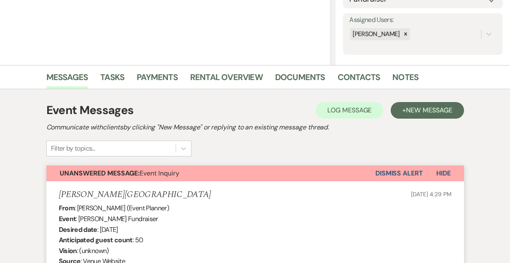
click at [398, 174] on button "Dismiss Alert" at bounding box center [399, 173] width 48 height 16
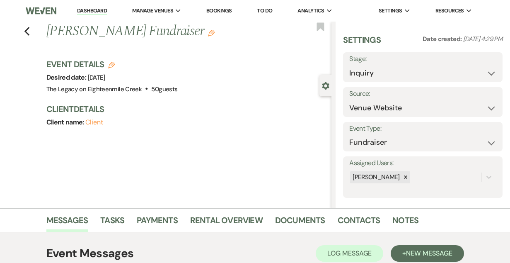
scroll to position [0, 0]
click at [27, 31] on icon "Previous" at bounding box center [27, 32] width 6 height 10
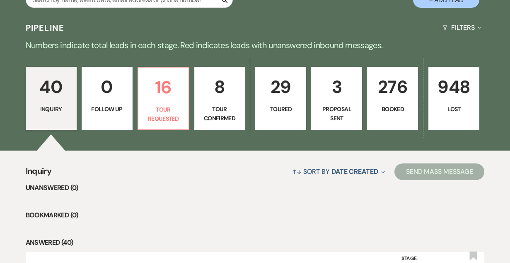
scroll to position [144, 0]
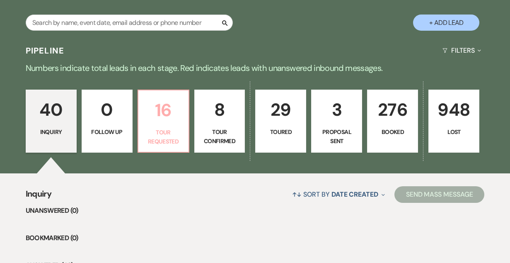
click at [155, 119] on p "16" at bounding box center [163, 110] width 40 height 28
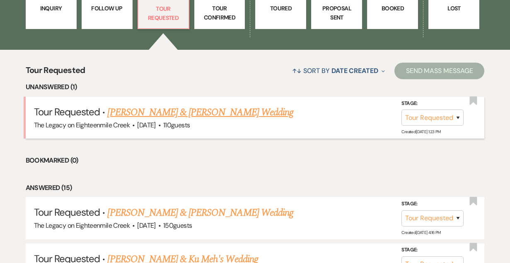
click at [198, 118] on link "[PERSON_NAME] & [PERSON_NAME] Wedding" at bounding box center [200, 112] width 186 height 15
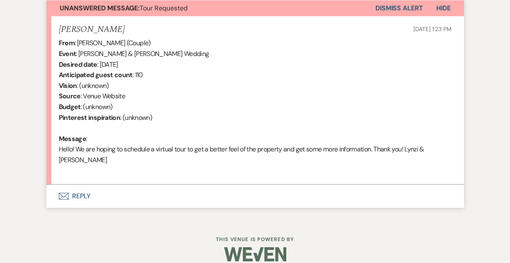
scroll to position [308, 0]
click at [80, 184] on button "Envelope Reply" at bounding box center [255, 195] width 418 height 23
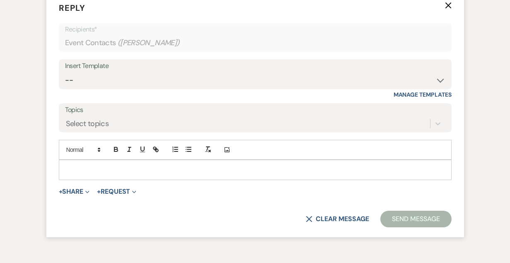
scroll to position [493, 0]
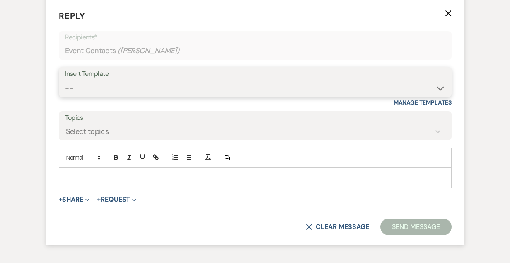
click at [175, 80] on select "-- Inquiry Follow Up- Just checking in :) Tour Date/Time Confirmation Proposal …" at bounding box center [255, 88] width 380 height 16
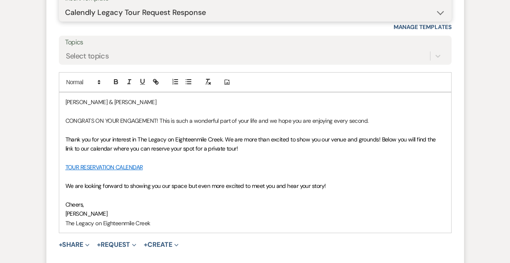
scroll to position [569, 0]
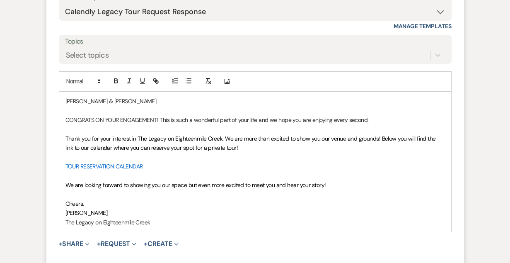
click at [229, 136] on p "Thank you for your interest in The Legacy on Eighteenmile Creek. We are more th…" at bounding box center [255, 143] width 380 height 19
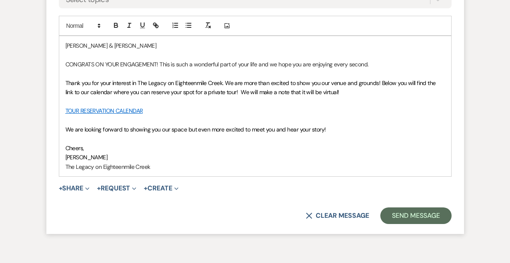
scroll to position [641, 0]
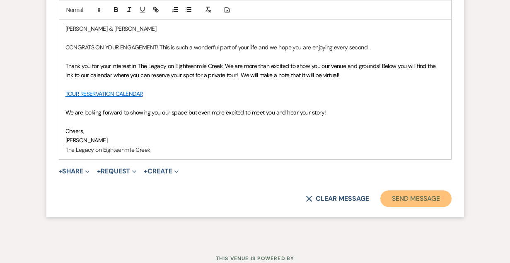
click at [414, 190] on button "Send Message" at bounding box center [415, 198] width 71 height 17
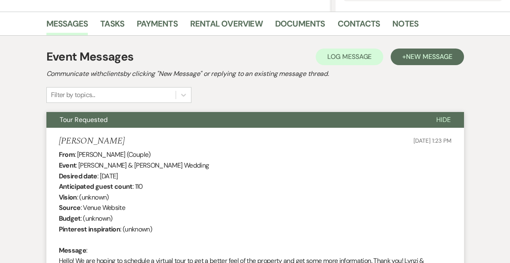
scroll to position [0, 0]
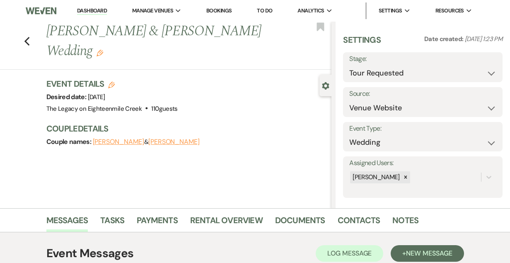
click at [97, 10] on link "Dashboard" at bounding box center [92, 11] width 30 height 8
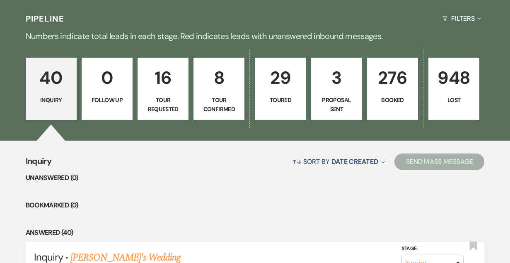
click at [395, 91] on p "276" at bounding box center [393, 78] width 40 height 28
